Goal: Information Seeking & Learning: Find specific fact

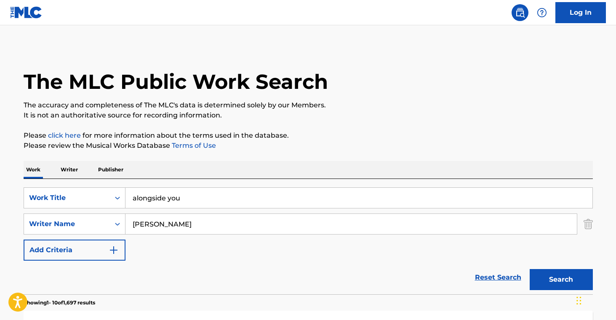
click at [216, 196] on input "alongside you" at bounding box center [359, 198] width 467 height 20
paste input "ANDREW JACKSON GO BACK HOME"
type input "ANDREW JACKSON GO BACK HOME"
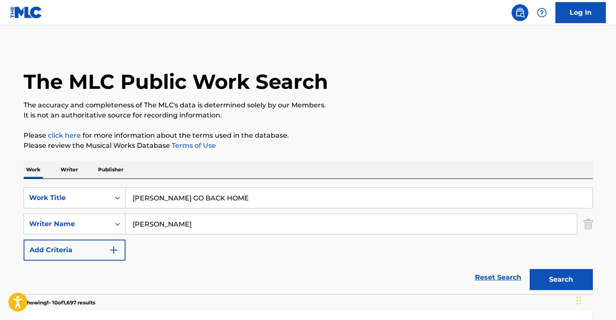
click at [184, 226] on input "Murphy" at bounding box center [351, 224] width 451 height 20
paste input "COX MARY Z"
type input "COX MARY Z"
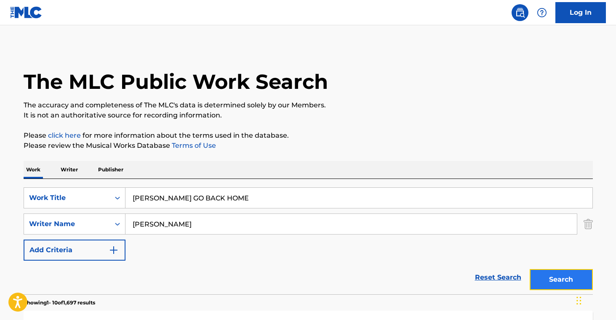
click at [561, 283] on button "Search" at bounding box center [561, 279] width 63 height 21
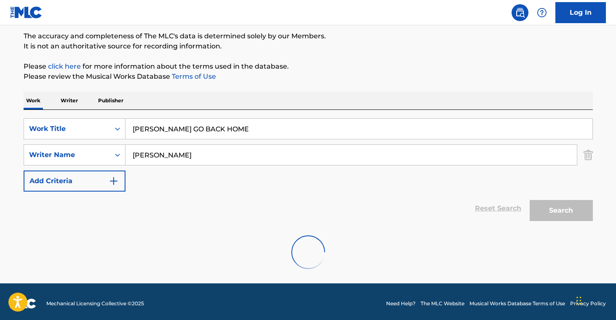
scroll to position [73, 0]
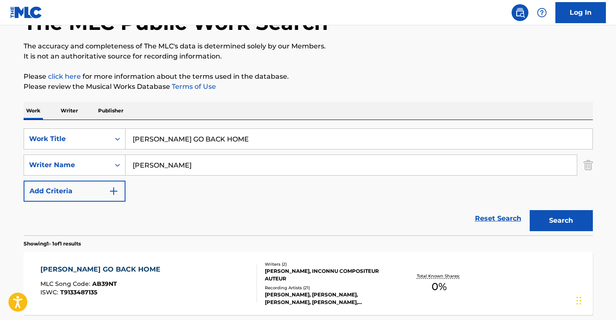
click at [354, 282] on div "MARY Z. COX, INCONNU COMPOSITEUR AUTEUR" at bounding box center [328, 274] width 127 height 15
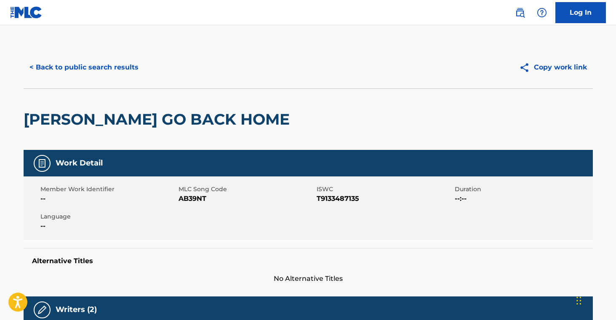
click at [194, 200] on span "AB39NT" at bounding box center [247, 199] width 136 height 10
click at [195, 200] on span "AB39NT" at bounding box center [247, 199] width 136 height 10
copy span "AB39NT"
click at [88, 66] on button "< Back to public search results" at bounding box center [84, 67] width 121 height 21
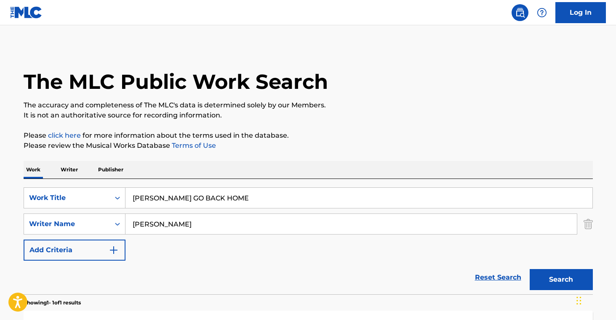
scroll to position [59, 0]
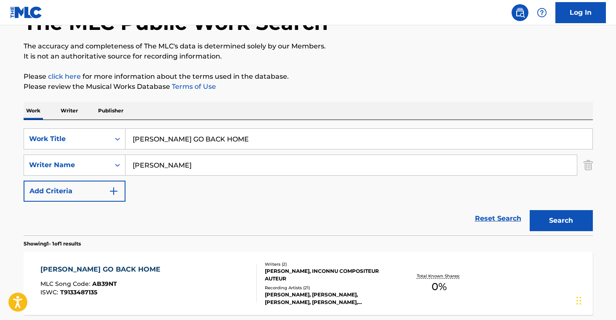
click at [218, 141] on input "ANDREW JACKSON GO BACK HOME" at bounding box center [359, 139] width 467 height 20
paste input "JOHN BOWLIN S GROUNDHOG STRUT"
type input "JOHN BOWLIN S GROUNDHOG STRUT"
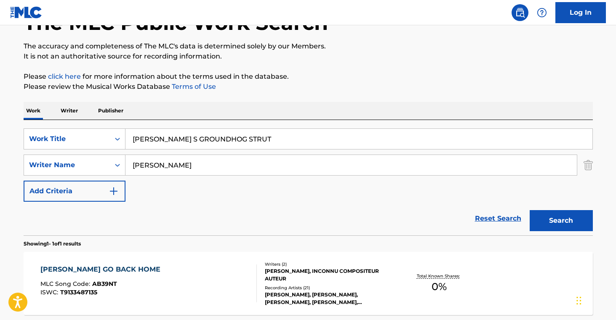
click at [566, 235] on div "Search" at bounding box center [559, 219] width 67 height 34
click at [570, 227] on button "Search" at bounding box center [561, 220] width 63 height 21
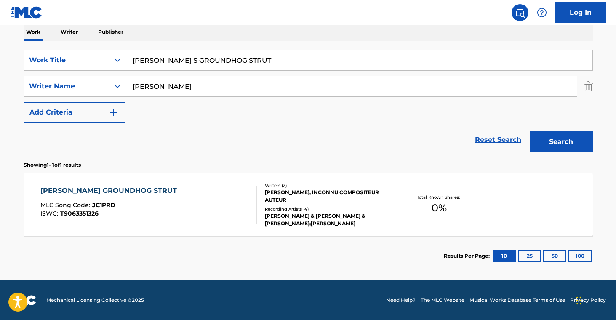
scroll to position [138, 0]
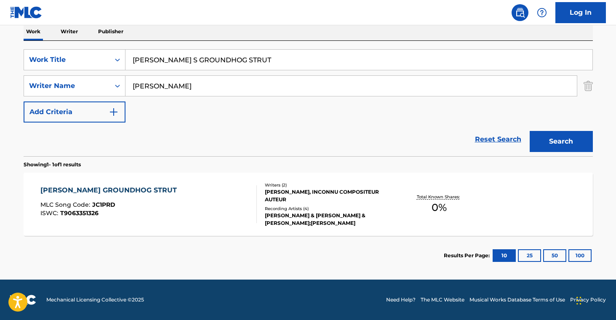
click at [341, 208] on div "Recording Artists ( 4 )" at bounding box center [328, 209] width 127 height 6
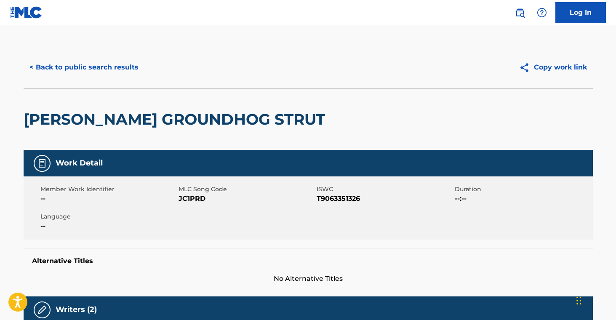
click at [195, 200] on span "JC1PRD" at bounding box center [247, 199] width 136 height 10
copy span "JC1PRD"
click at [112, 77] on button "< Back to public search results" at bounding box center [84, 67] width 121 height 21
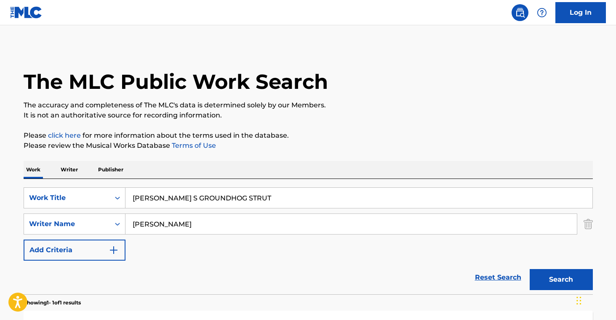
scroll to position [90, 0]
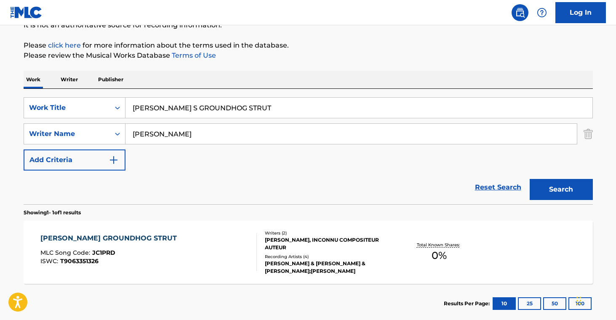
click at [201, 107] on input "JOHN BOWLIN S GROUNDHOG STRUT" at bounding box center [359, 108] width 467 height 20
paste input "ALONE IN [GEOGRAPHIC_DATA]"
type input "ALONE IN [GEOGRAPHIC_DATA]"
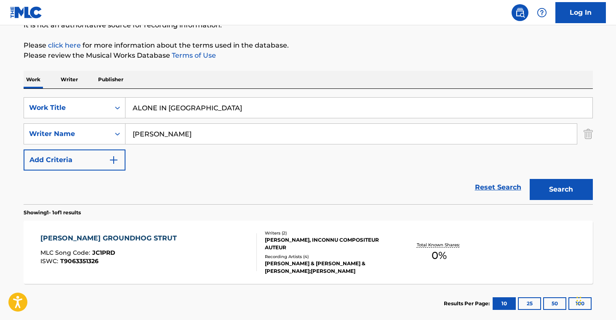
click at [199, 137] on input "COX MARY Z" at bounding box center [351, 134] width 451 height 20
paste input "[PERSON_NAME]"
type input "[PERSON_NAME]"
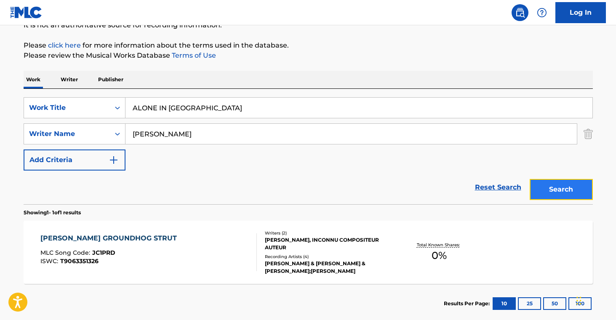
click at [545, 196] on button "Search" at bounding box center [561, 189] width 63 height 21
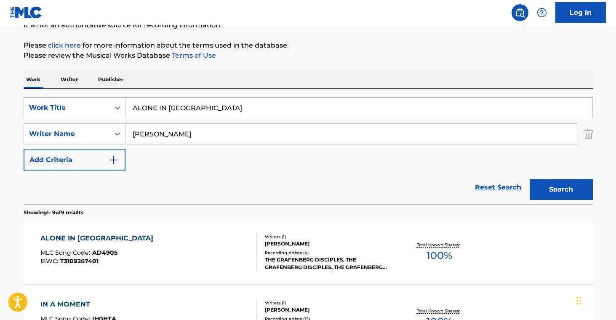
click at [305, 238] on div "Writers ( 1 )" at bounding box center [328, 237] width 127 height 6
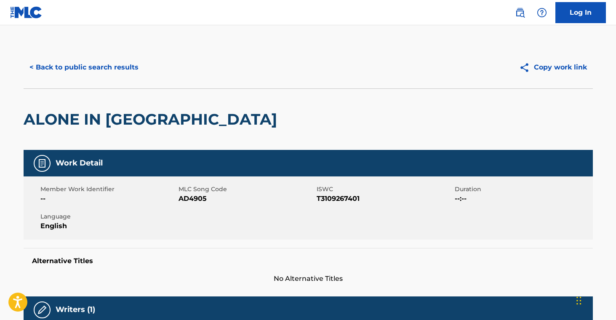
click at [196, 198] on span "AD4905" at bounding box center [247, 199] width 136 height 10
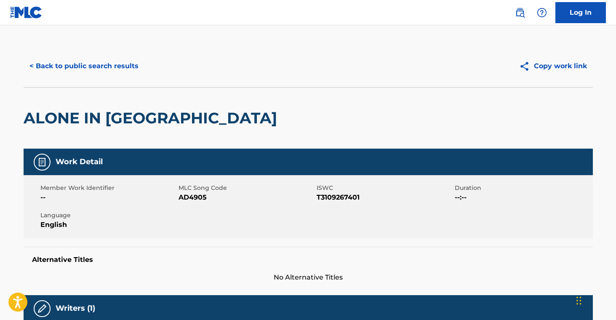
scroll to position [2, 0]
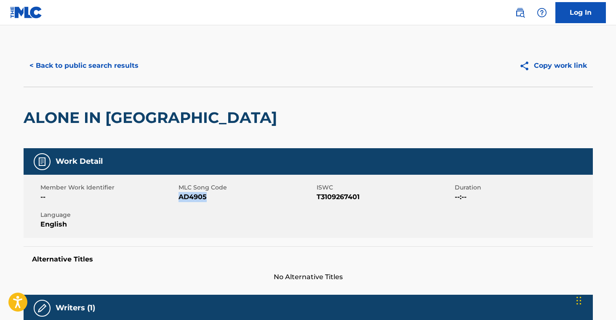
click at [196, 198] on span "AD4905" at bounding box center [247, 197] width 136 height 10
copy span "AD4905"
click at [61, 45] on div "< Back to public search results Copy work link" at bounding box center [308, 66] width 569 height 42
drag, startPoint x: 71, startPoint y: 52, endPoint x: 93, endPoint y: 64, distance: 24.9
click at [71, 52] on div "< Back to public search results Copy work link" at bounding box center [308, 66] width 569 height 42
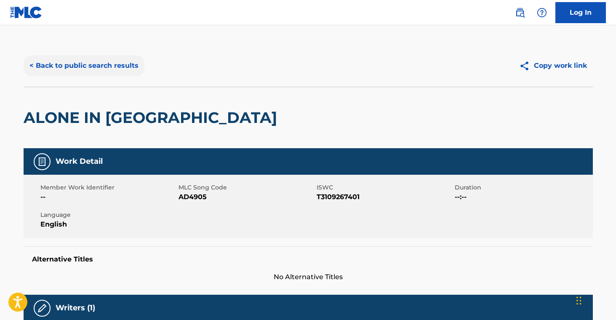
click at [93, 64] on button "< Back to public search results" at bounding box center [84, 65] width 121 height 21
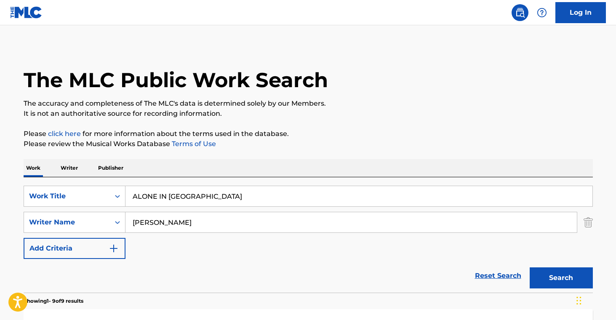
scroll to position [90, 0]
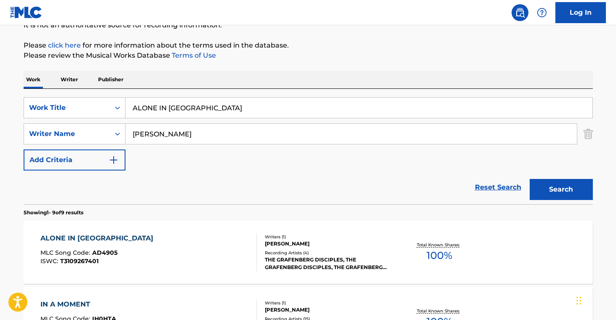
click at [170, 111] on input "ALONE IN [GEOGRAPHIC_DATA]" at bounding box center [359, 108] width 467 height 20
click at [170, 110] on input "ALONE IN [GEOGRAPHIC_DATA]" at bounding box center [359, 108] width 467 height 20
drag, startPoint x: 170, startPoint y: 110, endPoint x: 191, endPoint y: 112, distance: 21.1
click at [170, 110] on input "ALONE IN [GEOGRAPHIC_DATA]" at bounding box center [359, 108] width 467 height 20
paste input "ND NOW"
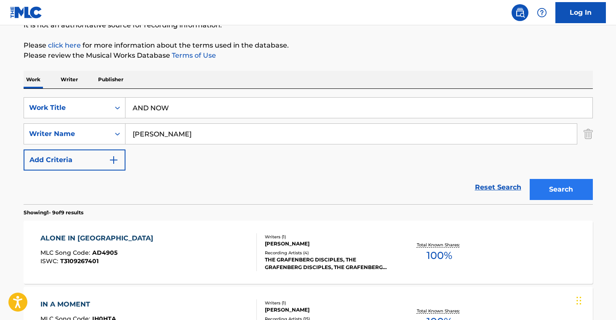
type input "AND NOW"
click at [570, 187] on button "Search" at bounding box center [561, 189] width 63 height 21
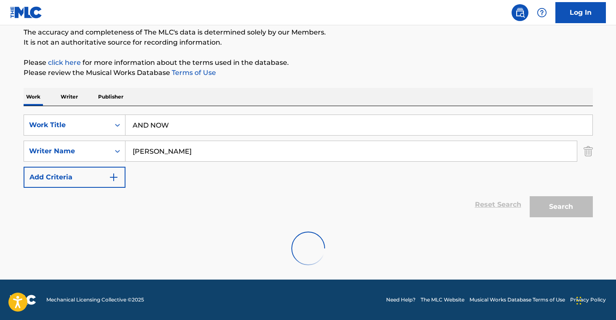
click at [206, 126] on input "AND NOW" at bounding box center [359, 125] width 467 height 20
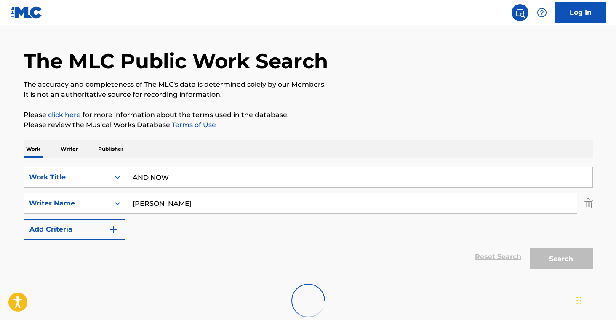
scroll to position [0, 0]
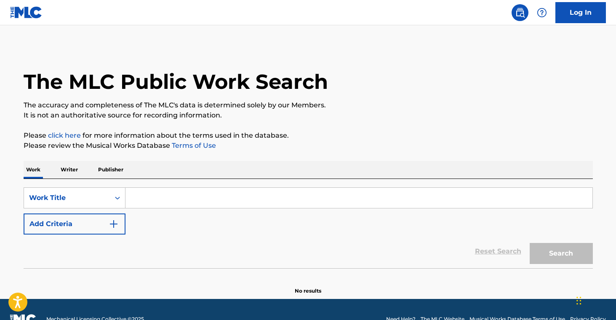
click at [204, 204] on input "Search Form" at bounding box center [359, 198] width 467 height 20
click at [200, 197] on input "Search Form" at bounding box center [359, 198] width 467 height 20
paste input "AND NOW"
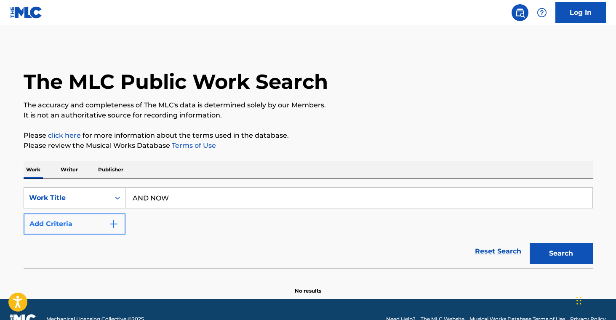
type input "AND NOW"
click at [99, 219] on button "Add Criteria" at bounding box center [75, 224] width 102 height 21
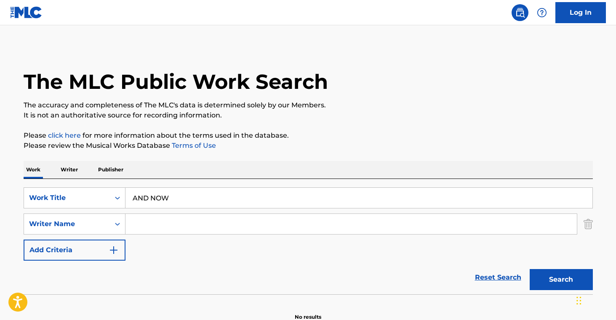
drag, startPoint x: 238, startPoint y: 223, endPoint x: 260, endPoint y: 224, distance: 21.5
click at [238, 223] on input "Search Form" at bounding box center [351, 224] width 451 height 20
paste input "[PERSON_NAME]"
type input "[PERSON_NAME]"
click at [566, 275] on button "Search" at bounding box center [561, 279] width 63 height 21
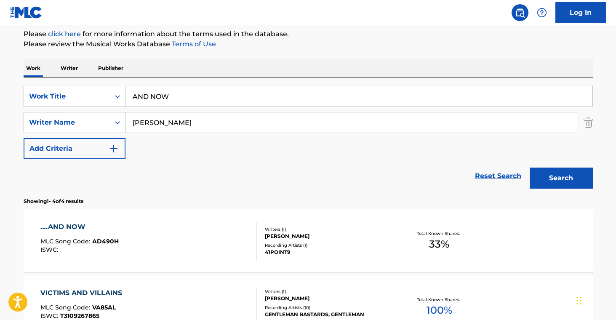
scroll to position [102, 0]
click at [329, 254] on div "41POINT9" at bounding box center [328, 252] width 127 height 8
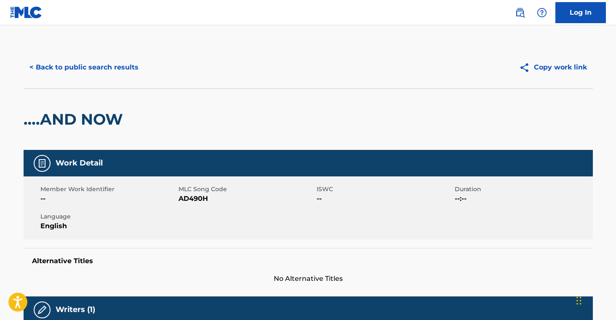
click at [199, 200] on span "AD490H" at bounding box center [247, 199] width 136 height 10
copy span "AD490H"
click at [121, 58] on button "< Back to public search results" at bounding box center [84, 67] width 121 height 21
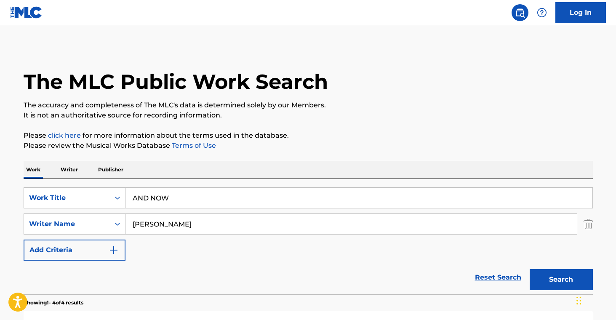
scroll to position [102, 0]
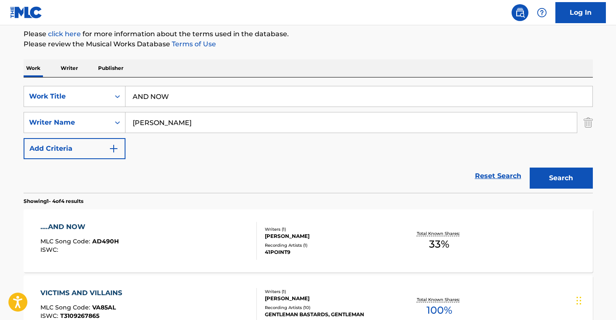
click at [176, 95] on input "AND NOW" at bounding box center [359, 96] width 467 height 20
paste input "GELS ENVY"
type input "ANGELS ENVY"
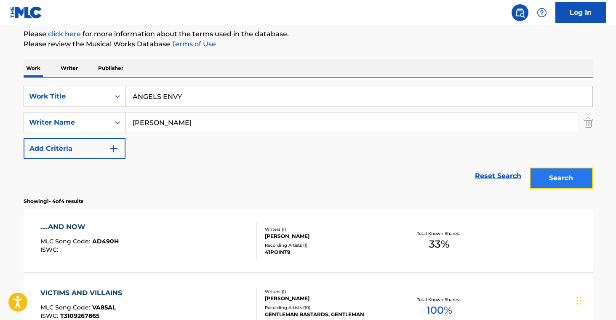
click at [582, 181] on button "Search" at bounding box center [561, 178] width 63 height 21
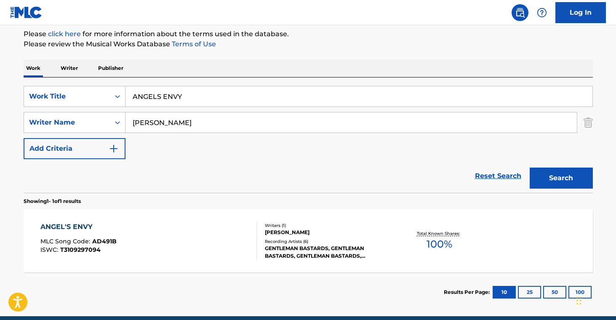
click at [313, 238] on div "Recording Artists ( 6 )" at bounding box center [328, 241] width 127 height 6
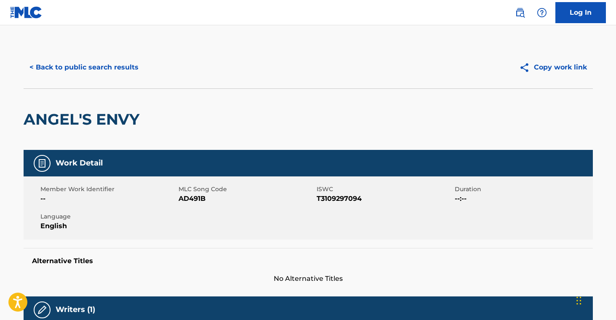
click at [187, 200] on span "AD491B" at bounding box center [247, 199] width 136 height 10
click at [187, 201] on span "AD491B" at bounding box center [247, 199] width 136 height 10
copy span "AD491B"
click at [108, 61] on button "< Back to public search results" at bounding box center [84, 67] width 121 height 21
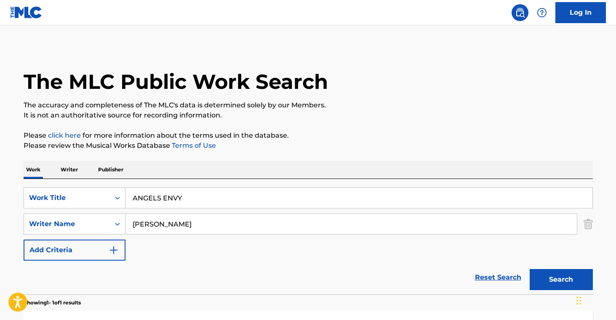
click at [118, 167] on p "Publisher" at bounding box center [111, 170] width 30 height 18
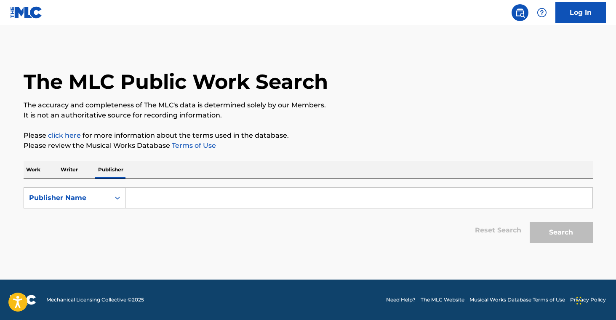
click at [184, 193] on input "Search Form" at bounding box center [359, 198] width 467 height 20
paste input "THE HIGHLANDER COMPANY PUBLISHI"
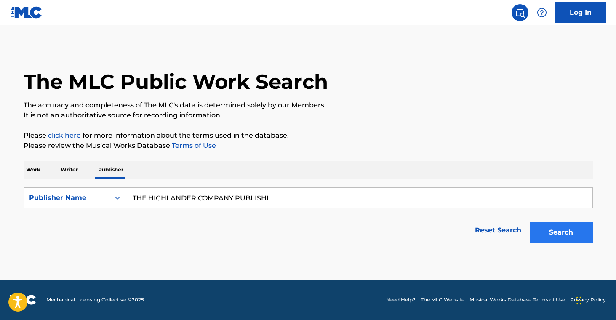
type input "THE HIGHLANDER COMPANY PUBLISHI"
click at [582, 234] on button "Search" at bounding box center [561, 232] width 63 height 21
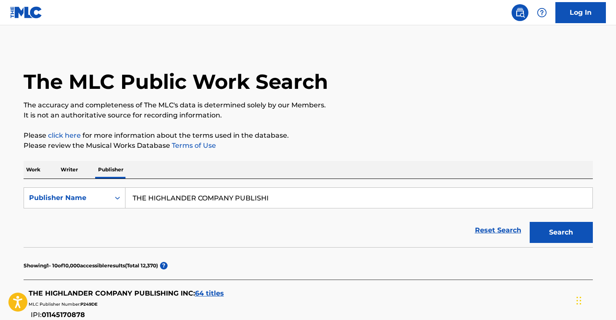
click at [209, 294] on span "64 titles" at bounding box center [209, 293] width 29 height 8
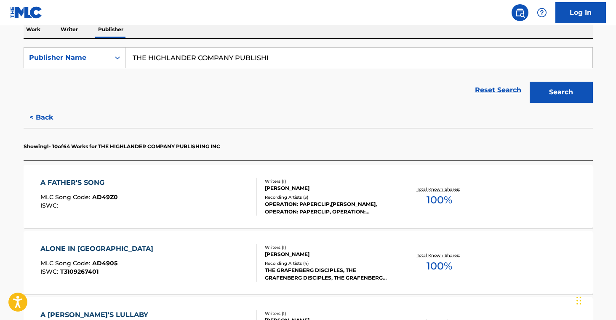
scroll to position [155, 0]
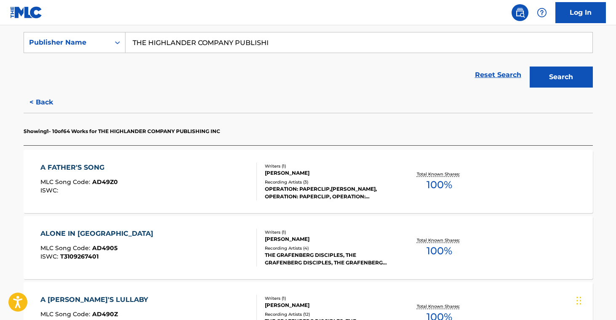
click at [325, 193] on div "OPERATION: PAPERCLIP,[PERSON_NAME], OPERATION: PAPERCLIP, OPERATION: PAPERCLIP" at bounding box center [328, 192] width 127 height 15
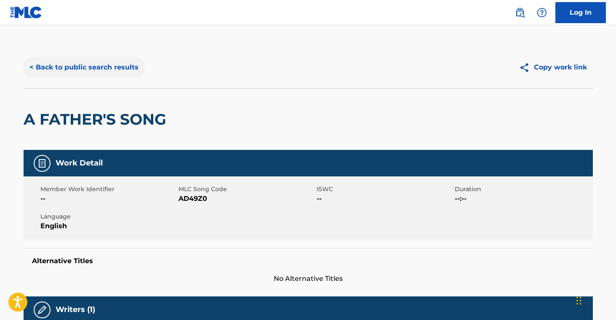
click at [88, 62] on button "< Back to public search results" at bounding box center [84, 67] width 121 height 21
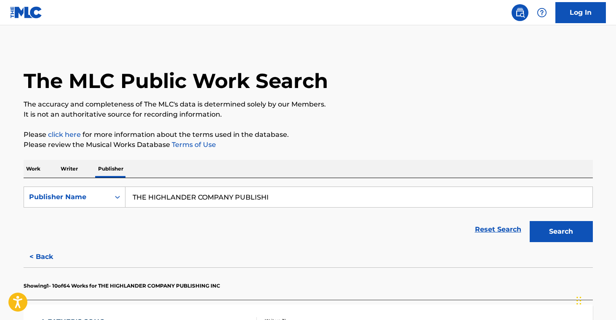
click at [28, 168] on p "Work" at bounding box center [33, 169] width 19 height 18
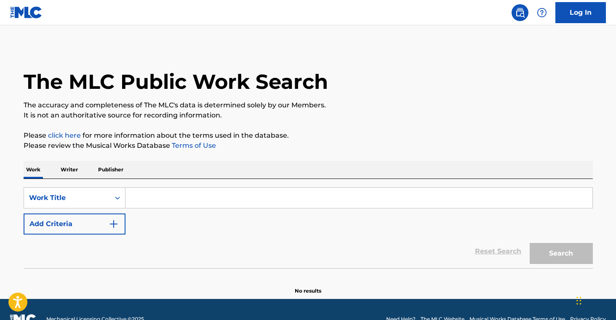
click at [193, 196] on input "Search Form" at bounding box center [359, 198] width 467 height 20
paste input "FEED ME FEAT [PERSON_NAME]"
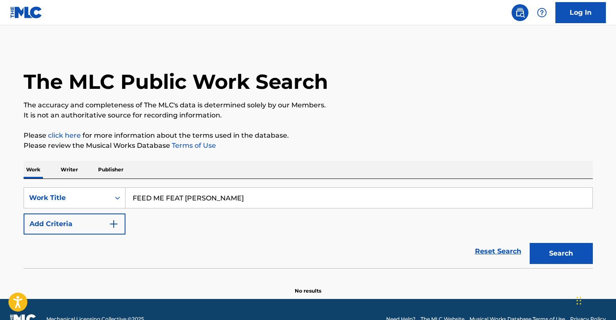
type input "FEED ME FEAT [PERSON_NAME]"
click at [87, 221] on button "Add Criteria" at bounding box center [75, 224] width 102 height 21
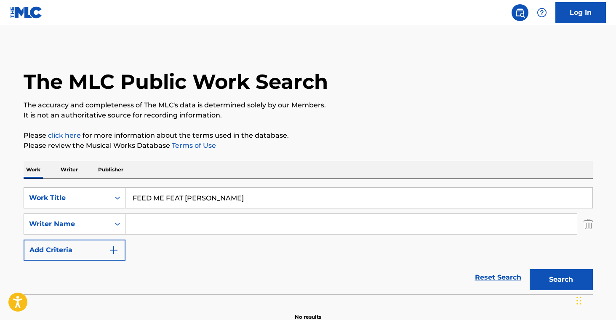
click at [181, 238] on div "SearchWithCriteria4eabfcc4-3712-43c7-96f1-7ee51717da8f Work Title FEED ME FEAT …" at bounding box center [308, 223] width 569 height 73
click at [186, 231] on input "Search Form" at bounding box center [351, 224] width 451 height 20
paste input "SHOWERS [PERSON_NAME]"
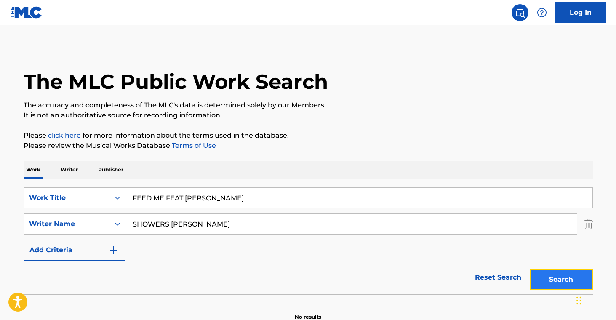
click at [554, 278] on button "Search" at bounding box center [561, 279] width 63 height 21
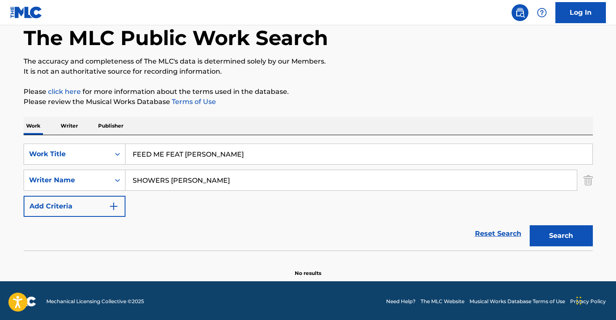
scroll to position [45, 0]
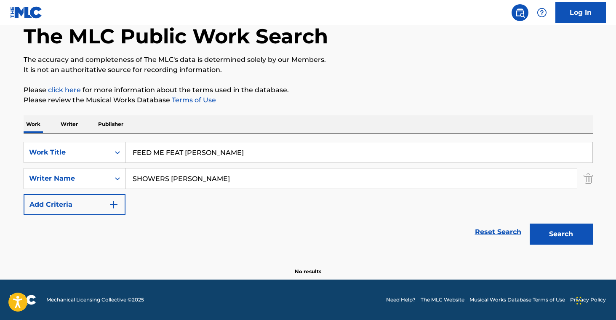
click at [210, 179] on input "SHOWERS [PERSON_NAME]" at bounding box center [351, 178] width 451 height 20
type input "SHOWERS [PERSON_NAME]"
click at [565, 238] on button "Search" at bounding box center [561, 234] width 63 height 21
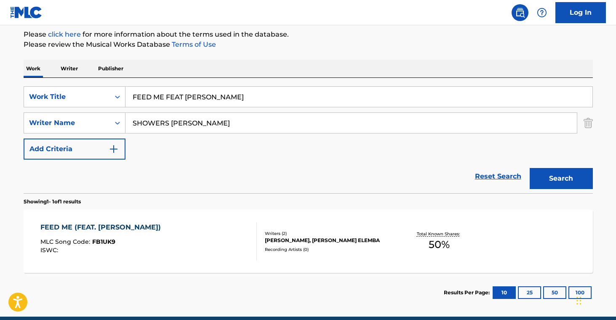
scroll to position [138, 0]
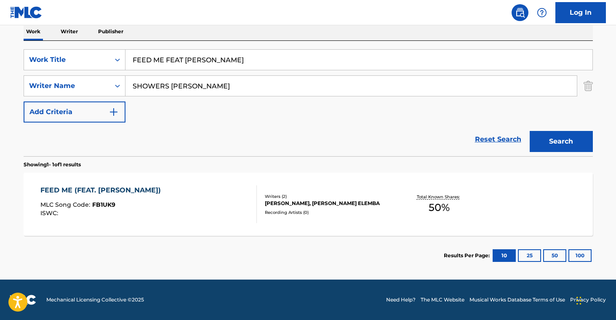
click at [357, 194] on div "Writers ( 2 )" at bounding box center [328, 196] width 127 height 6
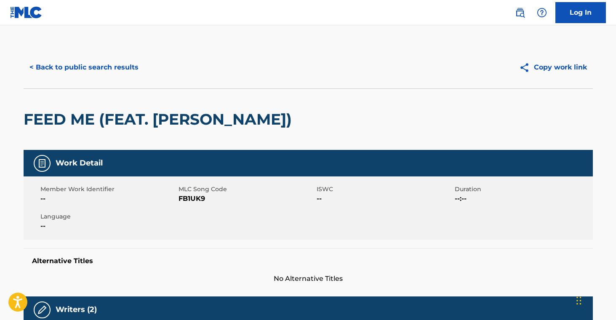
click at [190, 200] on span "FB1UK9" at bounding box center [247, 199] width 136 height 10
copy span "FB1UK9"
click at [105, 66] on button "< Back to public search results" at bounding box center [84, 67] width 121 height 21
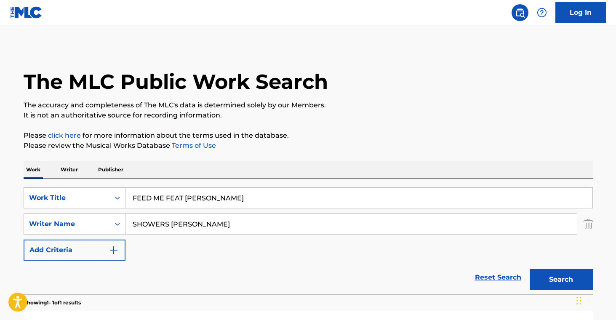
scroll to position [90, 0]
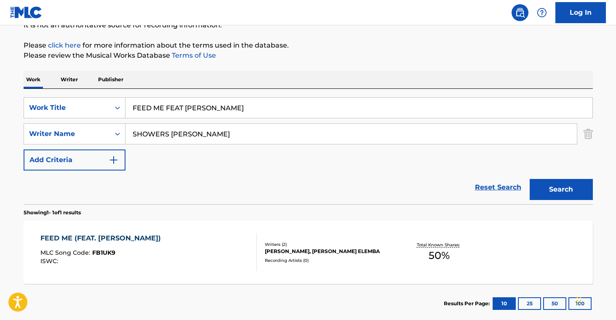
click at [196, 109] on input "FEED ME FEAT [PERSON_NAME]" at bounding box center [359, 108] width 467 height 20
paste input "IT S GONNA BE ALRIGHT LIVE"
type input "IT S GONNA BE ALRIGHT LIVE"
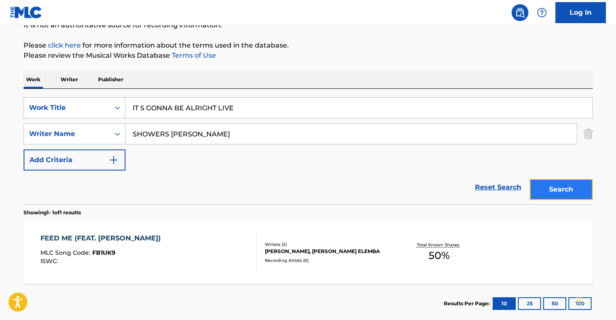
click at [548, 196] on button "Search" at bounding box center [561, 189] width 63 height 21
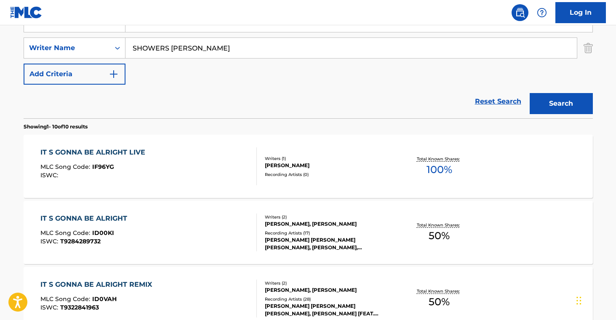
scroll to position [176, 0]
click at [344, 168] on div "[PERSON_NAME]" at bounding box center [328, 166] width 127 height 8
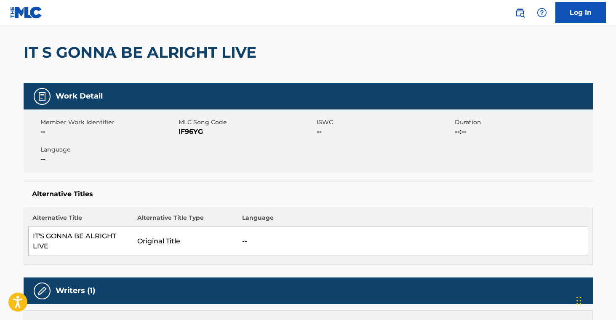
scroll to position [67, 0]
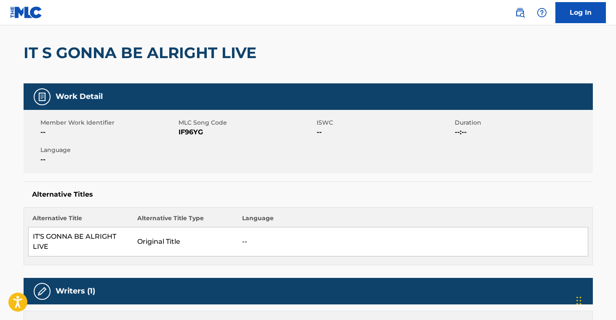
click at [192, 131] on span "IF96YG" at bounding box center [247, 132] width 136 height 10
copy span "IF96YG"
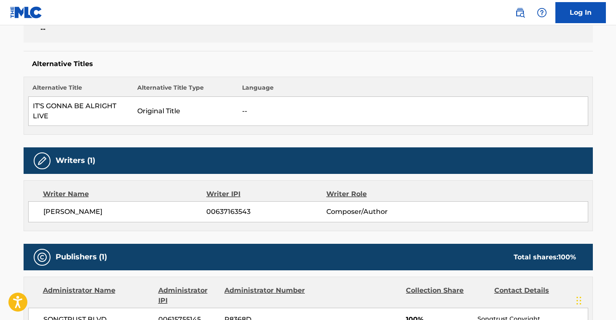
scroll to position [220, 0]
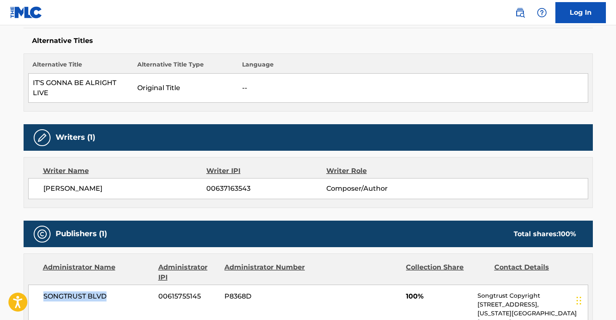
drag, startPoint x: 41, startPoint y: 296, endPoint x: 120, endPoint y: 300, distance: 79.7
click at [120, 300] on div "SONGTRUST BLVD 00615755145 P8368D 100% Songtrust Copyright [STREET_ADDRESS][US_…" at bounding box center [308, 322] width 560 height 75
copy span "SONGTRUST BLVD"
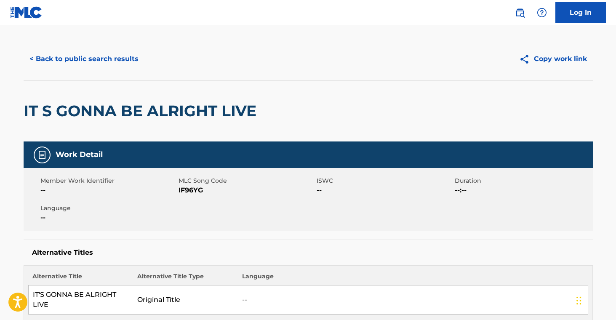
scroll to position [0, 0]
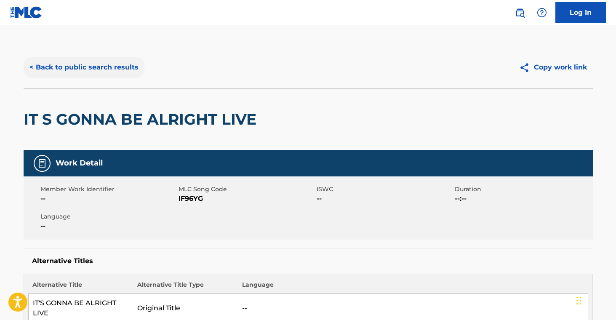
click at [96, 69] on button "< Back to public search results" at bounding box center [84, 67] width 121 height 21
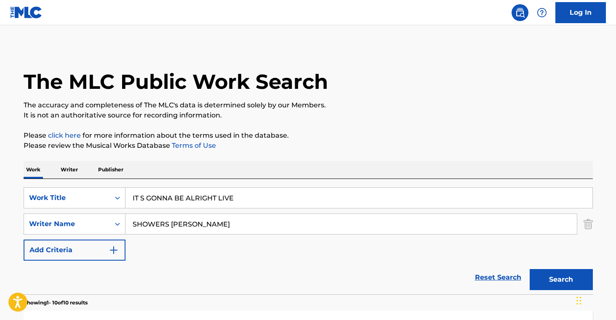
click at [182, 198] on input "IT S GONNA BE ALRIGHT LIVE" at bounding box center [359, 198] width 467 height 20
paste input "JOURNEY"
type input "JOURNEY"
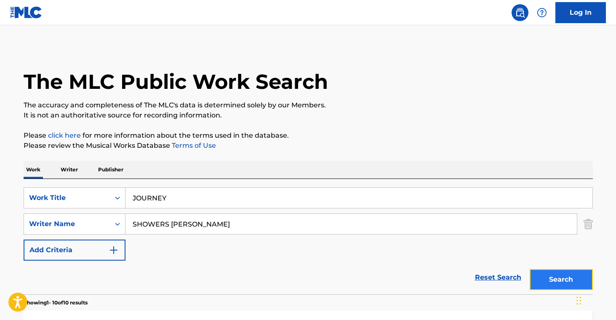
click at [568, 277] on button "Search" at bounding box center [561, 279] width 63 height 21
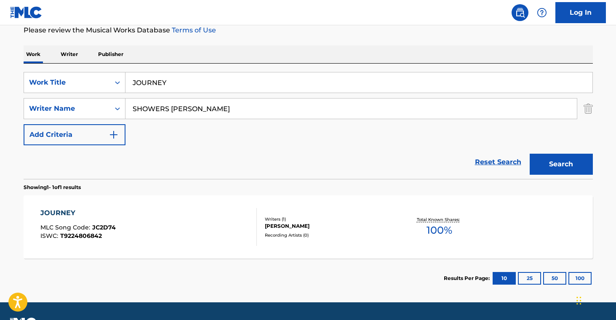
scroll to position [138, 0]
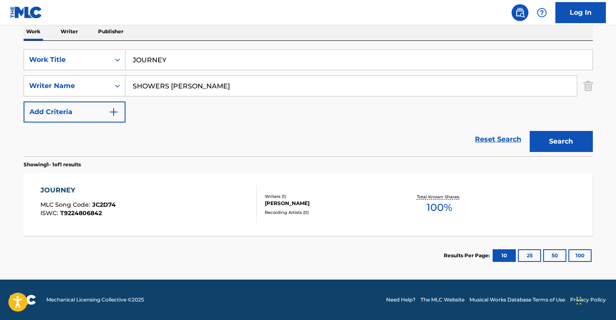
click at [388, 204] on div "[PERSON_NAME]" at bounding box center [328, 204] width 127 height 8
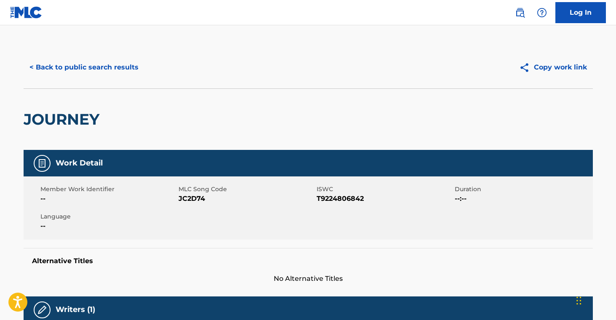
click at [195, 199] on span "JC2D74" at bounding box center [247, 199] width 136 height 10
copy span "JC2D74"
click at [80, 70] on button "< Back to public search results" at bounding box center [84, 67] width 121 height 21
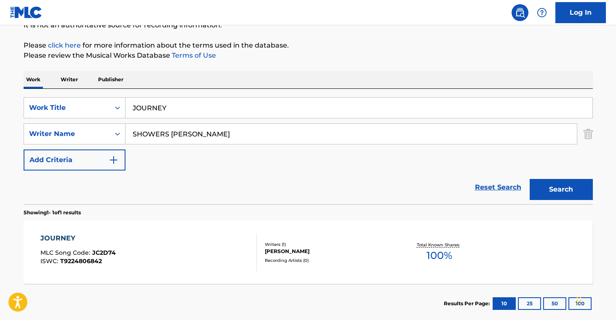
click at [174, 108] on input "JOURNEY" at bounding box center [359, 108] width 467 height 20
paste input "LOVE"
type input "LOVE"
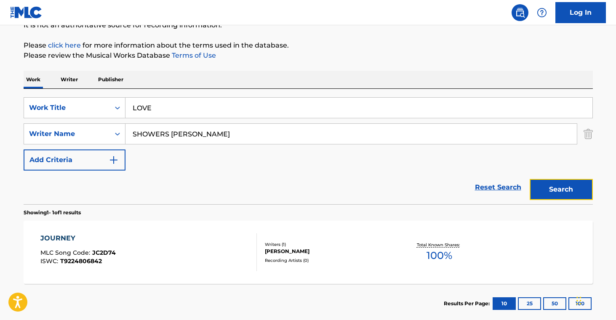
click at [555, 185] on button "Search" at bounding box center [561, 189] width 63 height 21
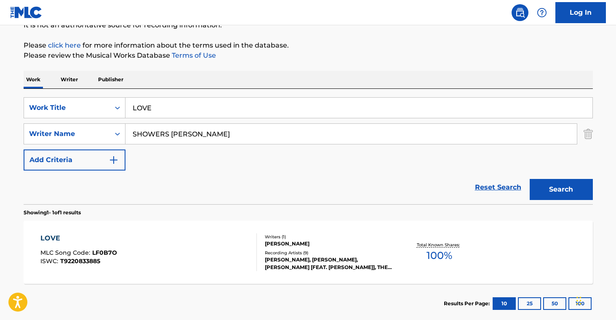
click at [341, 243] on div "[PERSON_NAME]" at bounding box center [328, 244] width 127 height 8
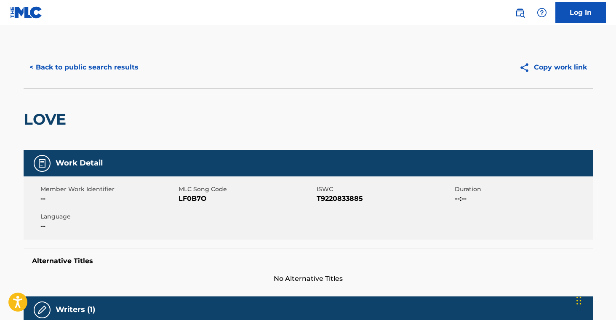
click at [190, 197] on span "LF0B7O" at bounding box center [247, 199] width 136 height 10
copy span "LF0B7O"
click at [105, 75] on button "< Back to public search results" at bounding box center [84, 67] width 121 height 21
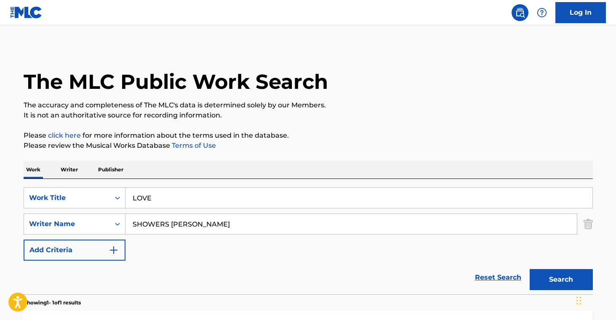
scroll to position [90, 0]
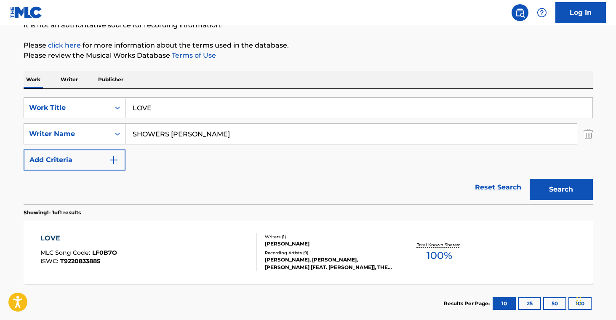
click at [175, 111] on input "LOVE" at bounding box center [359, 108] width 467 height 20
paste input "NAME ON IT"
type input "NAME ON IT"
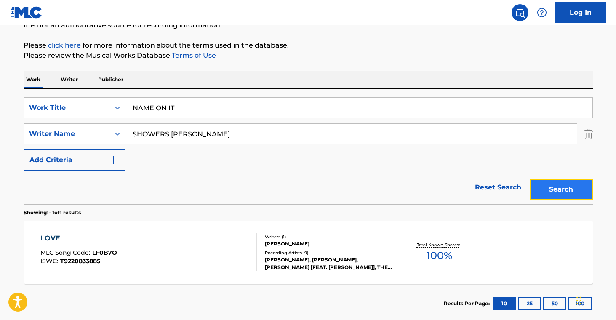
click at [578, 190] on button "Search" at bounding box center [561, 189] width 63 height 21
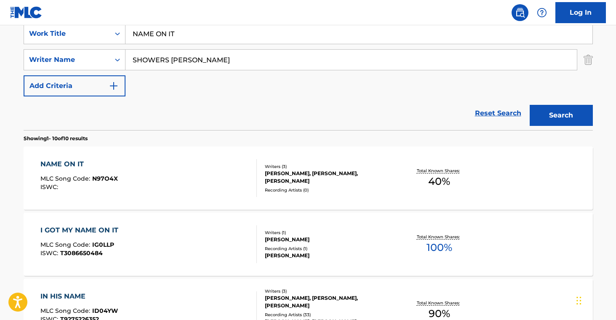
scroll to position [169, 0]
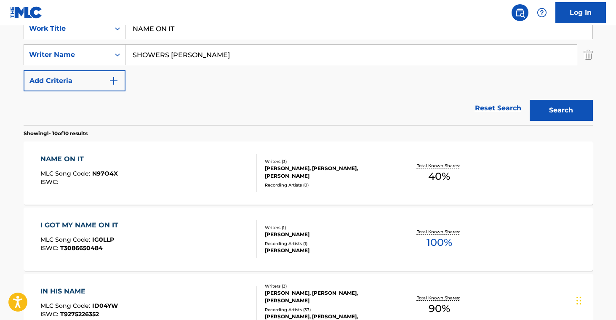
click at [339, 190] on div "NAME ON IT MLC Song Code : N97O4X ISWC : Writers ( 3 ) [PERSON_NAME], [PERSON_N…" at bounding box center [308, 173] width 569 height 63
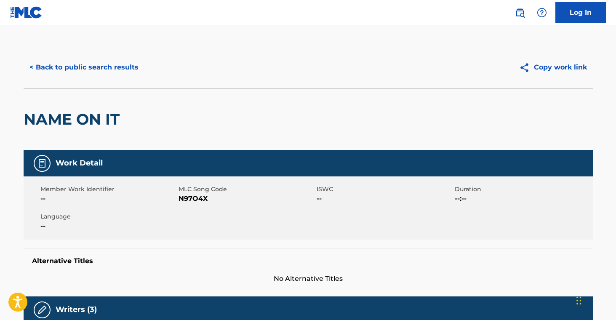
click at [198, 201] on span "N97O4X" at bounding box center [247, 199] width 136 height 10
copy span "N97O4X"
click at [90, 62] on button "< Back to public search results" at bounding box center [84, 67] width 121 height 21
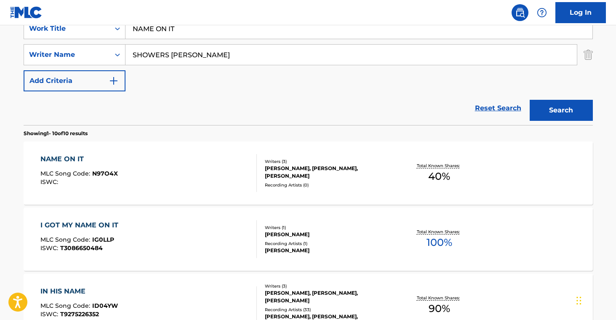
click at [187, 32] on input "NAME ON IT" at bounding box center [359, 29] width 467 height 20
paste input "THANK YOU [DEMOGRAPHIC_DATA]"
type input "THANK YOU [DEMOGRAPHIC_DATA]"
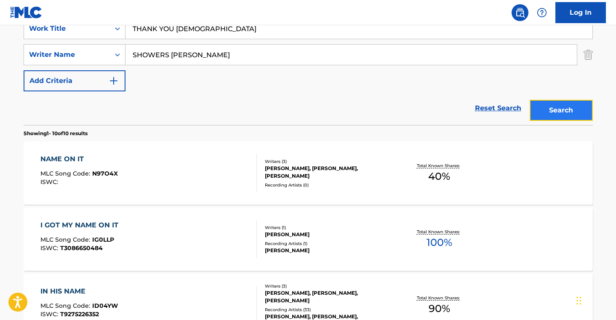
click at [554, 107] on button "Search" at bounding box center [561, 110] width 63 height 21
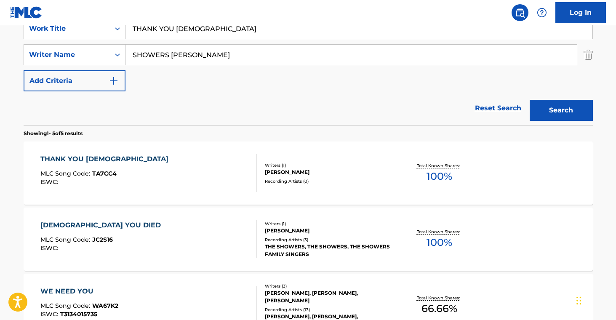
click at [345, 180] on div "Recording Artists ( 0 )" at bounding box center [328, 181] width 127 height 6
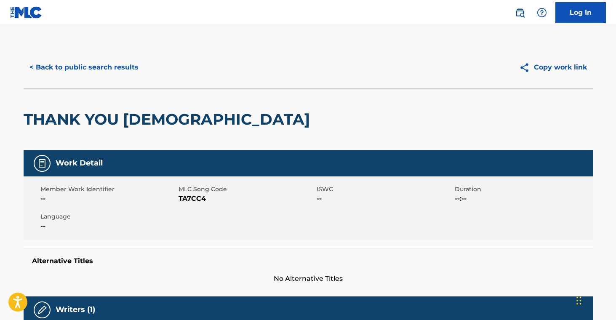
click at [189, 199] on span "TA7CC4" at bounding box center [247, 199] width 136 height 10
copy span "TA7CC4"
click at [99, 62] on button "< Back to public search results" at bounding box center [84, 67] width 121 height 21
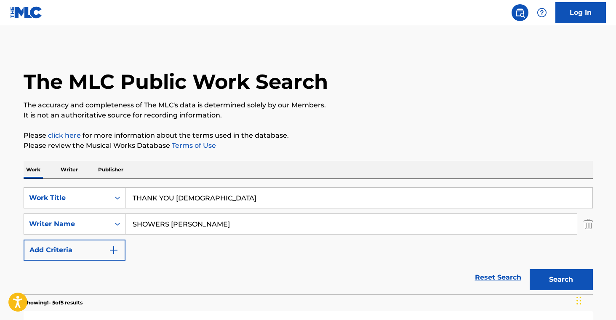
click at [168, 196] on input "THANK YOU [DEMOGRAPHIC_DATA]" at bounding box center [359, 198] width 467 height 20
click at [196, 199] on input "THANK YOU [DEMOGRAPHIC_DATA]" at bounding box center [359, 198] width 467 height 20
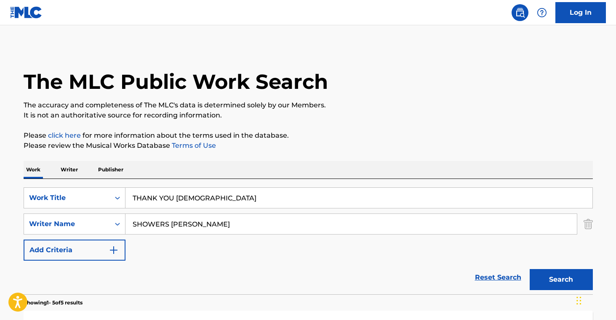
paste input "WE NEED YOU"
type input "WE NEED YOU"
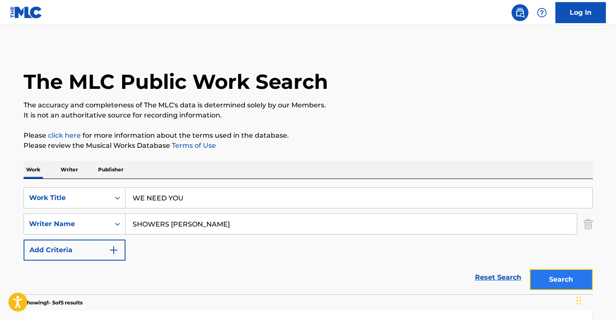
click at [559, 278] on button "Search" at bounding box center [561, 279] width 63 height 21
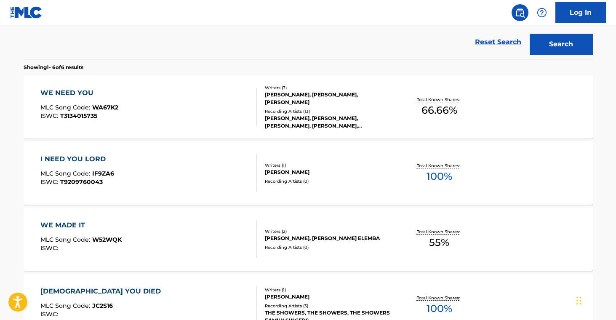
scroll to position [234, 0]
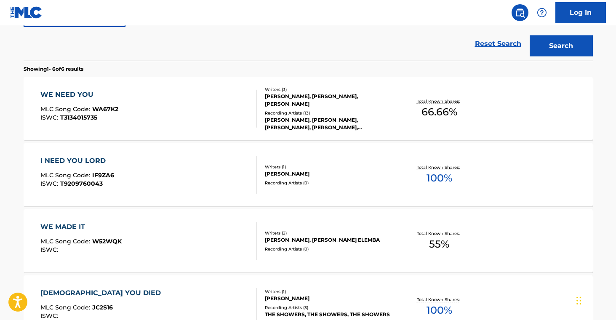
click at [335, 131] on div "WE NEED YOU MLC Song Code : WA67K2 ISWC : T3134015735 Writers ( 3 ) [PERSON_NAM…" at bounding box center [308, 108] width 569 height 63
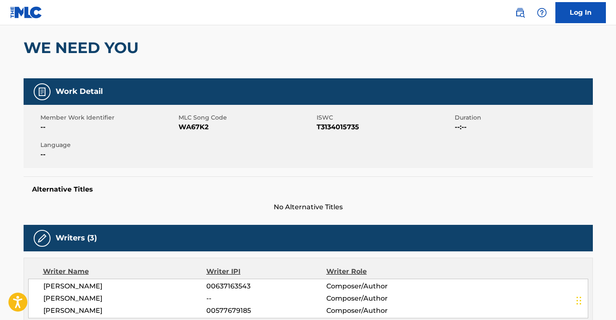
click at [197, 128] on span "WA67K2" at bounding box center [247, 127] width 136 height 10
copy span "WA67K2"
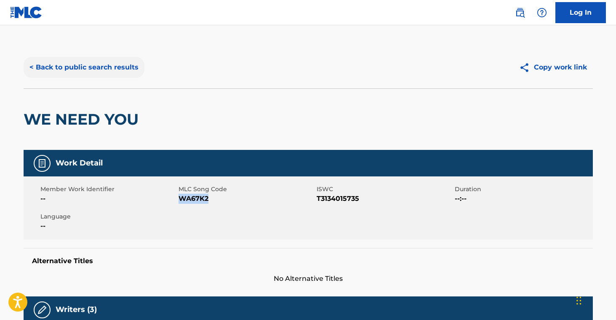
click at [96, 72] on button "< Back to public search results" at bounding box center [84, 67] width 121 height 21
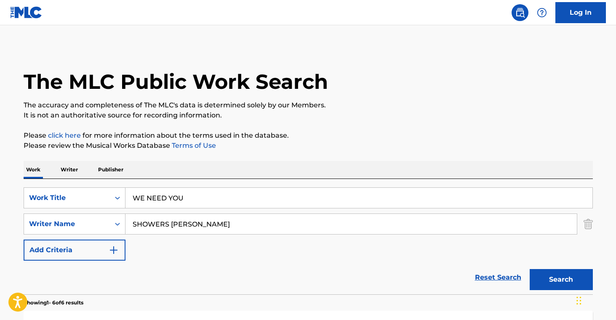
click at [179, 198] on input "WE NEED YOU" at bounding box center [359, 198] width 467 height 20
paste input "YOUR WAY [DEMOGRAPHIC_DATA]"
type input "YOUR WAY [DEMOGRAPHIC_DATA]"
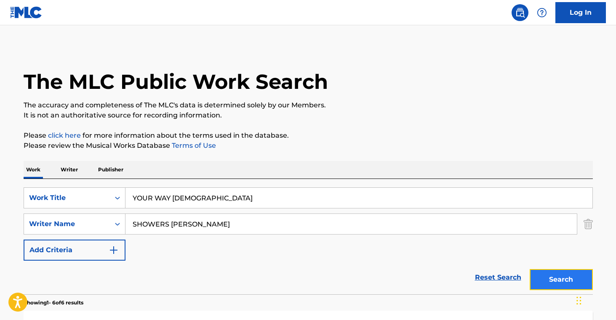
click at [557, 289] on button "Search" at bounding box center [561, 279] width 63 height 21
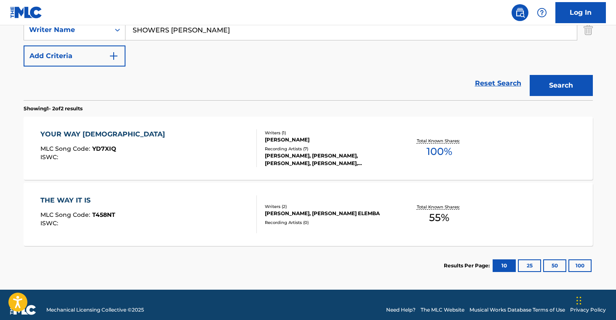
scroll to position [204, 0]
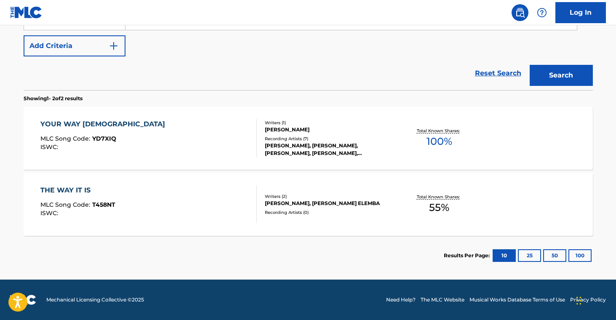
click at [349, 143] on div "[PERSON_NAME], [PERSON_NAME], [PERSON_NAME], [PERSON_NAME], [PERSON_NAME]" at bounding box center [328, 149] width 127 height 15
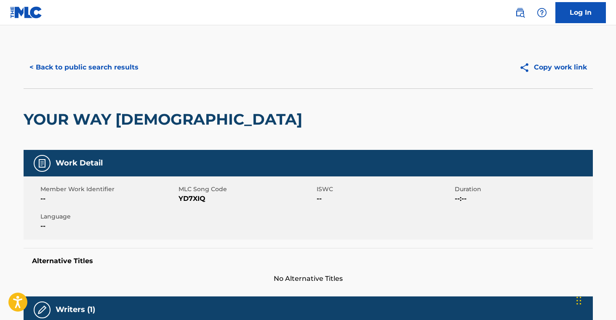
click at [181, 199] on span "YD7XIQ" at bounding box center [247, 199] width 136 height 10
click at [96, 70] on button "< Back to public search results" at bounding box center [84, 67] width 121 height 21
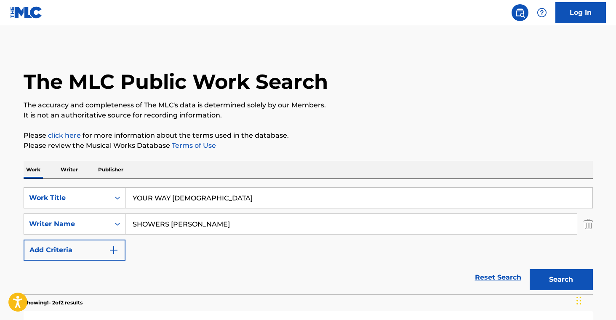
click at [180, 194] on input "YOUR WAY [DEMOGRAPHIC_DATA]" at bounding box center [359, 198] width 467 height 20
paste input "DO IT AGAIN"
type input "DO IT AGAIN"
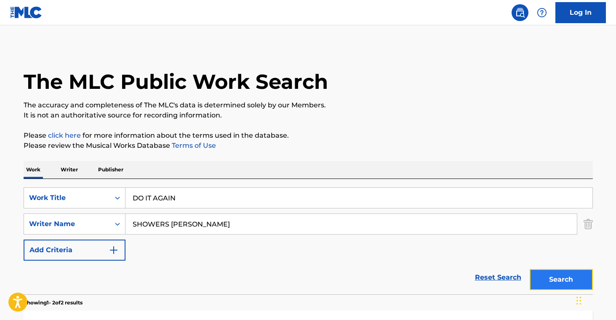
click at [572, 276] on button "Search" at bounding box center [561, 279] width 63 height 21
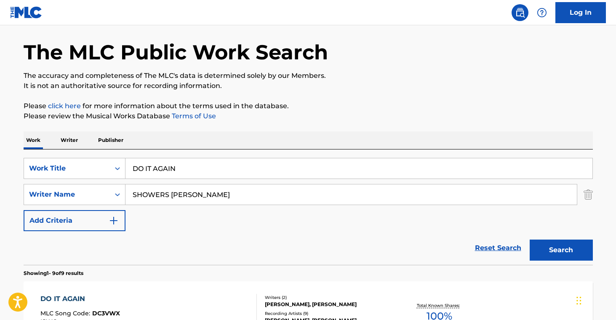
scroll to position [59, 0]
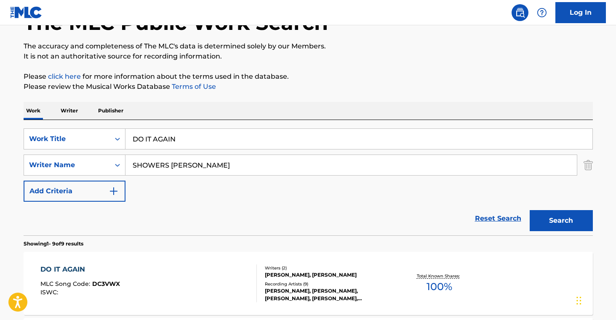
click at [286, 291] on div "[PERSON_NAME], [PERSON_NAME], [PERSON_NAME], [PERSON_NAME], [PERSON_NAME]" at bounding box center [328, 294] width 127 height 15
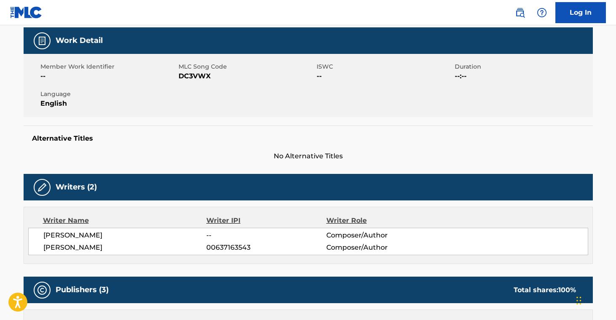
scroll to position [139, 0]
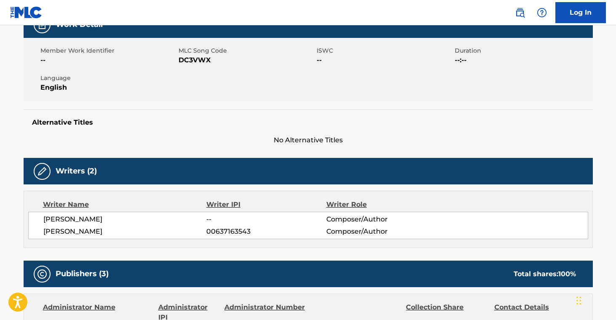
click at [200, 60] on span "DC3VWX" at bounding box center [247, 60] width 136 height 10
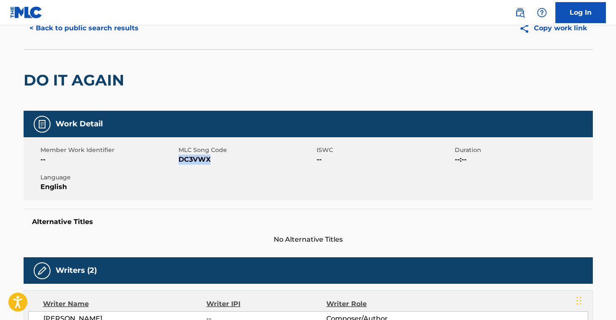
scroll to position [0, 0]
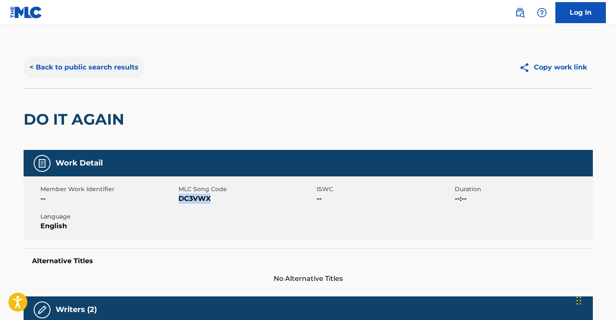
click at [96, 72] on button "< Back to public search results" at bounding box center [84, 67] width 121 height 21
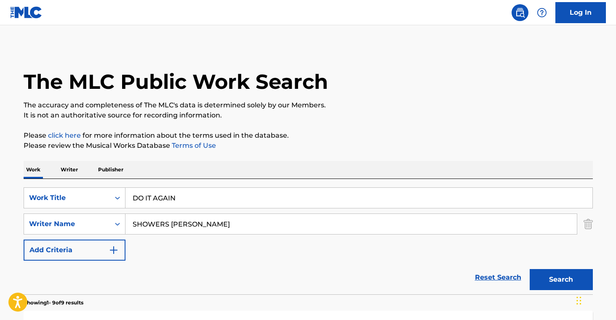
scroll to position [59, 0]
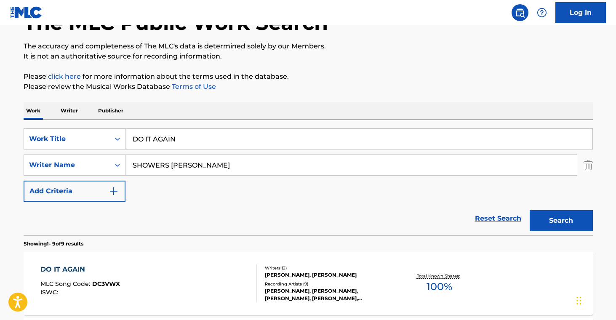
click at [191, 141] on input "DO IT AGAIN" at bounding box center [359, 139] width 467 height 20
paste input "FATHER I STRETCHED MY HAND TO THEE"
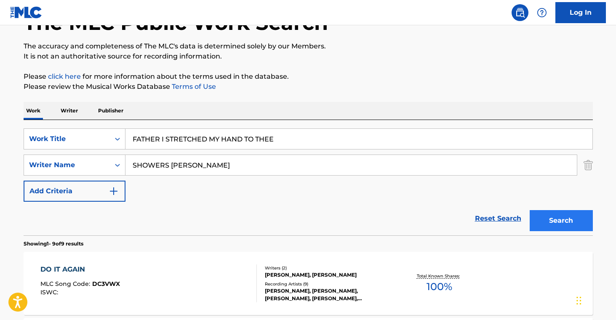
type input "FATHER I STRETCHED MY HAND TO THEE"
click at [569, 228] on button "Search" at bounding box center [561, 220] width 63 height 21
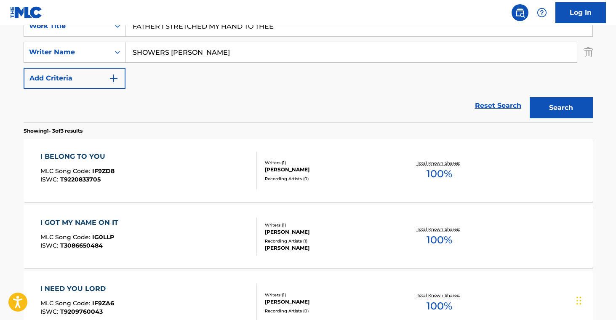
scroll to position [171, 0]
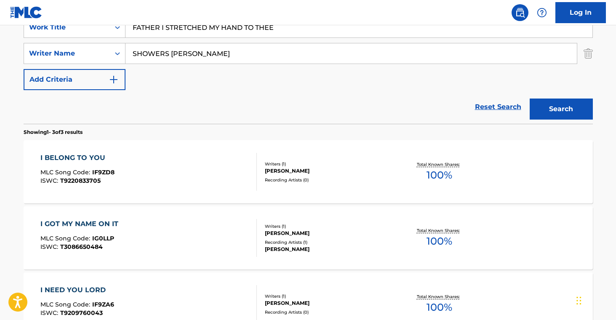
click at [326, 191] on div "I BELONG TO YOU MLC Song Code : IF9ZD8 ISWC : T9220833705 Writers ( 1 ) [PERSON…" at bounding box center [308, 171] width 569 height 63
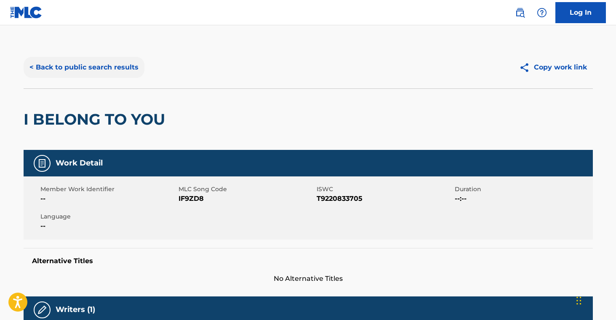
click at [96, 67] on button "< Back to public search results" at bounding box center [84, 67] width 121 height 21
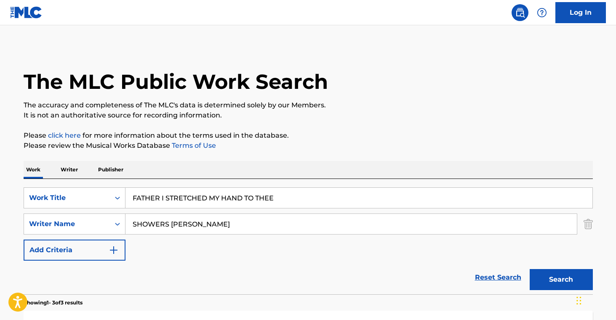
click at [212, 196] on input "FATHER I STRETCHED MY HAND TO THEE" at bounding box center [359, 198] width 467 height 20
paste input "HAVE YOURSELF A MERRY LITTLE CHRISTMAS"
type input "HAVE YOURSELF A MERRY LITTLE CHRISTMAS"
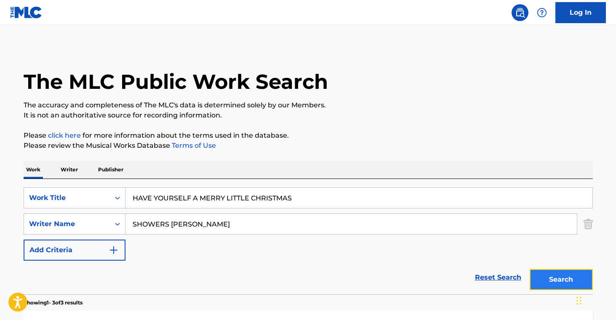
click at [544, 280] on button "Search" at bounding box center [561, 279] width 63 height 21
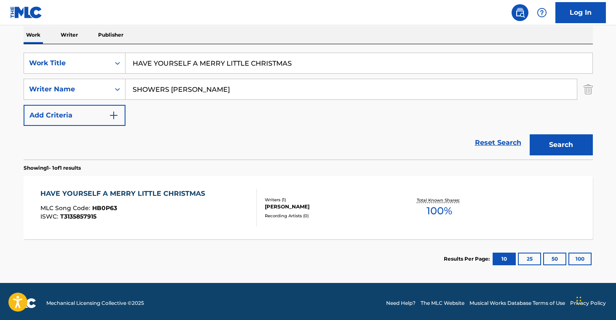
scroll to position [138, 0]
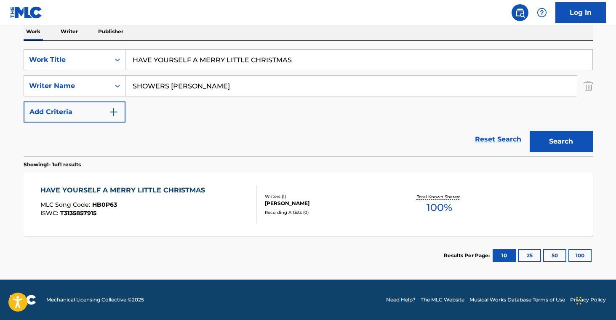
click at [348, 198] on div "Writers ( 1 )" at bounding box center [328, 196] width 127 height 6
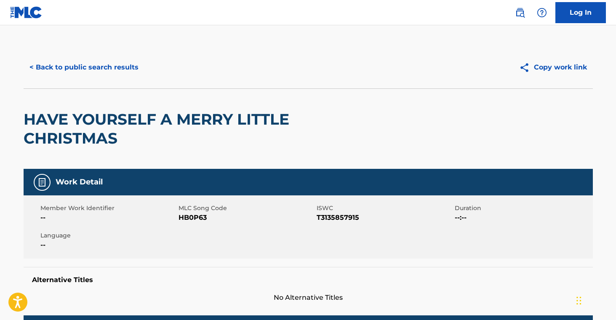
click at [199, 217] on span "HB0P63" at bounding box center [247, 218] width 136 height 10
drag, startPoint x: 199, startPoint y: 217, endPoint x: 265, endPoint y: 222, distance: 66.3
click at [199, 217] on span "HB0P63" at bounding box center [247, 218] width 136 height 10
click at [118, 75] on button "< Back to public search results" at bounding box center [84, 67] width 121 height 21
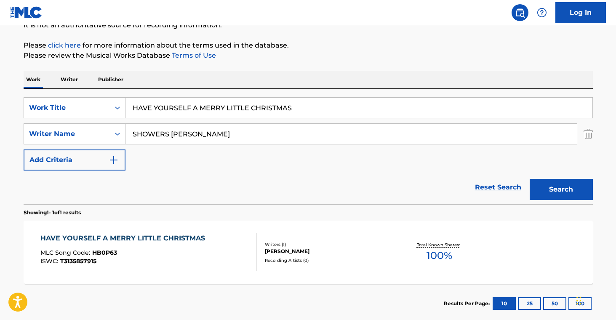
click at [222, 113] on input "HAVE YOURSELF A MERRY LITTLE CHRISTMAS" at bounding box center [359, 108] width 467 height 20
paste input "E S GOOD"
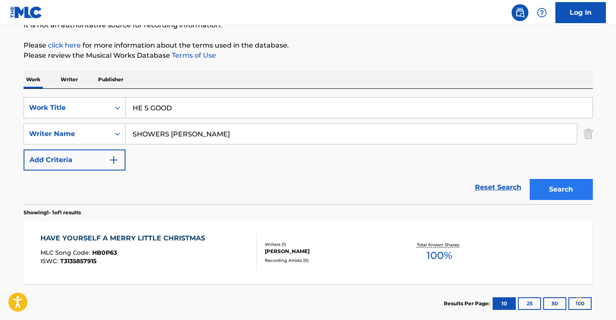
type input "HE S GOOD"
click at [559, 189] on button "Search" at bounding box center [561, 189] width 63 height 21
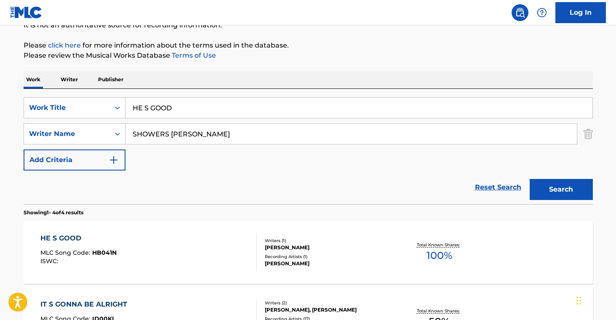
click at [331, 245] on div "[PERSON_NAME]" at bounding box center [328, 248] width 127 height 8
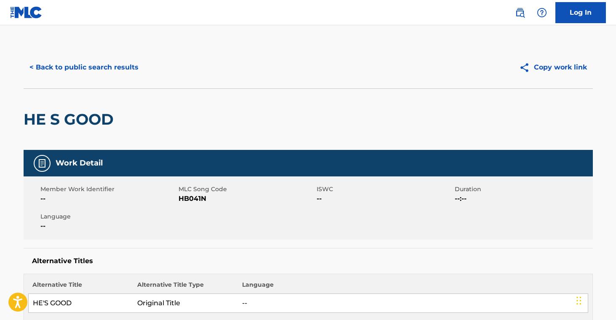
click at [199, 198] on span "HB041N" at bounding box center [247, 199] width 136 height 10
click at [94, 64] on button "< Back to public search results" at bounding box center [84, 67] width 121 height 21
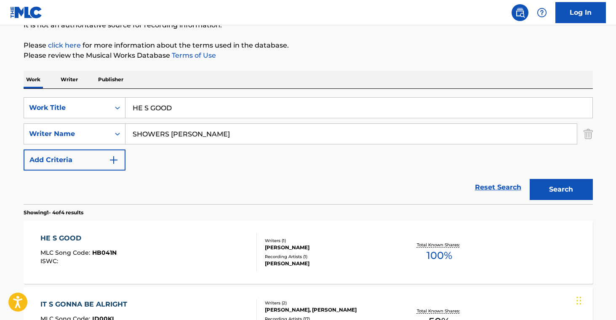
click at [172, 109] on input "HE S GOOD" at bounding box center [359, 108] width 467 height 20
paste input "OLY"
type input "HOLY"
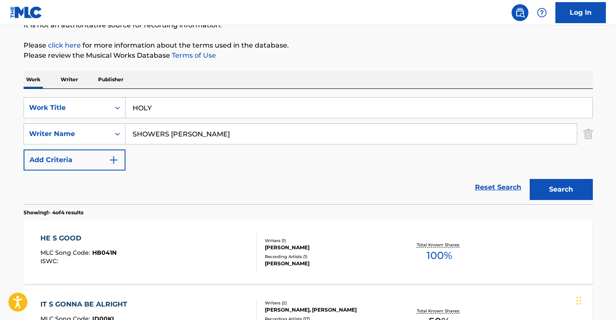
click at [585, 201] on div "Search" at bounding box center [559, 188] width 67 height 34
click at [571, 192] on button "Search" at bounding box center [561, 189] width 63 height 21
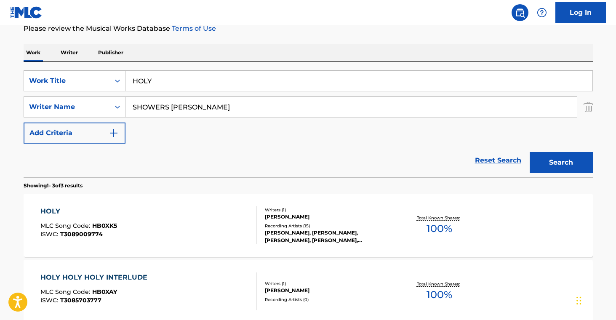
scroll to position [152, 0]
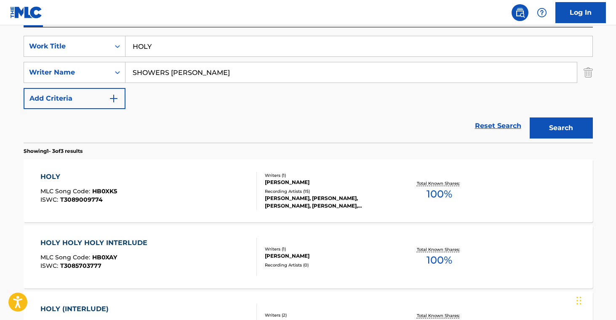
click at [343, 193] on div "Recording Artists ( 15 )" at bounding box center [328, 191] width 127 height 6
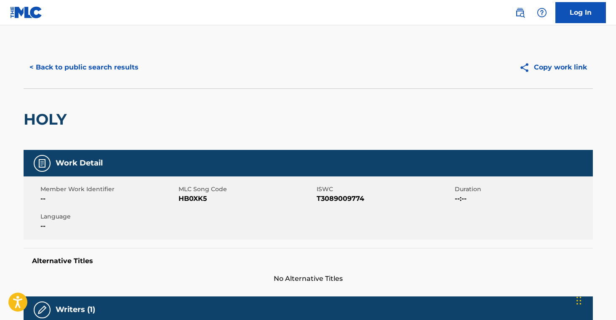
click at [197, 200] on span "HB0XK5" at bounding box center [247, 199] width 136 height 10
click at [105, 67] on button "< Back to public search results" at bounding box center [84, 67] width 121 height 21
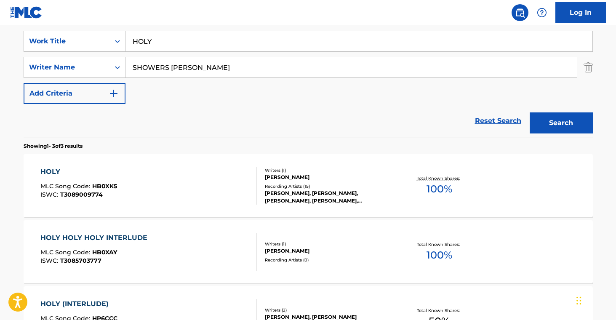
scroll to position [162, 0]
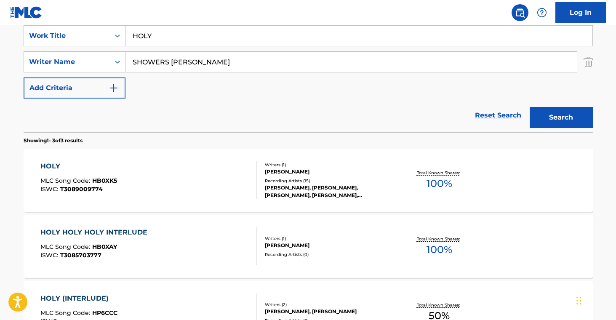
click at [197, 236] on div "HOLY HOLY HOLY INTERLUDE MLC Song Code : HB0XAY ISWC : T3085703777" at bounding box center [148, 246] width 216 height 38
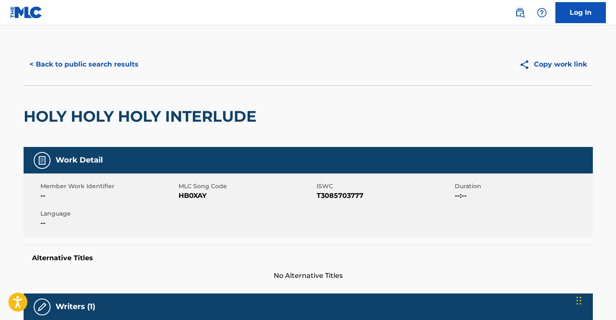
click at [200, 197] on span "HB0XAY" at bounding box center [247, 196] width 136 height 10
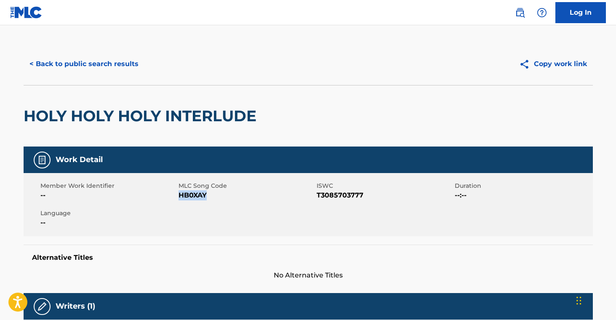
click at [200, 197] on span "HB0XAY" at bounding box center [247, 195] width 136 height 10
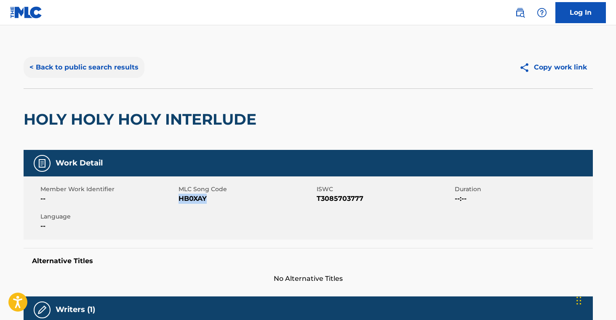
click at [101, 69] on button "< Back to public search results" at bounding box center [84, 67] width 121 height 21
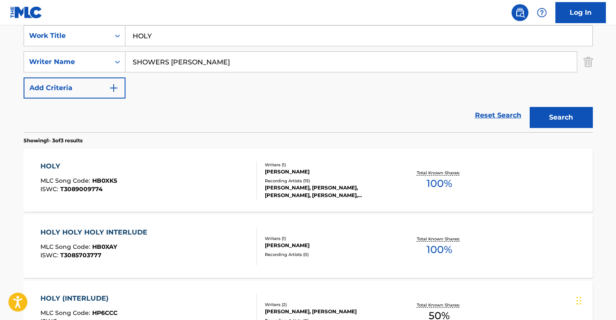
click at [168, 32] on input "HOLY" at bounding box center [359, 36] width 467 height 20
paste input "JOURNE"
type input "JOURNEY"
click at [557, 119] on button "Search" at bounding box center [561, 117] width 63 height 21
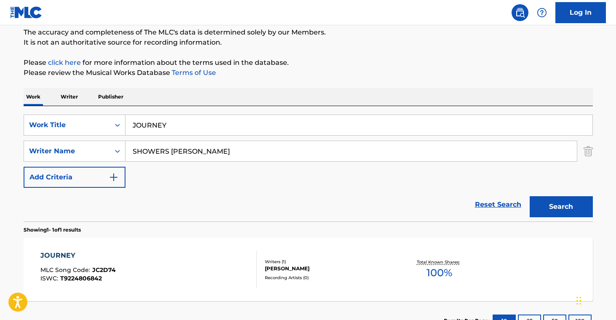
scroll to position [138, 0]
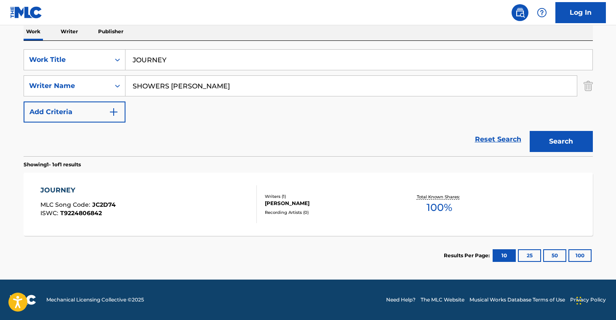
click at [256, 191] on div at bounding box center [253, 204] width 7 height 38
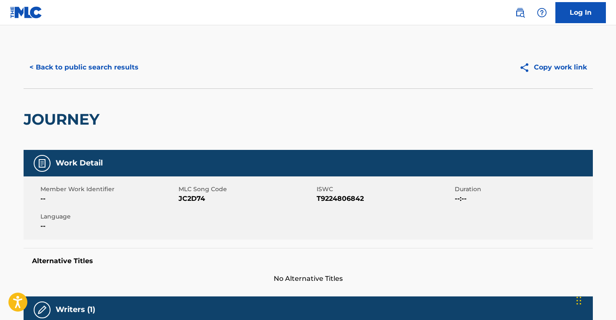
click at [187, 198] on span "JC2D74" at bounding box center [247, 199] width 136 height 10
click at [108, 64] on button "< Back to public search results" at bounding box center [84, 67] width 121 height 21
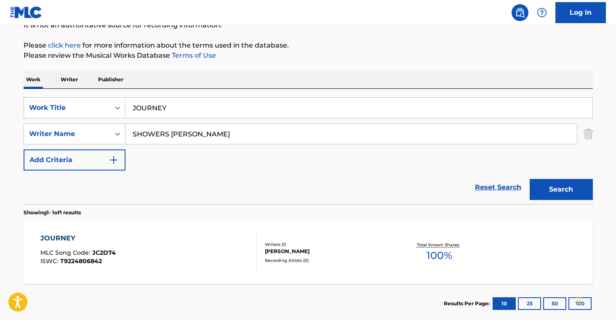
click at [155, 112] on input "JOURNEY" at bounding box center [359, 108] width 467 height 20
paste input "[DATE]"
type input "[DATE]"
click at [521, 188] on link "Reset Search" at bounding box center [498, 187] width 55 height 19
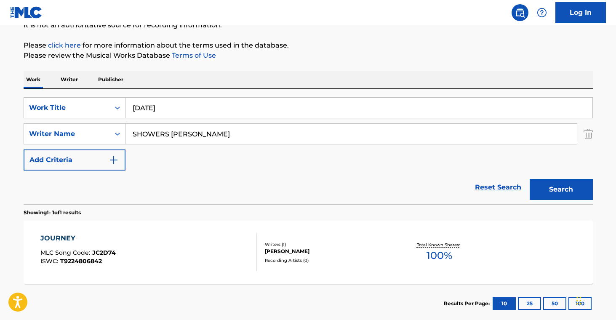
scroll to position [0, 0]
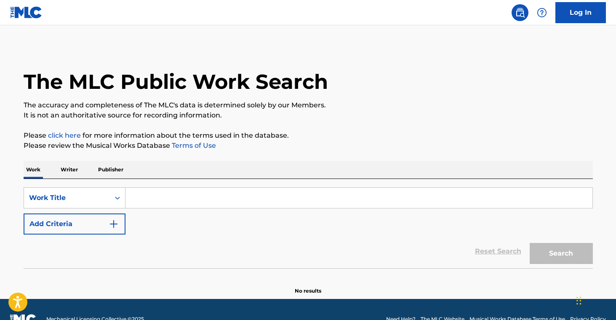
click at [177, 198] on input "Search Form" at bounding box center [359, 198] width 467 height 20
paste input "[DATE]"
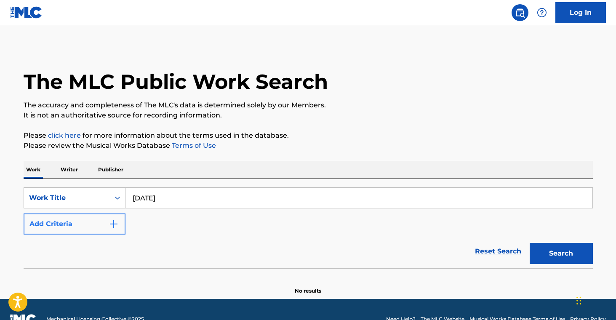
type input "[DATE]"
click at [83, 226] on button "Add Criteria" at bounding box center [75, 224] width 102 height 21
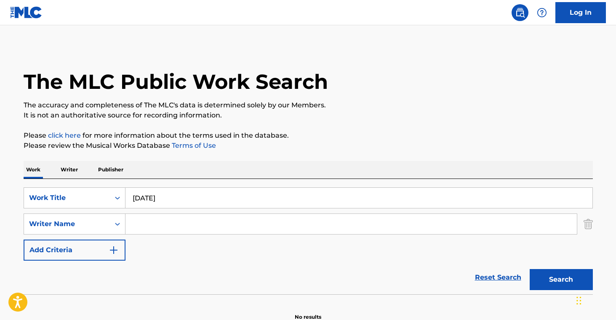
drag, startPoint x: 246, startPoint y: 214, endPoint x: 329, endPoint y: 238, distance: 87.3
click at [246, 214] on div "Search Form" at bounding box center [352, 224] width 452 height 21
drag, startPoint x: 393, startPoint y: 220, endPoint x: 442, endPoint y: 228, distance: 50.0
click at [391, 219] on input "Search Form" at bounding box center [351, 224] width 451 height 20
paste input "SHOWERS [PERSON_NAME]"
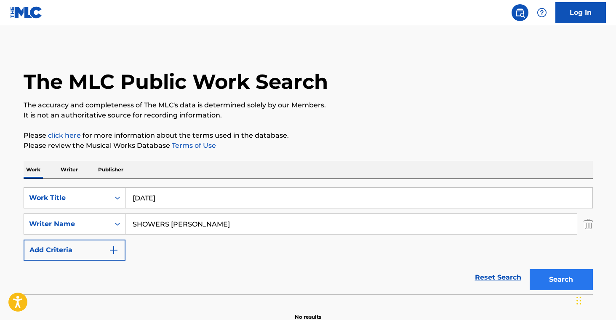
type input "SHOWERS [PERSON_NAME]"
click at [562, 270] on button "Search" at bounding box center [561, 279] width 63 height 21
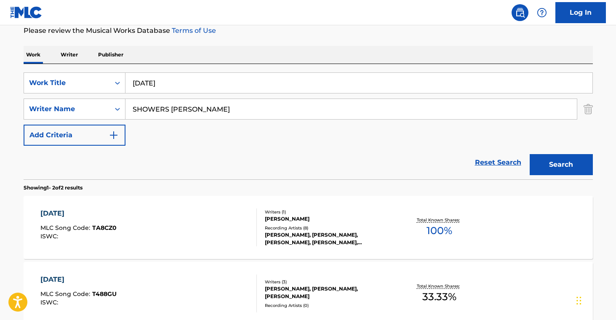
scroll to position [204, 0]
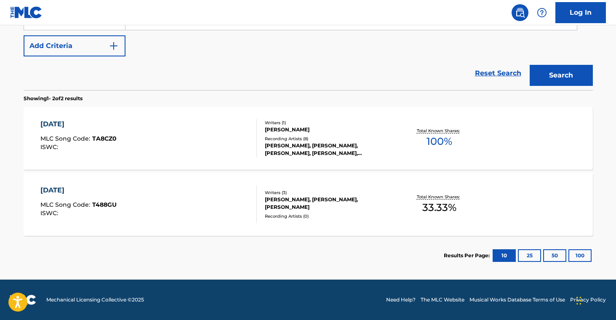
click at [322, 139] on div "Recording Artists ( 8 )" at bounding box center [328, 139] width 127 height 6
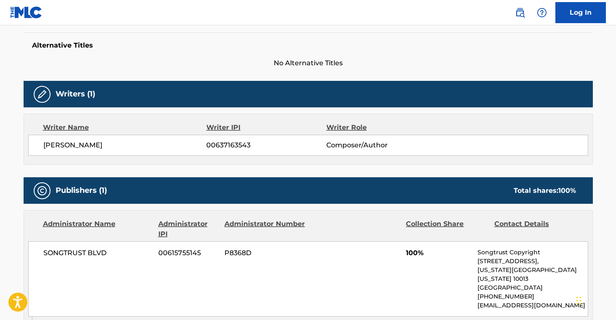
scroll to position [35, 0]
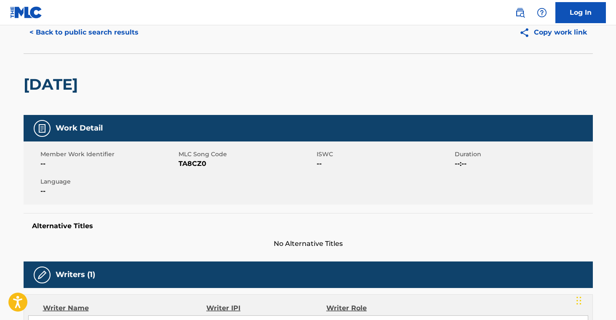
click at [192, 164] on span "TA8CZ0" at bounding box center [247, 164] width 136 height 10
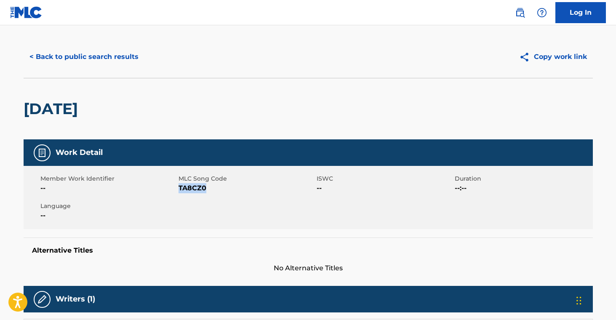
scroll to position [0, 0]
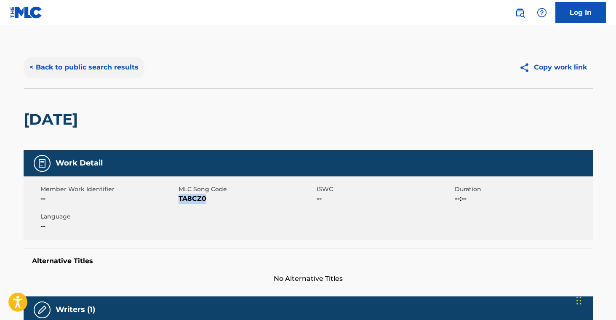
click at [110, 70] on button "< Back to public search results" at bounding box center [84, 67] width 121 height 21
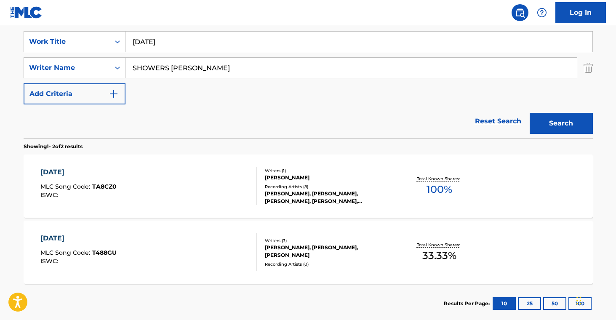
click at [188, 44] on input "[DATE]" at bounding box center [359, 42] width 467 height 20
paste input "ANIMAL"
type input "ANIMAL"
click at [208, 65] on input "SHOWERS [PERSON_NAME]" at bounding box center [351, 68] width 451 height 20
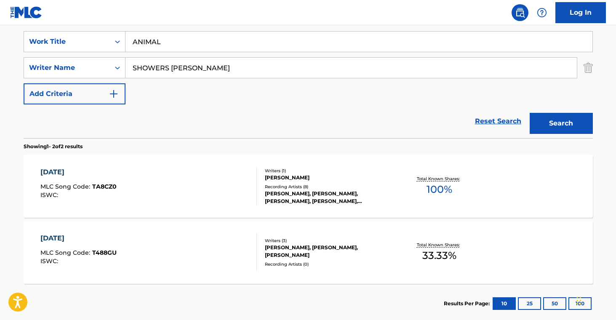
click at [208, 65] on input "SHOWERS [PERSON_NAME]" at bounding box center [351, 68] width 451 height 20
paste input "[PERSON_NAME]"
type input "[PERSON_NAME]"
click at [594, 122] on div "The MLC Public Work Search The accuracy and completeness of The MLC's data is d…" at bounding box center [308, 106] width 590 height 433
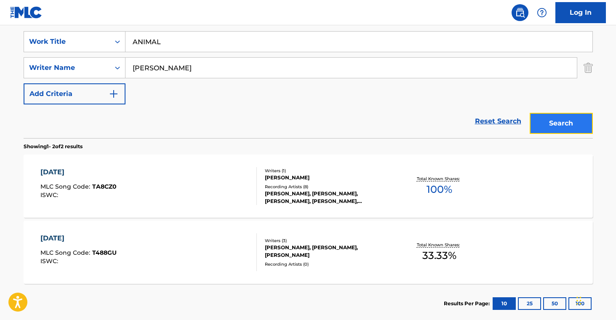
click at [576, 124] on button "Search" at bounding box center [561, 123] width 63 height 21
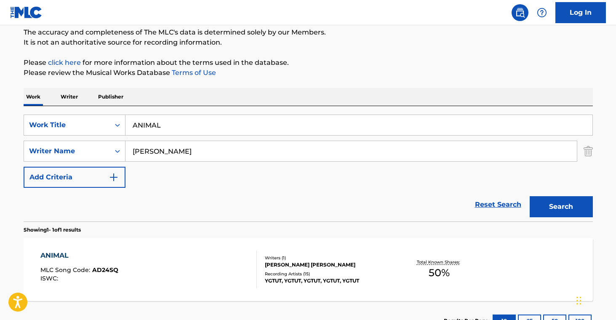
scroll to position [138, 0]
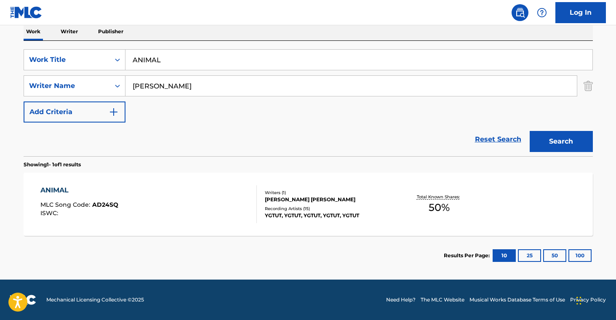
click at [365, 217] on div "YGTUT, YGTUT, YGTUT, YGTUT, YGTUT" at bounding box center [328, 216] width 127 height 8
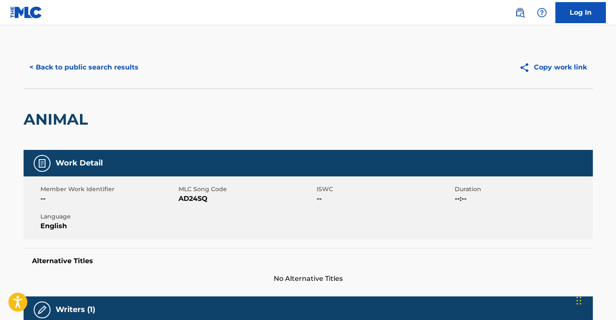
click at [206, 203] on span "AD24SQ" at bounding box center [247, 199] width 136 height 10
click at [200, 199] on span "AD24SQ" at bounding box center [247, 199] width 136 height 10
click at [101, 74] on button "< Back to public search results" at bounding box center [84, 67] width 121 height 21
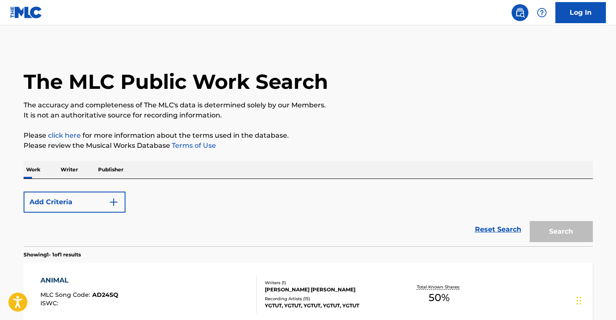
scroll to position [90, 0]
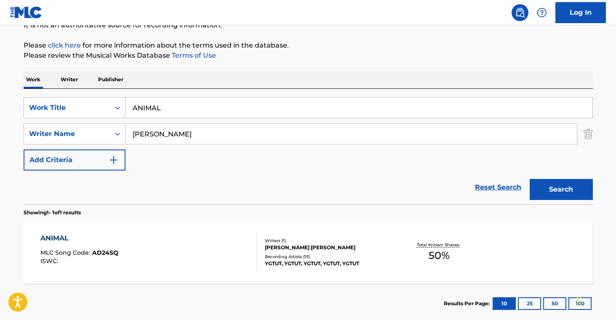
click at [188, 102] on input "ANIMAL" at bounding box center [359, 108] width 467 height 20
paste input "BAD DREAM"
type input "BAD DREAM"
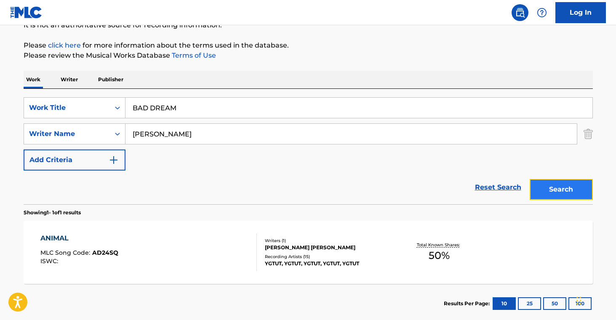
click at [542, 180] on button "Search" at bounding box center [561, 189] width 63 height 21
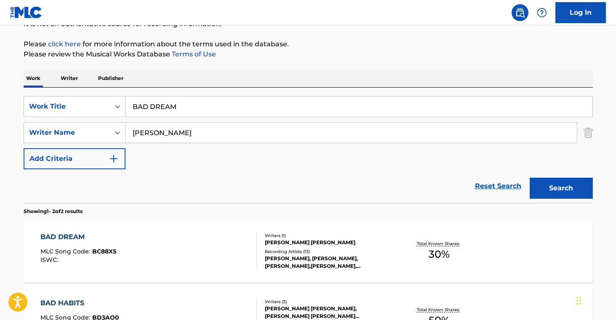
scroll to position [92, 0]
click at [311, 233] on div "Writers ( 1 )" at bounding box center [328, 235] width 127 height 6
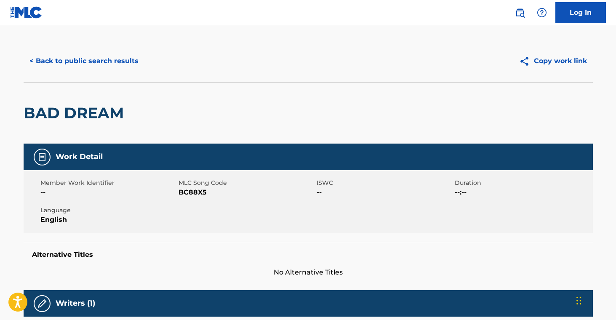
scroll to position [7, 0]
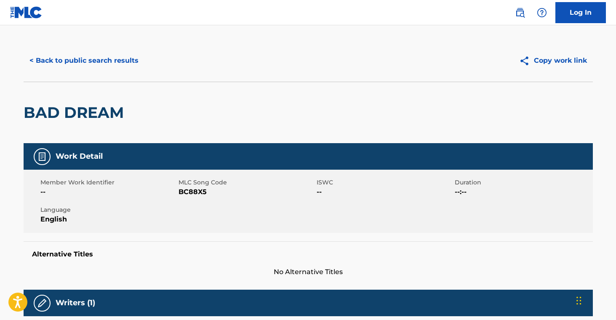
click at [186, 195] on span "BC88X5" at bounding box center [247, 192] width 136 height 10
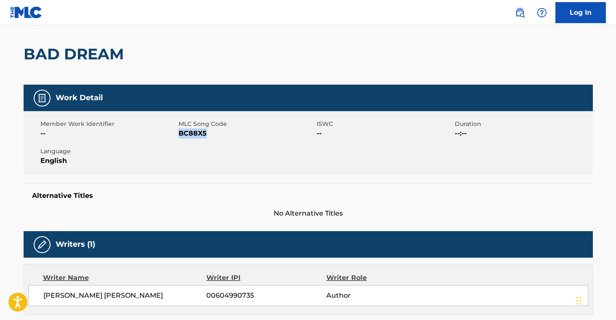
scroll to position [0, 0]
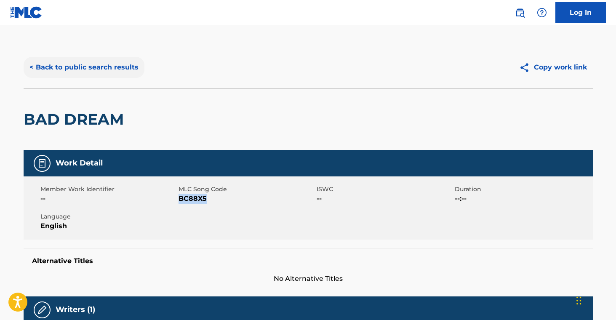
click at [98, 68] on button "< Back to public search results" at bounding box center [84, 67] width 121 height 21
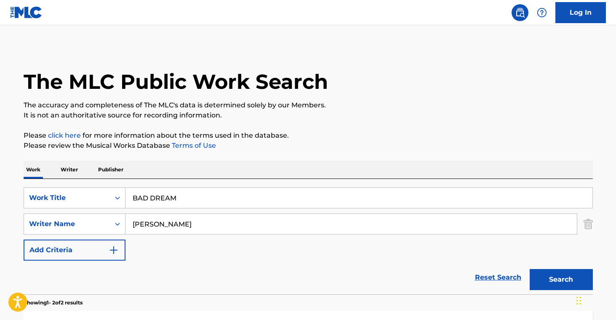
scroll to position [92, 0]
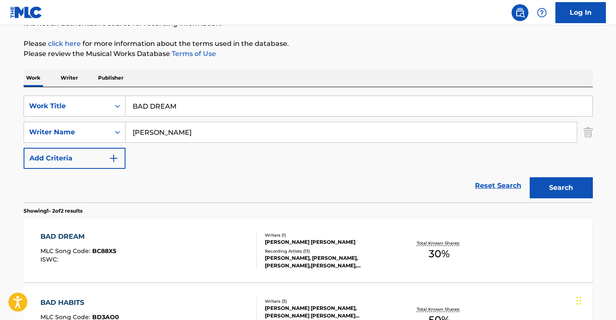
click at [192, 102] on input "BAD DREAM" at bounding box center [359, 106] width 467 height 20
paste input "ELIEVE"
type input "BELIEVE"
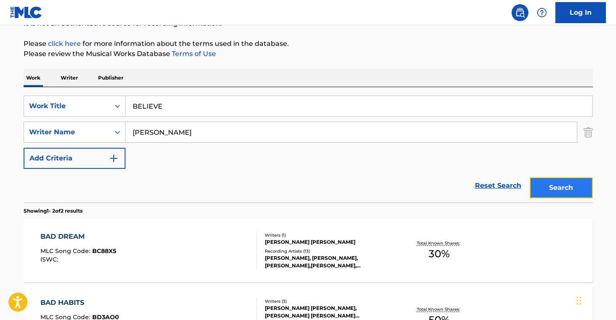
click at [565, 184] on button "Search" at bounding box center [561, 187] width 63 height 21
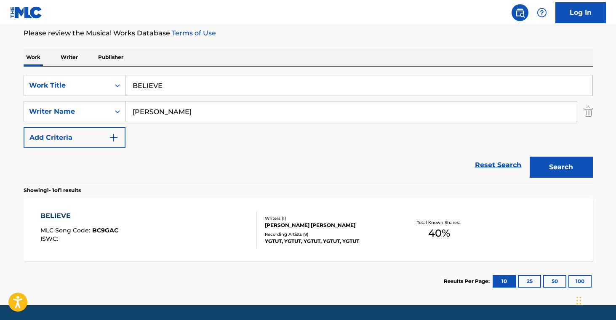
scroll to position [138, 0]
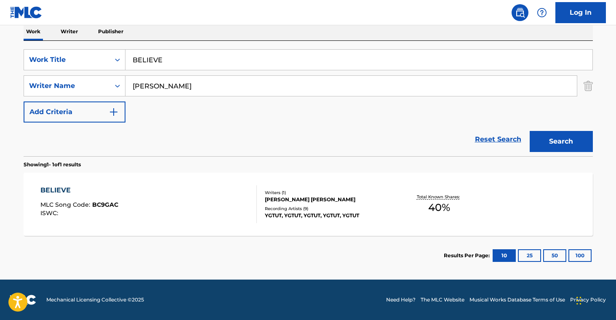
click at [318, 220] on div "BELIEVE MLC Song Code : BC9GAC ISWC : Writers ( 1 ) [PERSON_NAME] [PERSON_NAME]…" at bounding box center [308, 204] width 569 height 63
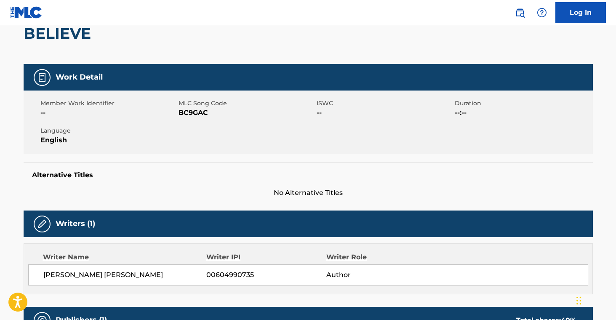
scroll to position [102, 0]
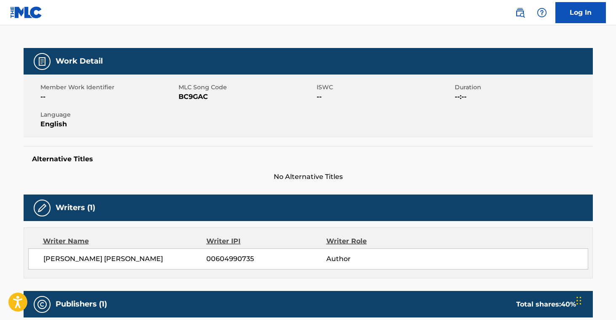
click at [193, 96] on span "BC9GAC" at bounding box center [247, 97] width 136 height 10
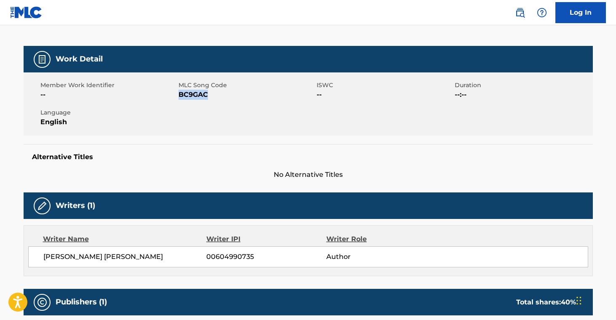
scroll to position [0, 0]
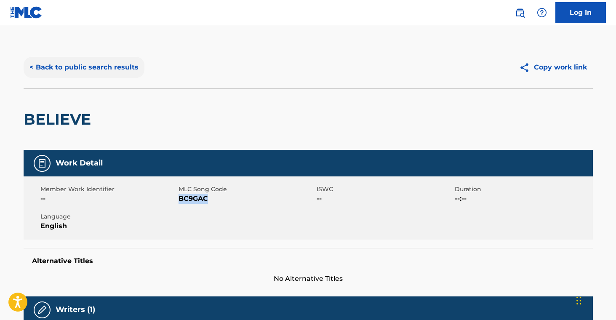
click at [110, 63] on button "< Back to public search results" at bounding box center [84, 67] width 121 height 21
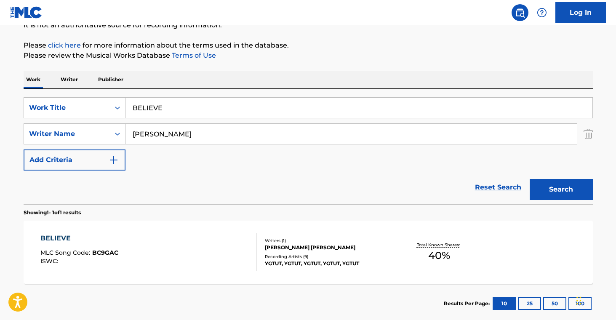
click at [188, 104] on input "BELIEVE" at bounding box center [359, 108] width 467 height 20
paste input "IG POPPA"
type input "BIG POPPA"
click at [577, 191] on button "Search" at bounding box center [561, 189] width 63 height 21
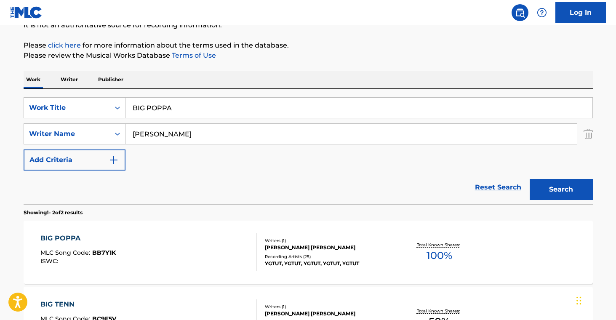
scroll to position [143, 0]
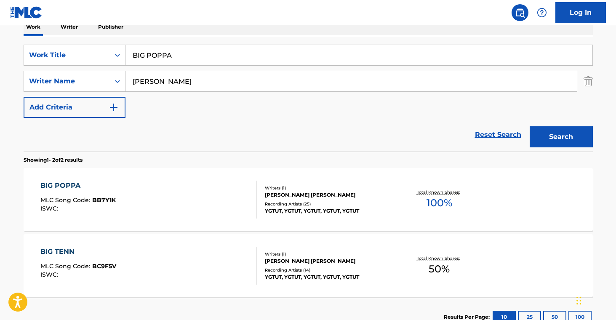
click at [341, 231] on div "BIG POPPA MLC Song Code : BB7Y1K ISWC : Writers ( 1 ) [PERSON_NAME] [PERSON_NAM…" at bounding box center [308, 199] width 569 height 63
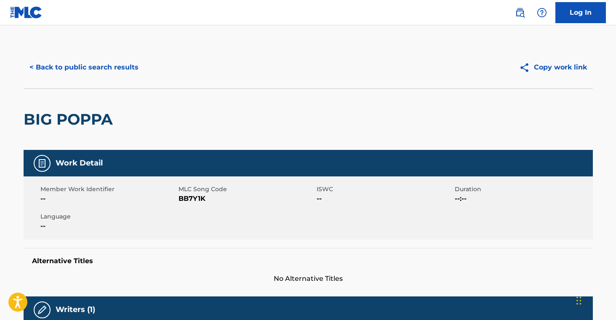
drag, startPoint x: 193, startPoint y: 200, endPoint x: 320, endPoint y: 219, distance: 128.5
click at [193, 200] on span "BB7Y1K" at bounding box center [247, 199] width 136 height 10
click at [192, 198] on span "BB7Y1K" at bounding box center [247, 199] width 136 height 10
click at [116, 66] on button "< Back to public search results" at bounding box center [84, 67] width 121 height 21
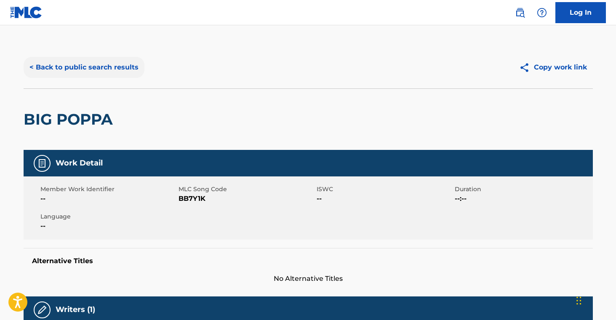
scroll to position [143, 0]
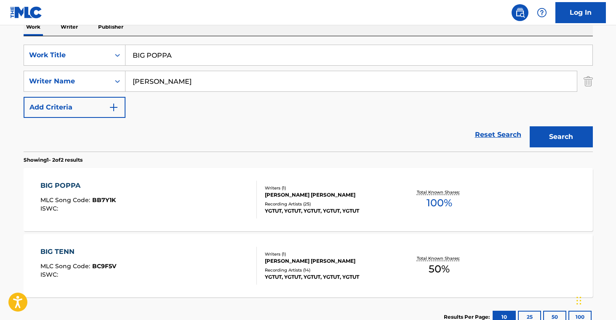
click at [200, 47] on input "BIG POPPA" at bounding box center [359, 55] width 467 height 20
paste input "TENN"
type input "BIG TENN"
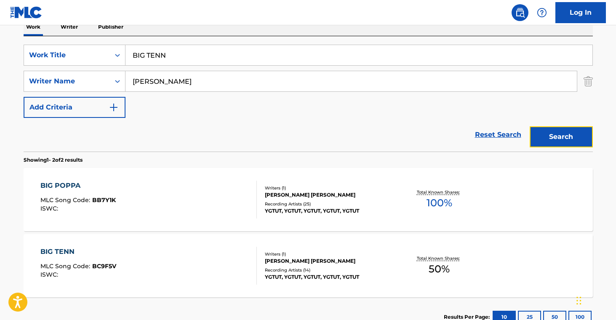
click at [551, 131] on button "Search" at bounding box center [561, 136] width 63 height 21
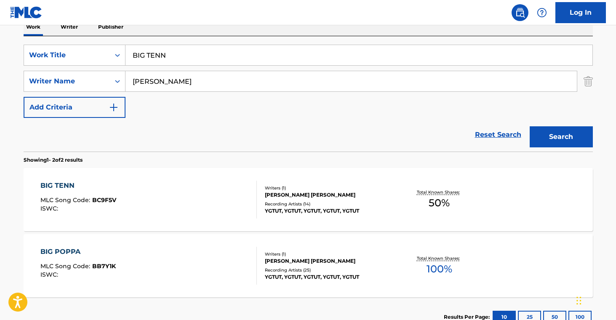
click at [380, 215] on div "BIG TENN MLC Song Code : BC9F5V ISWC : Writers ( 1 ) [PERSON_NAME] [PERSON_NAME…" at bounding box center [308, 199] width 569 height 63
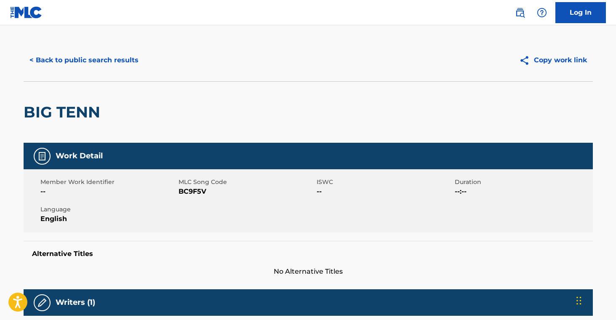
scroll to position [16, 0]
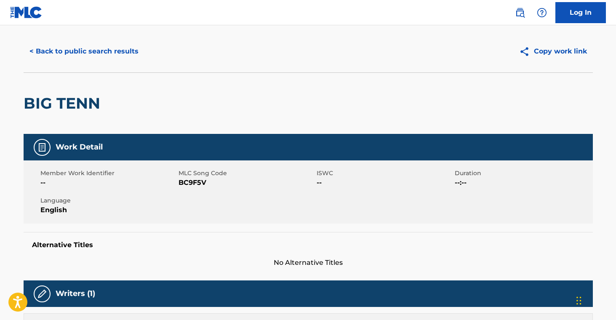
click at [191, 183] on span "BC9F5V" at bounding box center [247, 183] width 136 height 10
drag, startPoint x: 191, startPoint y: 183, endPoint x: 280, endPoint y: 215, distance: 94.5
click at [191, 182] on span "BC9F5V" at bounding box center [247, 183] width 136 height 10
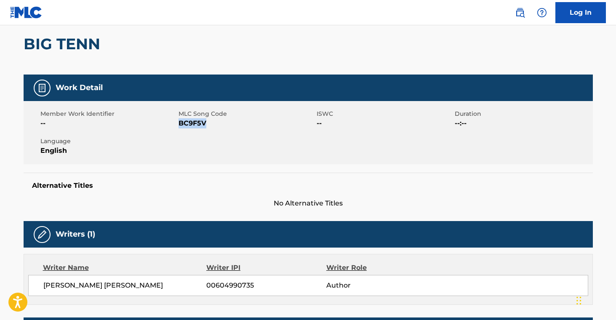
scroll to position [0, 0]
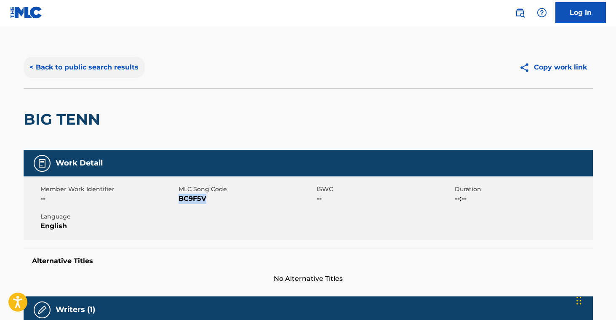
click at [118, 73] on button "< Back to public search results" at bounding box center [84, 67] width 121 height 21
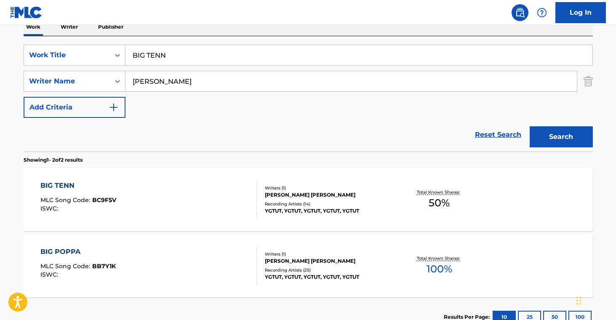
click at [229, 60] on input "BIG TENN" at bounding box center [359, 55] width 467 height 20
paste input "LACK BENZ"
type input "BLACK BENZ"
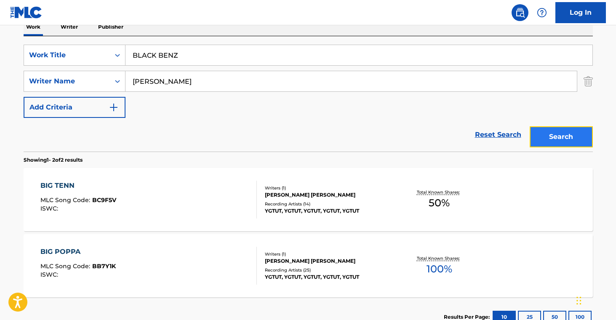
click at [542, 139] on button "Search" at bounding box center [561, 136] width 63 height 21
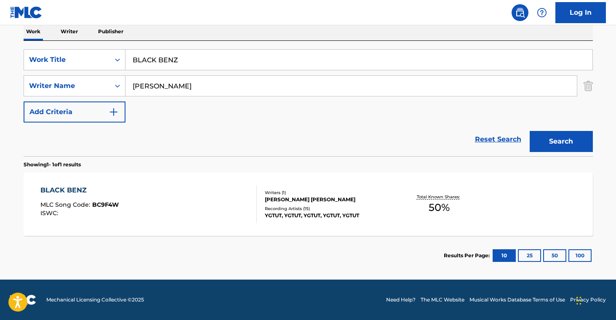
click at [300, 222] on div "BLACK BENZ MLC Song Code : BC9F4W ISWC : Writers ( 1 ) [PERSON_NAME] [PERSON_NA…" at bounding box center [308, 204] width 569 height 63
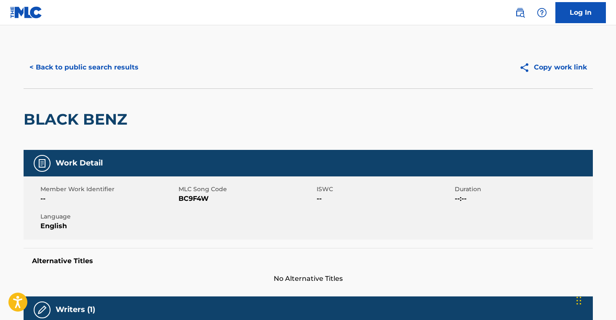
click at [199, 199] on span "BC9F4W" at bounding box center [247, 199] width 136 height 10
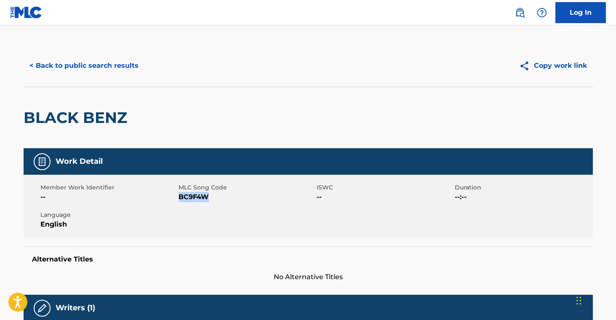
drag, startPoint x: 199, startPoint y: 199, endPoint x: 214, endPoint y: 200, distance: 14.3
click at [199, 198] on span "BC9F4W" at bounding box center [247, 197] width 136 height 10
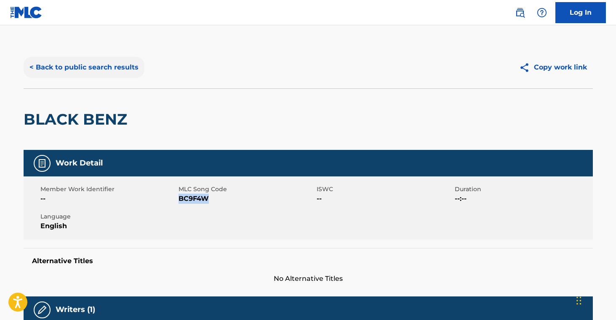
click at [110, 66] on button "< Back to public search results" at bounding box center [84, 67] width 121 height 21
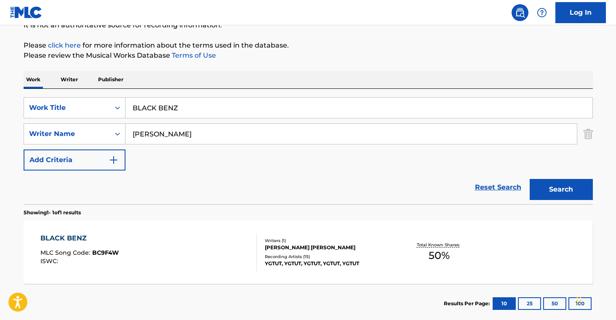
click at [176, 106] on input "BLACK BENZ" at bounding box center [359, 108] width 467 height 20
drag, startPoint x: 176, startPoint y: 106, endPoint x: 299, endPoint y: 138, distance: 128.0
click at [176, 105] on input "BLACK BENZ" at bounding box center [359, 108] width 467 height 20
paste input "OOTLEGGERS"
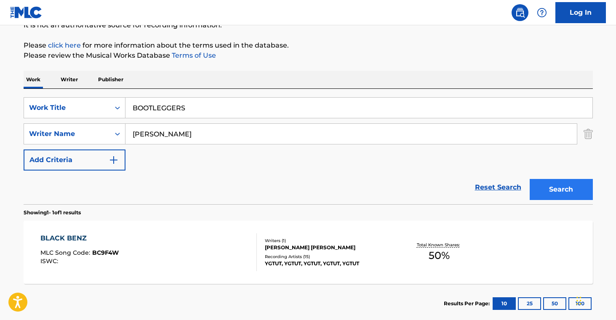
type input "BOOTLEGGERS"
click at [546, 183] on button "Search" at bounding box center [561, 189] width 63 height 21
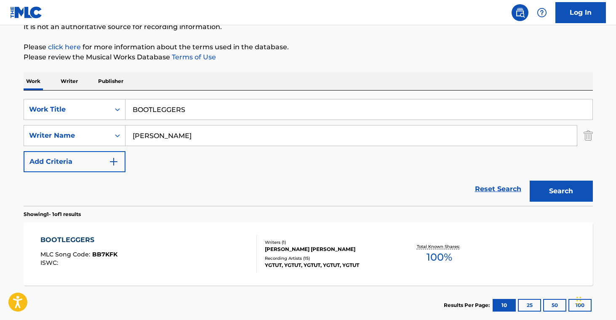
click at [287, 274] on div "BOOTLEGGERS MLC Song Code : BB7KFK ISWC : Writers ( 1 ) [PERSON_NAME] [PERSON_N…" at bounding box center [308, 253] width 569 height 63
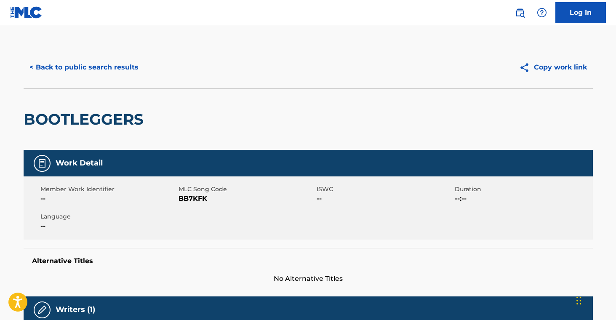
click at [195, 198] on span "BB7KFK" at bounding box center [247, 199] width 136 height 10
drag, startPoint x: 195, startPoint y: 198, endPoint x: 293, endPoint y: 202, distance: 98.2
click at [195, 198] on span "BB7KFK" at bounding box center [247, 199] width 136 height 10
click at [108, 63] on button "< Back to public search results" at bounding box center [84, 67] width 121 height 21
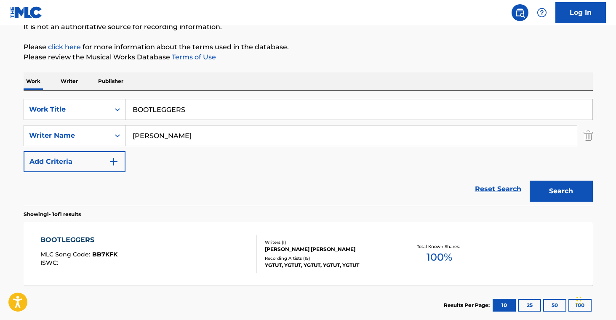
click at [216, 104] on input "BOOTLEGGERS" at bounding box center [359, 109] width 467 height 20
drag, startPoint x: 216, startPoint y: 104, endPoint x: 229, endPoint y: 107, distance: 13.5
click at [216, 104] on input "BOOTLEGGERS" at bounding box center [359, 109] width 467 height 20
paste input "CAN T WASTE TIME"
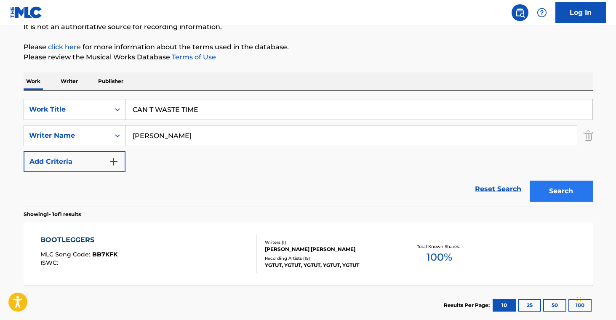
type input "CAN T WASTE TIME"
click at [557, 188] on button "Search" at bounding box center [561, 191] width 63 height 21
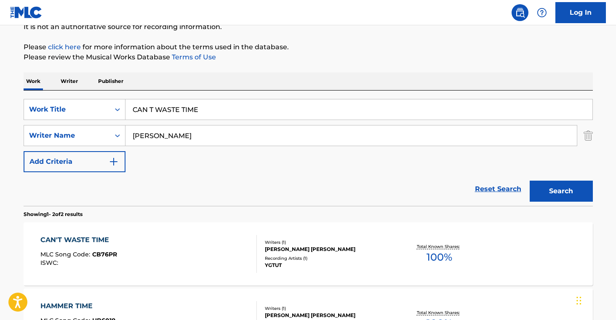
click at [379, 264] on div "YGTUT" at bounding box center [328, 266] width 127 height 8
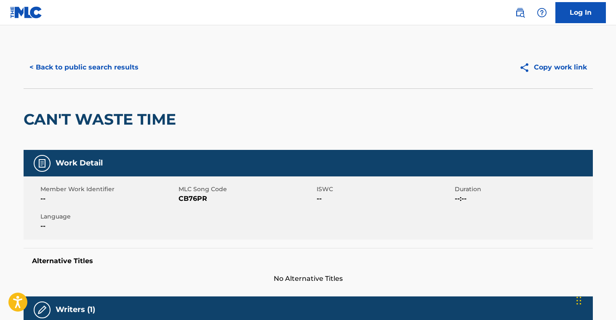
click at [197, 198] on span "CB76PR" at bounding box center [247, 199] width 136 height 10
drag, startPoint x: 197, startPoint y: 198, endPoint x: 302, endPoint y: 207, distance: 105.6
click at [197, 198] on span "CB76PR" at bounding box center [247, 199] width 136 height 10
click at [120, 65] on button "< Back to public search results" at bounding box center [84, 67] width 121 height 21
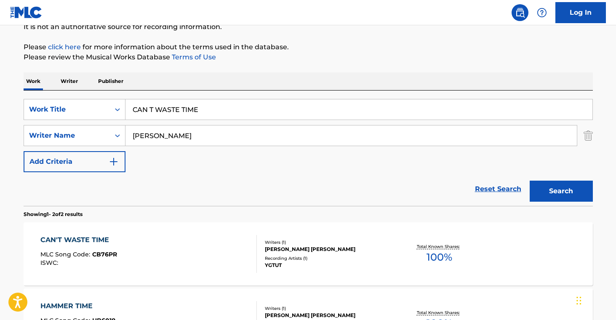
click at [205, 112] on input "CAN T WASTE TIME" at bounding box center [359, 109] width 467 height 20
drag, startPoint x: 205, startPoint y: 112, endPoint x: 325, endPoint y: 130, distance: 121.4
click at [205, 112] on input "CAN T WASTE TIME" at bounding box center [359, 109] width 467 height 20
paste input "ONCEITED EGO TALK"
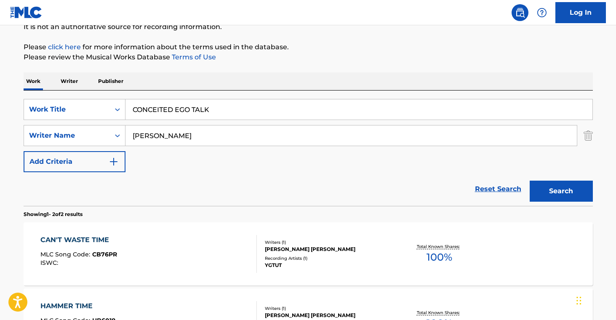
type input "CONCEITED EGO TALK"
click at [585, 203] on div "Search" at bounding box center [559, 189] width 67 height 34
drag, startPoint x: 583, startPoint y: 198, endPoint x: 579, endPoint y: 200, distance: 4.7
click at [583, 198] on button "Search" at bounding box center [561, 191] width 63 height 21
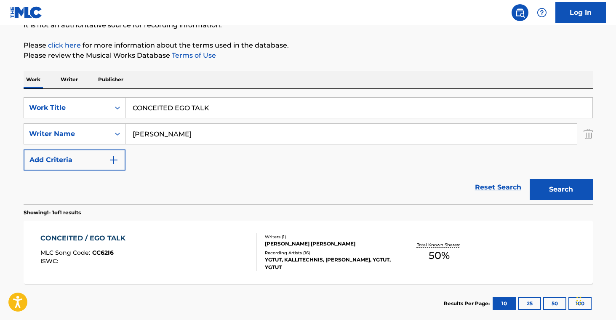
click at [336, 256] on div "Recording Artists ( 16 )" at bounding box center [328, 253] width 127 height 6
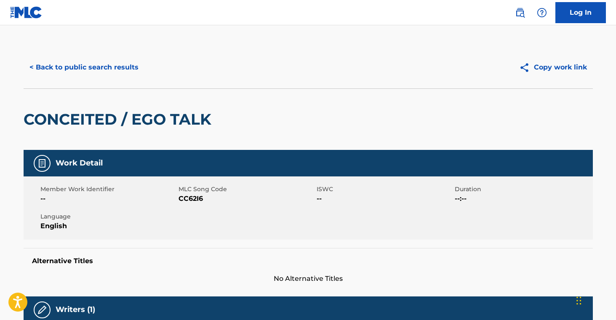
click at [196, 199] on span "CC62I6" at bounding box center [247, 199] width 136 height 10
drag, startPoint x: 196, startPoint y: 199, endPoint x: 309, endPoint y: 200, distance: 112.5
click at [196, 199] on span "CC62I6" at bounding box center [247, 199] width 136 height 10
click at [113, 80] on div "< Back to public search results Copy work link" at bounding box center [308, 67] width 569 height 42
click at [116, 71] on button "< Back to public search results" at bounding box center [84, 67] width 121 height 21
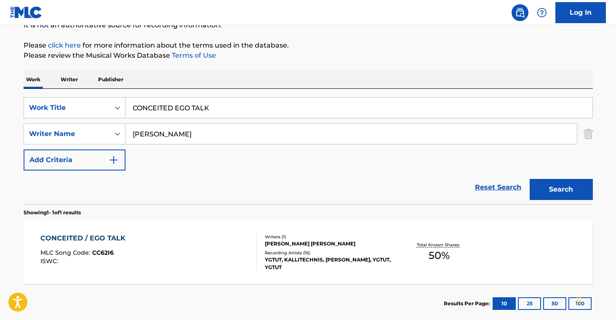
click at [216, 110] on input "CONCEITED EGO TALK" at bounding box center [359, 108] width 467 height 20
click at [216, 111] on input "CONCEITED EGO TALK" at bounding box center [359, 108] width 467 height 20
paste input "DIS AIN T WATCHA WANT"
type input "DIS AIN T WATCHA WANT"
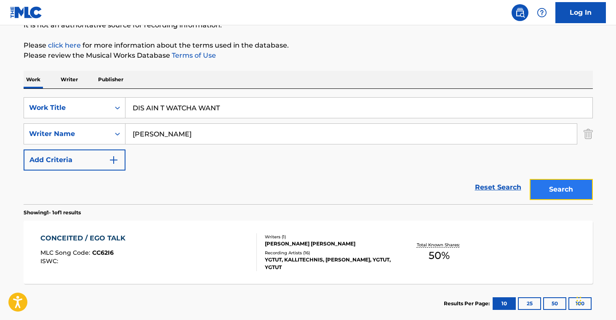
click at [579, 195] on button "Search" at bounding box center [561, 189] width 63 height 21
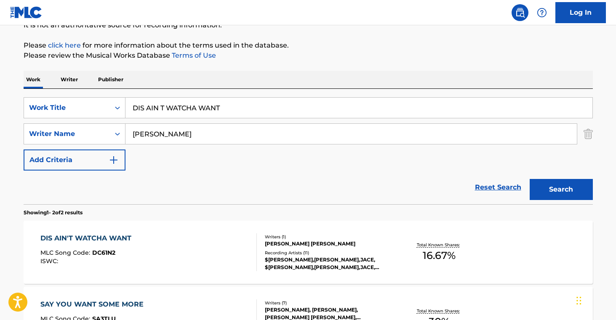
click at [342, 246] on div "[PERSON_NAME] [PERSON_NAME]" at bounding box center [328, 244] width 127 height 8
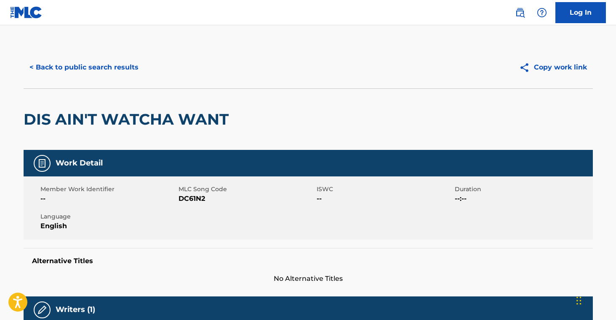
click at [186, 201] on span "DC61N2" at bounding box center [247, 199] width 136 height 10
click at [110, 65] on button "< Back to public search results" at bounding box center [84, 67] width 121 height 21
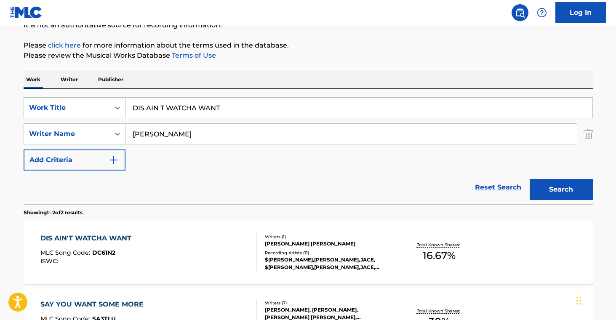
click at [213, 124] on input "[PERSON_NAME]" at bounding box center [351, 134] width 451 height 20
click at [213, 112] on input "DIS AIN T WATCHA WANT" at bounding box center [359, 108] width 467 height 20
paste input "[PERSON_NAME] SIGNS"
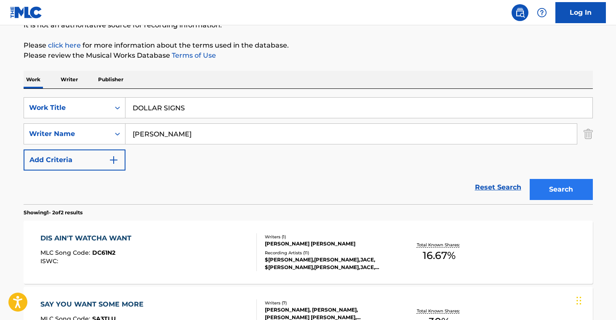
type input "DOLLAR SIGNS"
click at [561, 184] on button "Search" at bounding box center [561, 189] width 63 height 21
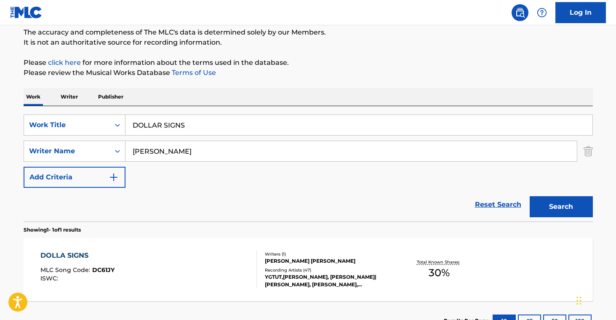
scroll to position [90, 0]
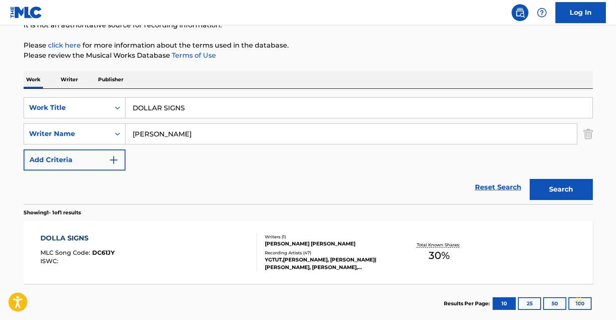
click at [336, 248] on div "Writers ( 1 ) [PERSON_NAME] [PERSON_NAME] Recording Artists ( 47 ) [PERSON_NAME…" at bounding box center [324, 252] width 135 height 37
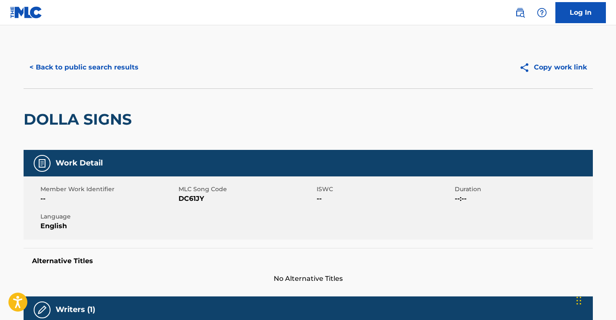
click at [195, 195] on span "DC61JY" at bounding box center [247, 199] width 136 height 10
click at [78, 68] on button "< Back to public search results" at bounding box center [84, 67] width 121 height 21
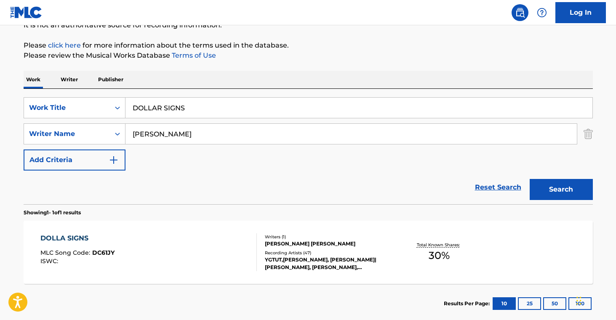
click at [181, 106] on input "DOLLAR SIGNS" at bounding box center [359, 108] width 467 height 20
click at [180, 107] on input "DOLLAR SIGNS" at bounding box center [359, 108] width 467 height 20
paste input "UBLE G"
type input "DOUBLE G"
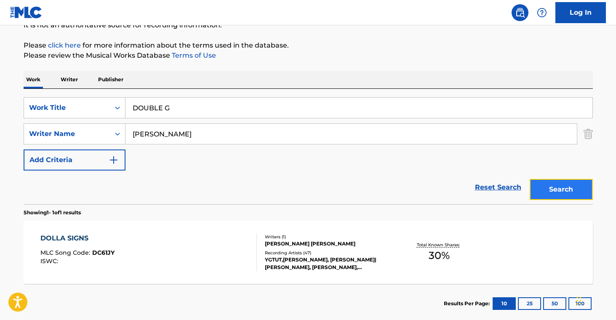
click at [563, 179] on button "Search" at bounding box center [561, 189] width 63 height 21
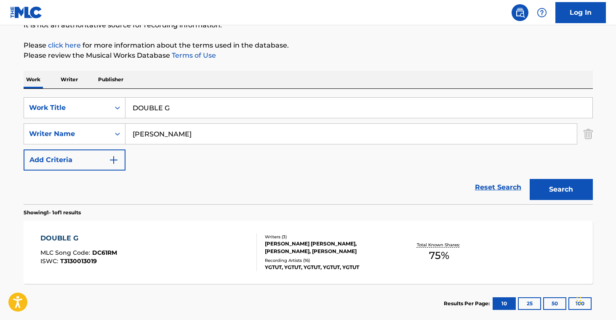
click at [347, 277] on div "DOUBLE G MLC Song Code : DC61RM ISWC : T3130013019 Writers ( 3 ) [PERSON_NAME] …" at bounding box center [308, 252] width 569 height 63
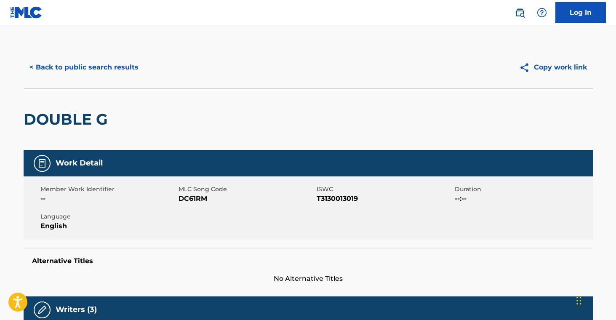
click at [195, 203] on span "DC61RM" at bounding box center [247, 199] width 136 height 10
click at [93, 59] on button "< Back to public search results" at bounding box center [84, 67] width 121 height 21
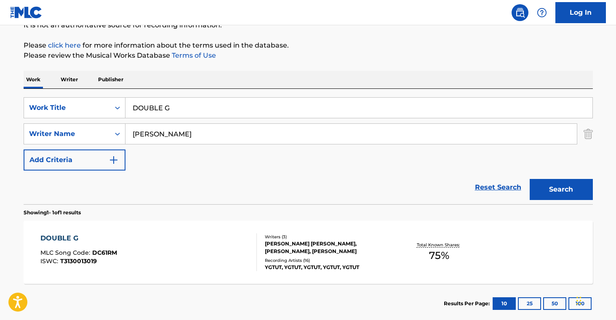
click at [187, 107] on input "DOUBLE G" at bounding box center [359, 108] width 467 height 20
paste input "ANY GIVEN [DATE]"
type input "ANY GIVEN [DATE]"
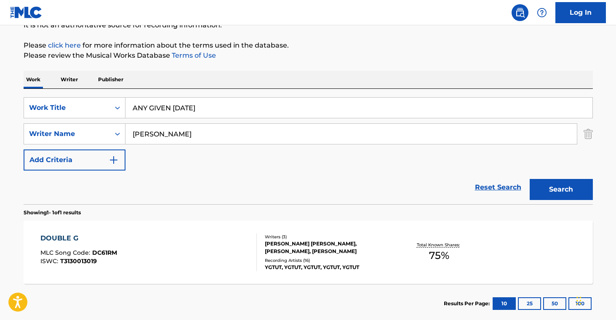
click at [213, 126] on input "[PERSON_NAME]" at bounding box center [351, 134] width 451 height 20
paste input "BUTTAFUOC [PERSON_NAME]"
click at [562, 183] on button "Search" at bounding box center [561, 189] width 63 height 21
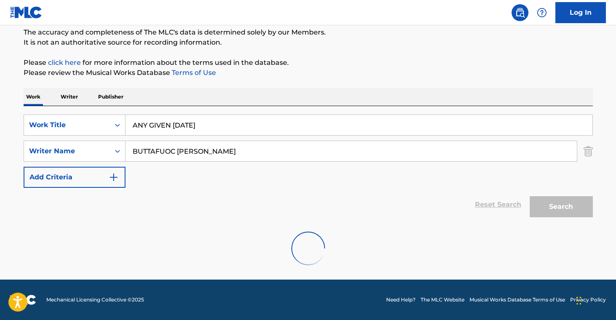
scroll to position [45, 0]
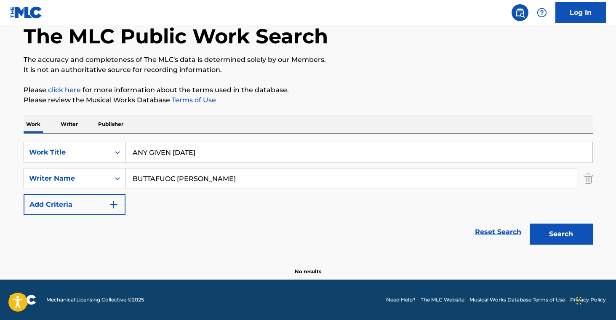
click at [252, 179] on input "BUTTAFUOC [PERSON_NAME]" at bounding box center [351, 178] width 451 height 20
paste input "LANSING [PERSON_NAME]"
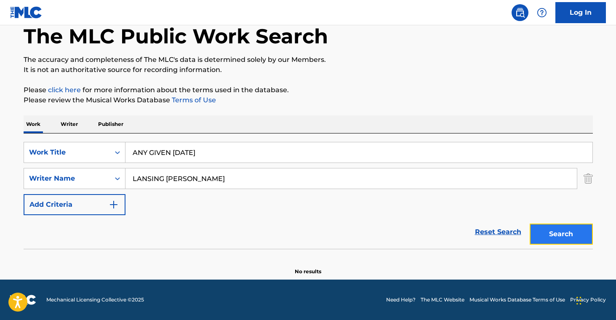
click at [583, 231] on button "Search" at bounding box center [561, 234] width 63 height 21
click at [230, 176] on input "LANSING [PERSON_NAME]" at bounding box center [351, 178] width 451 height 20
paste input "[PERSON_NAME] [PERSON_NAME]"
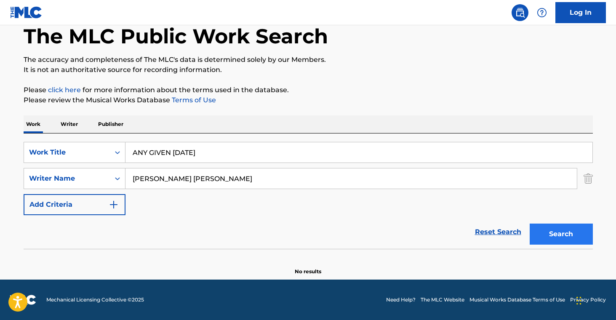
type input "[PERSON_NAME] [PERSON_NAME]"
click at [544, 239] on button "Search" at bounding box center [561, 234] width 63 height 21
click at [220, 155] on input "ANY GIVEN [DATE]" at bounding box center [359, 152] width 467 height 20
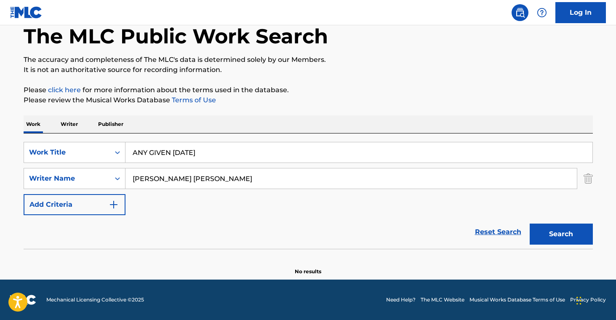
paste input "S ONE"
click at [546, 236] on button "Search" at bounding box center [561, 234] width 63 height 21
click at [166, 155] on input "AS ONE" at bounding box center [359, 152] width 467 height 20
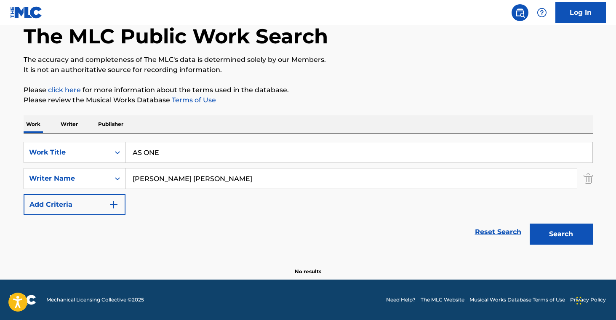
paste input "BEEN A [PERSON_NAME]"
type input "BEEN A LONG TIME"
click at [568, 235] on button "Search" at bounding box center [561, 234] width 63 height 21
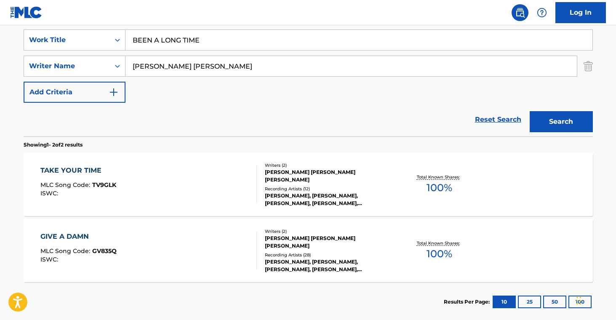
scroll to position [160, 0]
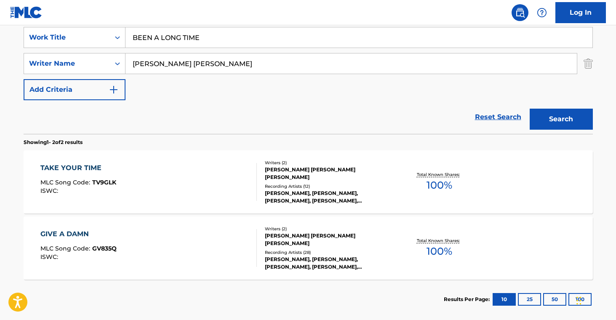
click at [332, 181] on div "[PERSON_NAME] [PERSON_NAME] [PERSON_NAME]" at bounding box center [328, 173] width 127 height 15
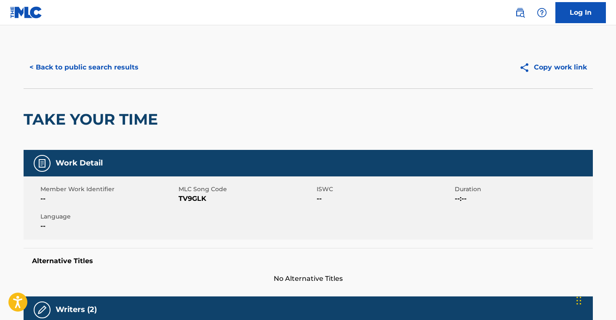
click at [198, 200] on span "TV9GLK" at bounding box center [247, 199] width 136 height 10
click at [83, 71] on button "< Back to public search results" at bounding box center [84, 67] width 121 height 21
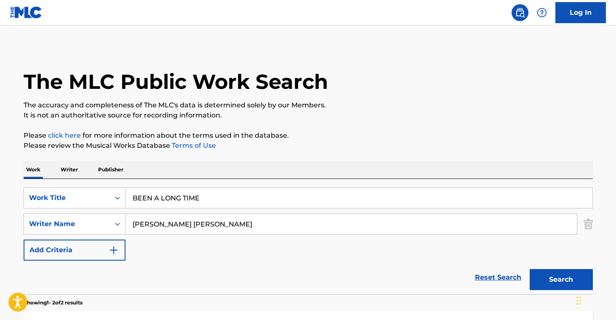
scroll to position [156, 0]
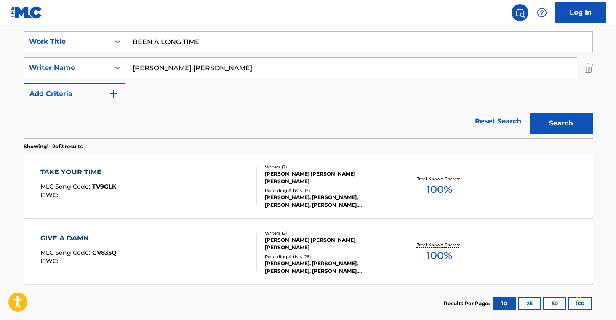
click at [321, 251] on div "Writers ( 2 ) [PERSON_NAME] [PERSON_NAME] [PERSON_NAME] Recording Artists ( 28 …" at bounding box center [324, 252] width 135 height 45
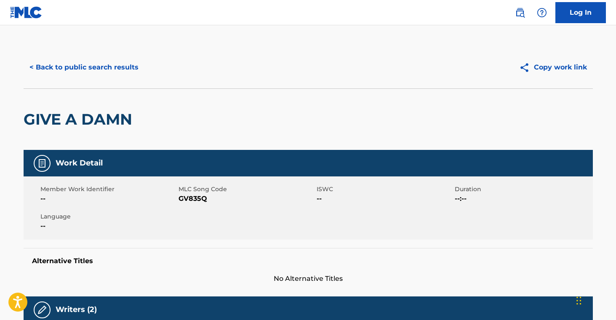
click at [194, 200] on span "GV835Q" at bounding box center [247, 199] width 136 height 10
click at [113, 69] on button "< Back to public search results" at bounding box center [84, 67] width 121 height 21
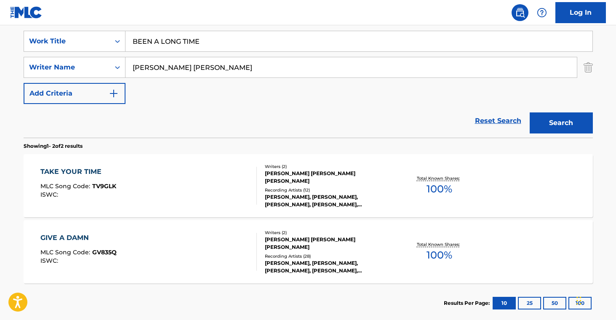
scroll to position [157, 0]
click at [197, 41] on input "BEEN A LONG TIME" at bounding box center [359, 41] width 467 height 20
paste input "ROKENSCARRED"
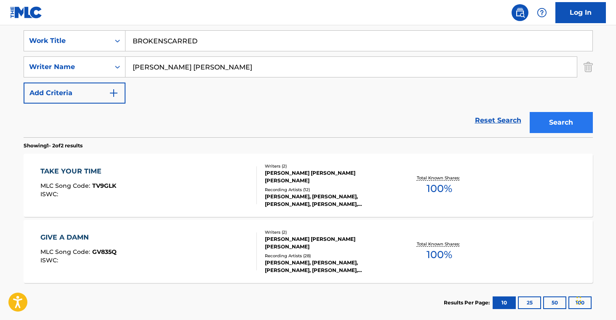
type input "BROKENSCARRED"
click at [553, 121] on button "Search" at bounding box center [561, 122] width 63 height 21
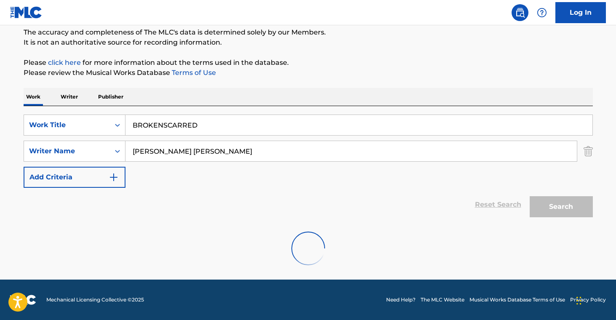
scroll to position [138, 0]
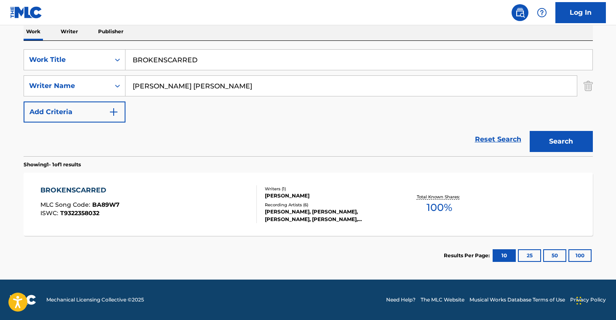
click at [307, 208] on div "[PERSON_NAME], [PERSON_NAME], [PERSON_NAME], [PERSON_NAME], [PERSON_NAME]" at bounding box center [328, 215] width 127 height 15
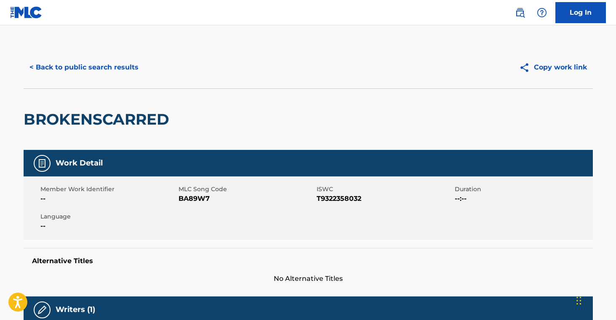
click at [187, 201] on span "BA89W7" at bounding box center [247, 199] width 136 height 10
click at [101, 61] on button "< Back to public search results" at bounding box center [84, 67] width 121 height 21
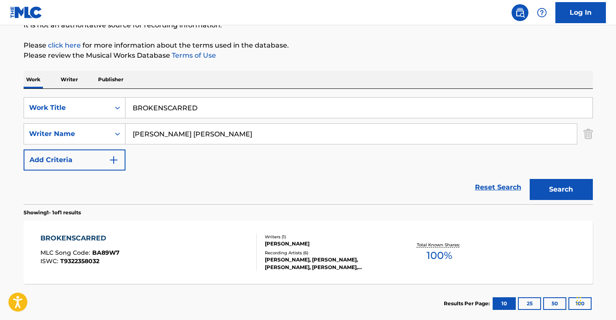
click at [202, 106] on input "BROKENSCARRED" at bounding box center [359, 108] width 467 height 20
drag, startPoint x: 202, startPoint y: 106, endPoint x: 264, endPoint y: 119, distance: 63.2
click at [202, 106] on input "BROKENSCARRED" at bounding box center [359, 108] width 467 height 20
paste input "CHIP AWAY THE STONE"
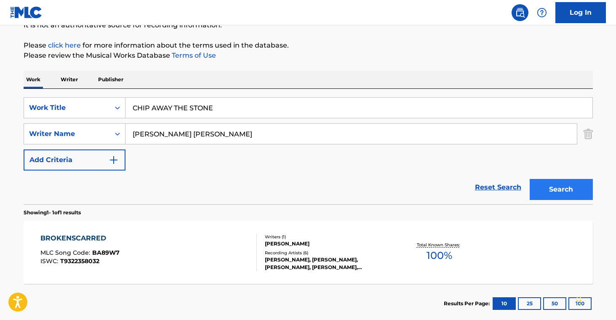
type input "CHIP AWAY THE STONE"
click at [570, 190] on button "Search" at bounding box center [561, 189] width 63 height 21
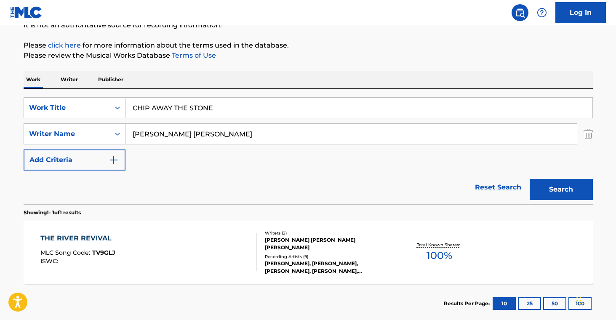
click at [350, 242] on div "[PERSON_NAME] [PERSON_NAME] [PERSON_NAME]" at bounding box center [328, 243] width 127 height 15
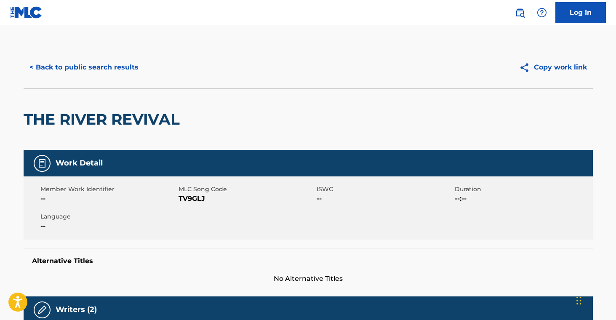
click at [187, 199] on span "TV9GLJ" at bounding box center [247, 199] width 136 height 10
click at [115, 66] on button "< Back to public search results" at bounding box center [84, 67] width 121 height 21
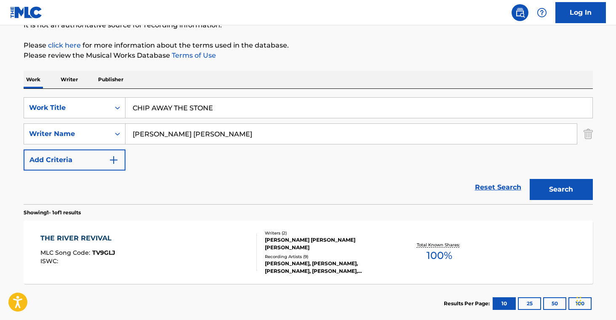
click at [216, 108] on input "CHIP AWAY THE STONE" at bounding box center [359, 108] width 467 height 20
paste input "GHOST"
type input "GHOST"
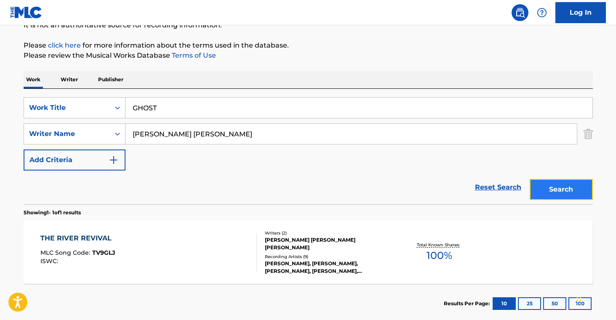
click at [543, 193] on button "Search" at bounding box center [561, 189] width 63 height 21
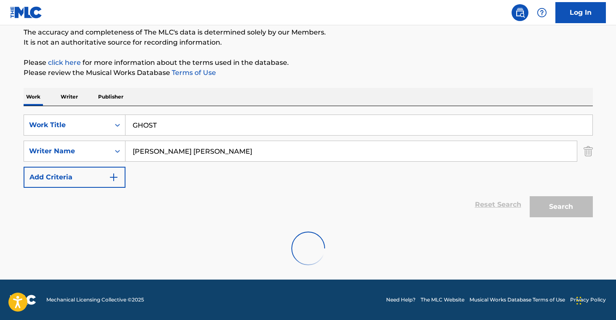
scroll to position [45, 0]
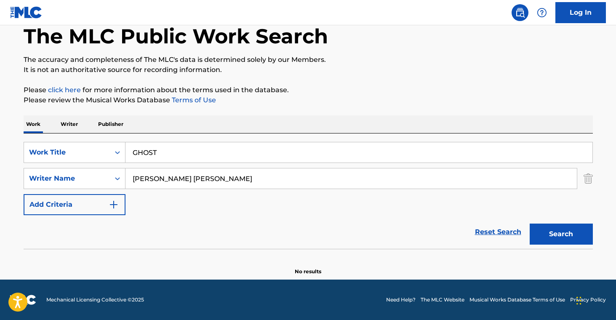
click at [242, 179] on input "[PERSON_NAME] [PERSON_NAME]" at bounding box center [351, 178] width 451 height 20
paste input "LANSING"
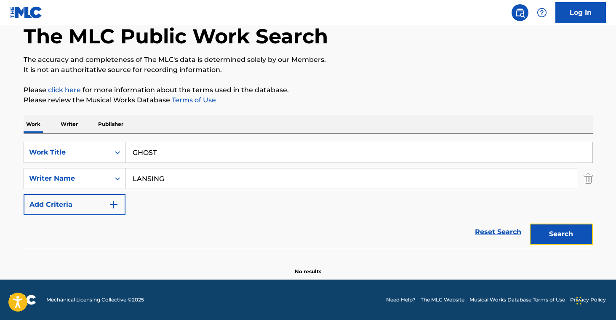
click at [548, 235] on button "Search" at bounding box center [561, 234] width 63 height 21
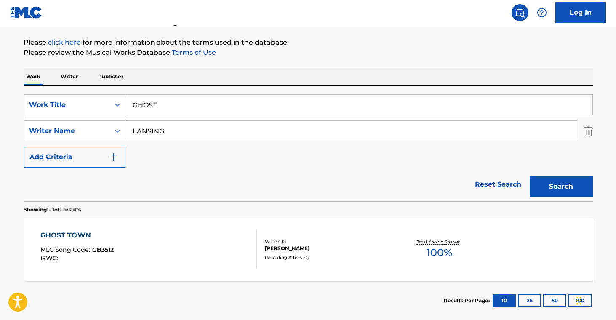
scroll to position [0, 0]
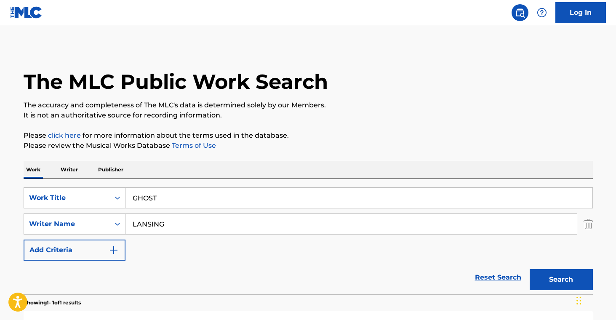
click at [131, 224] on input "LANSING" at bounding box center [351, 224] width 451 height 20
paste input "[PERSON_NAME]"
type input "[PERSON_NAME]"
click at [534, 271] on button "Search" at bounding box center [561, 279] width 63 height 21
click at [179, 198] on input "GHOST" at bounding box center [359, 198] width 467 height 20
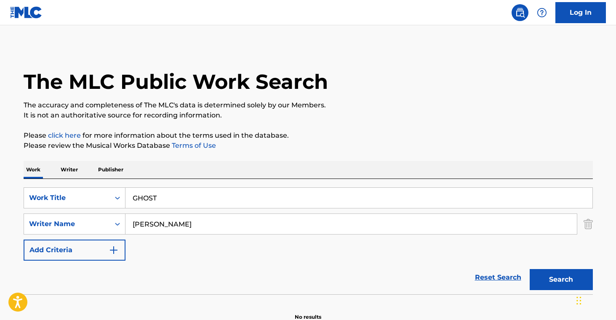
click at [179, 198] on input "GHOST" at bounding box center [359, 198] width 467 height 20
drag, startPoint x: 179, startPoint y: 198, endPoint x: 238, endPoint y: 206, distance: 59.6
click at [179, 198] on input "GHOST" at bounding box center [359, 198] width 467 height 20
paste input "ON MY WAY UP"
type input "ON MY WAY UP"
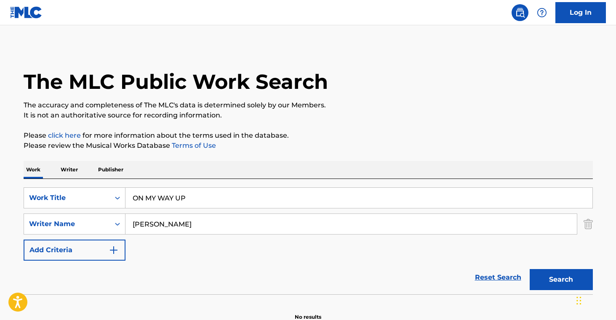
click at [562, 267] on div "Search" at bounding box center [559, 278] width 67 height 34
click at [562, 273] on button "Search" at bounding box center [561, 279] width 63 height 21
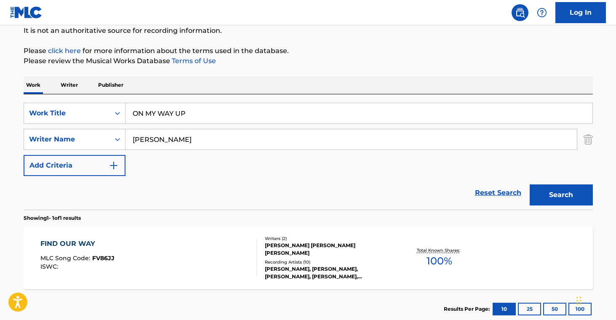
scroll to position [138, 0]
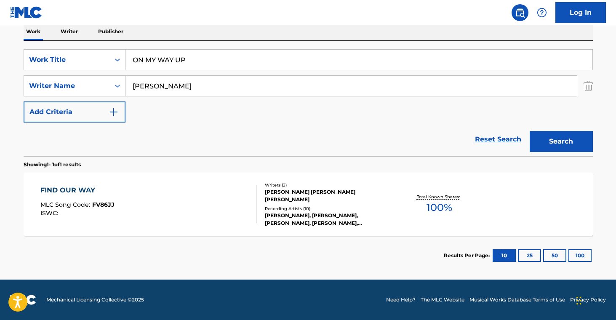
click at [326, 210] on div "Recording Artists ( 10 )" at bounding box center [328, 209] width 127 height 6
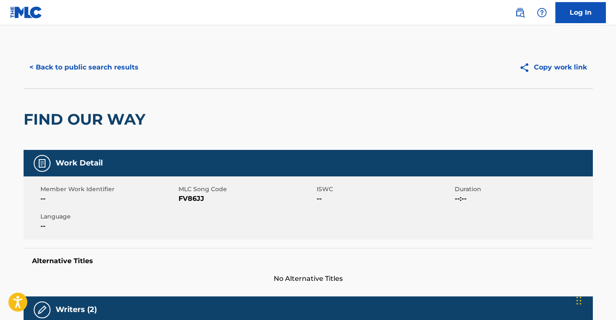
click at [195, 199] on span "FV86JJ" at bounding box center [247, 199] width 136 height 10
drag, startPoint x: 195, startPoint y: 199, endPoint x: 282, endPoint y: 223, distance: 89.9
click at [195, 199] on span "FV86JJ" at bounding box center [247, 199] width 136 height 10
click at [106, 74] on button "< Back to public search results" at bounding box center [84, 67] width 121 height 21
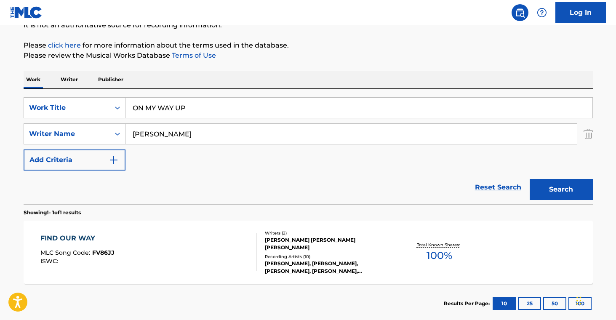
click at [199, 107] on input "ON MY WAY UP" at bounding box center [359, 108] width 467 height 20
paste input "ANY GIVEN [DATE]"
click at [541, 199] on button "Search" at bounding box center [561, 189] width 63 height 21
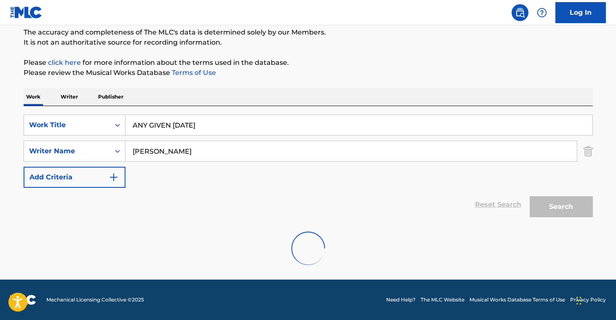
scroll to position [45, 0]
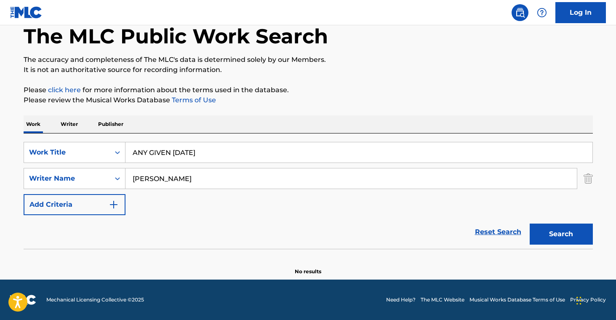
click at [222, 157] on input "ANY GIVEN [DATE]" at bounding box center [359, 152] width 467 height 20
drag, startPoint x: 222, startPoint y: 157, endPoint x: 393, endPoint y: 194, distance: 174.9
click at [222, 157] on input "ANY GIVEN [DATE]" at bounding box center [359, 152] width 467 height 20
paste input "S ONE"
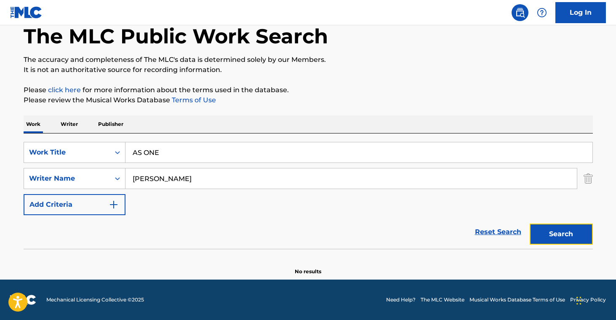
drag, startPoint x: 579, startPoint y: 236, endPoint x: 571, endPoint y: 238, distance: 7.9
click at [579, 236] on button "Search" at bounding box center [561, 234] width 63 height 21
click at [234, 153] on input "AS ONE" at bounding box center [359, 152] width 467 height 20
drag, startPoint x: 234, startPoint y: 153, endPoint x: 421, endPoint y: 205, distance: 194.0
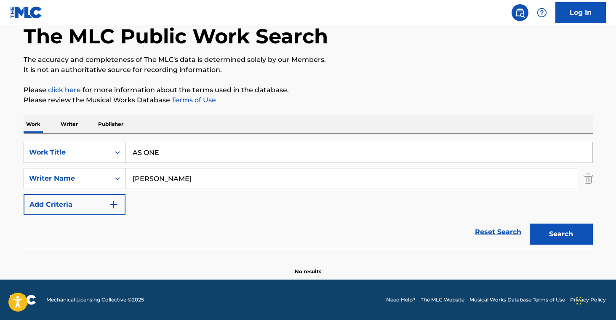
click at [234, 154] on input "AS ONE" at bounding box center [359, 152] width 467 height 20
paste input "BETTER IN BOOTS"
type input "BETTER IN BOOTS"
click at [571, 240] on button "Search" at bounding box center [561, 234] width 63 height 21
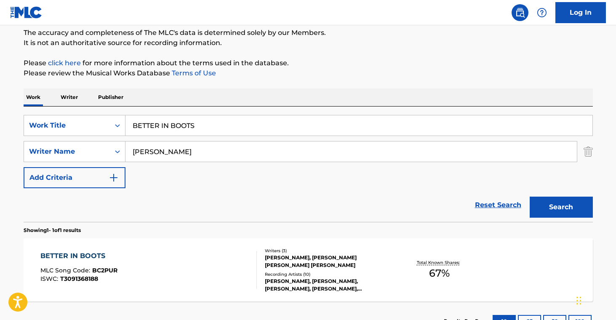
scroll to position [105, 0]
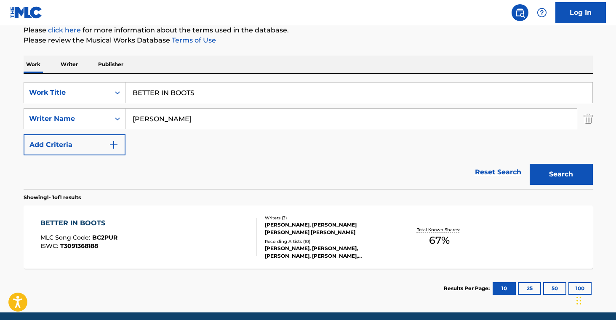
click at [325, 234] on div "[PERSON_NAME], [PERSON_NAME] [PERSON_NAME] [PERSON_NAME]" at bounding box center [328, 228] width 127 height 15
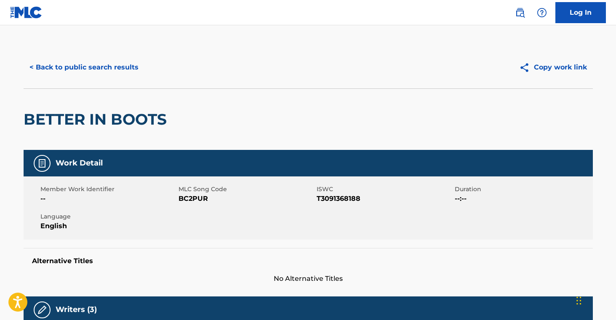
click at [192, 196] on span "BC2PUR" at bounding box center [247, 199] width 136 height 10
drag, startPoint x: 192, startPoint y: 196, endPoint x: 276, endPoint y: 206, distance: 84.0
click at [193, 196] on span "BC2PUR" at bounding box center [247, 199] width 136 height 10
click at [118, 64] on button "< Back to public search results" at bounding box center [84, 67] width 121 height 21
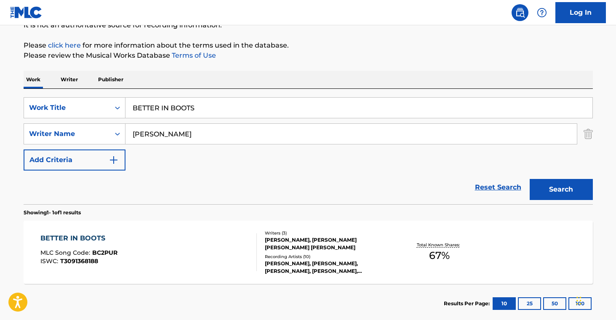
click at [203, 116] on input "BETTER IN BOOTS" at bounding box center [359, 108] width 467 height 20
paste input "LACK [PERSON_NAME]"
type input "BLACK MARIAH"
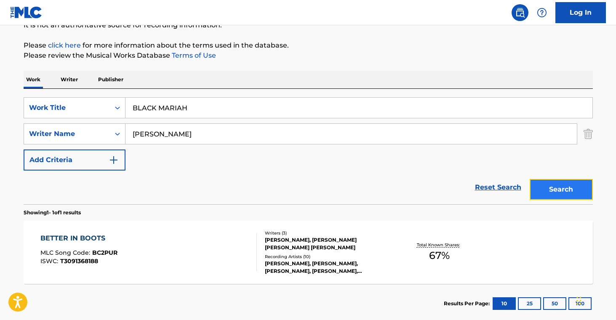
click at [587, 195] on button "Search" at bounding box center [561, 189] width 63 height 21
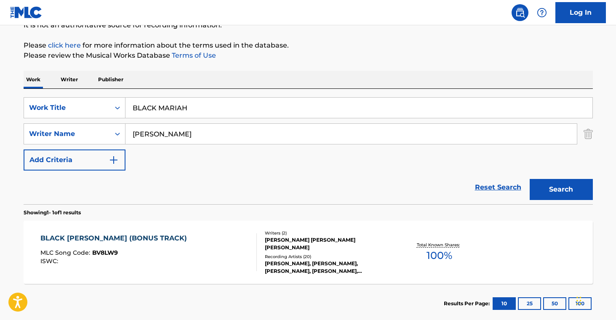
click at [374, 252] on div "Writers ( 2 ) [PERSON_NAME] [PERSON_NAME] [PERSON_NAME] Recording Artists ( 20 …" at bounding box center [324, 252] width 135 height 45
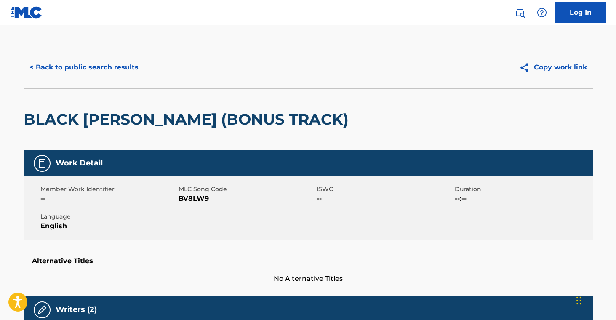
click at [201, 196] on span "BV8LW9" at bounding box center [247, 199] width 136 height 10
click at [104, 69] on button "< Back to public search results" at bounding box center [84, 67] width 121 height 21
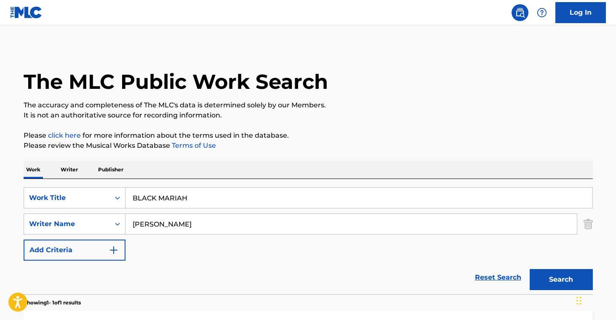
scroll to position [90, 0]
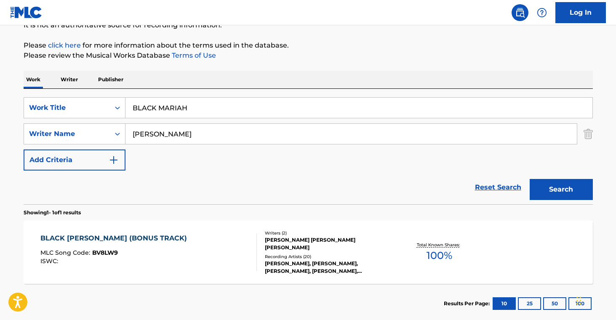
click at [201, 106] on input "BLACK MARIAH" at bounding box center [359, 108] width 467 height 20
paste input "OUGHT AND SOLD THE LIE"
type input "BOUGHT AND SOLD THE LIE"
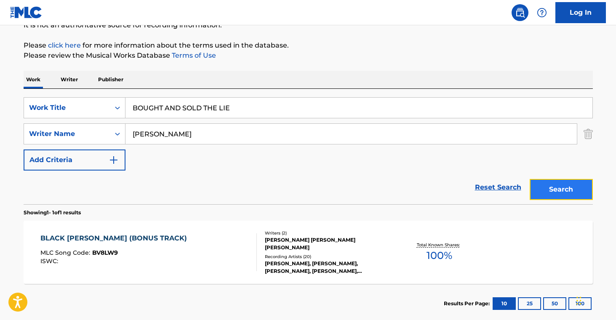
click at [570, 192] on button "Search" at bounding box center [561, 189] width 63 height 21
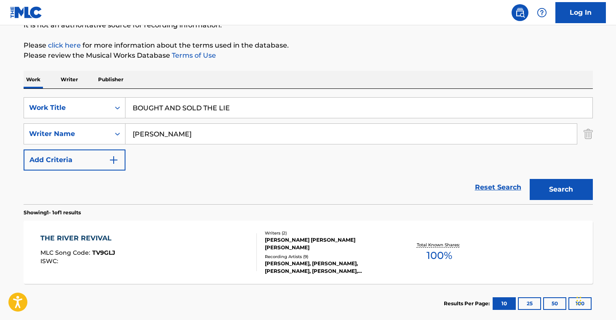
click at [318, 232] on div "Writers ( 2 )" at bounding box center [328, 233] width 127 height 6
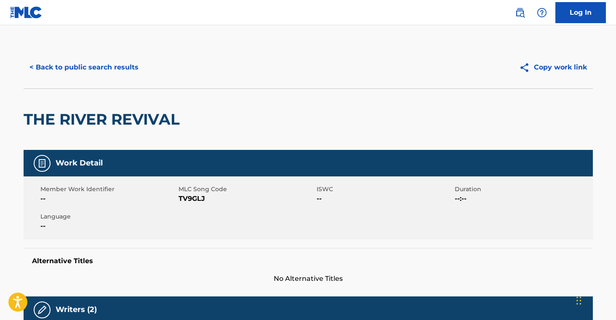
click at [207, 200] on span "TV9GLJ" at bounding box center [247, 199] width 136 height 10
click at [194, 195] on span "TV9GLJ" at bounding box center [247, 199] width 136 height 10
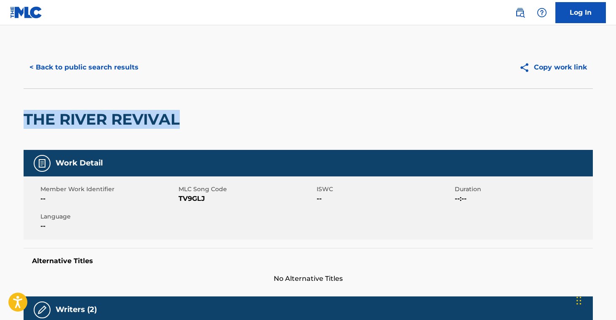
drag, startPoint x: 26, startPoint y: 120, endPoint x: 205, endPoint y: 19, distance: 206.0
click at [195, 126] on div "THE RIVER REVIVAL" at bounding box center [308, 118] width 569 height 61
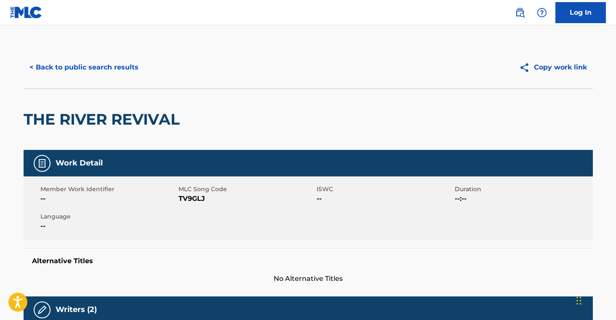
click at [196, 202] on span "TV9GLJ" at bounding box center [247, 199] width 136 height 10
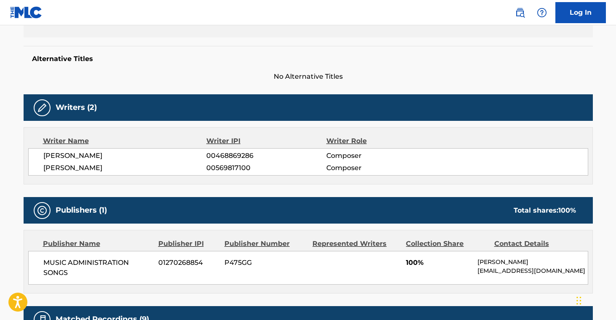
scroll to position [117, 0]
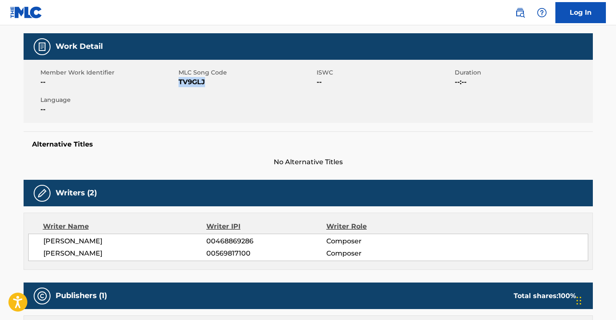
drag, startPoint x: 45, startPoint y: 240, endPoint x: 172, endPoint y: 252, distance: 127.8
click at [172, 252] on div "[PERSON_NAME] 00468869286 Composer [PERSON_NAME] 00569817100 Composer" at bounding box center [308, 247] width 560 height 27
click at [235, 250] on span "00569817100" at bounding box center [266, 253] width 120 height 10
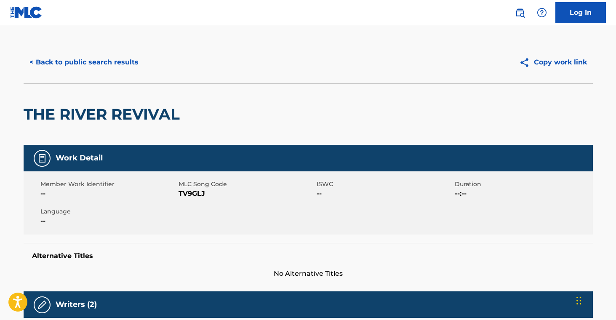
scroll to position [0, 0]
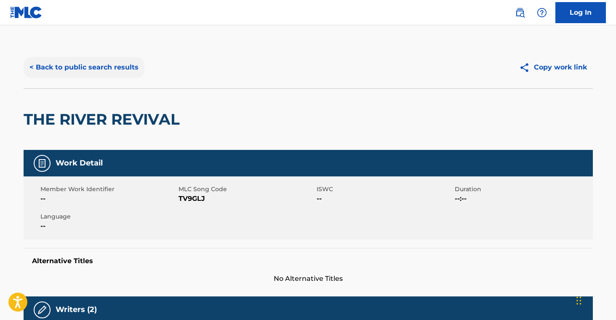
click at [117, 74] on button "< Back to public search results" at bounding box center [84, 67] width 121 height 21
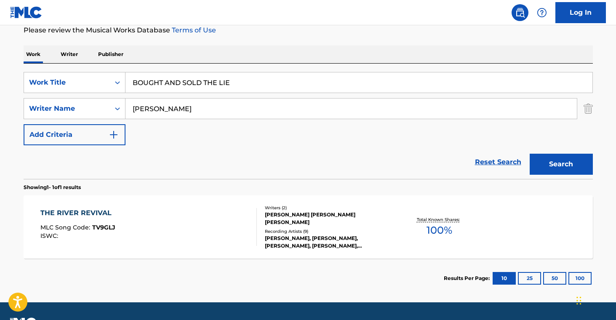
scroll to position [138, 0]
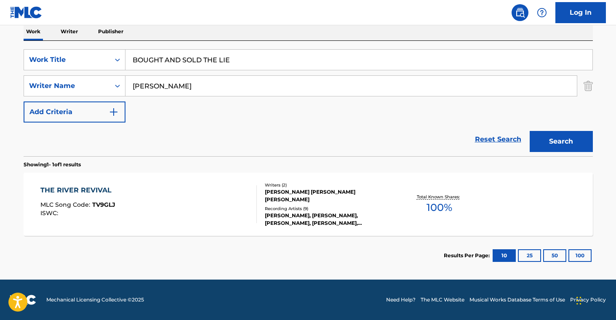
click at [195, 63] on input "BOUGHT AND SOLD THE LIE" at bounding box center [359, 60] width 467 height 20
paste input "ROKEN SCARRED"
click at [592, 144] on button "Search" at bounding box center [561, 141] width 63 height 21
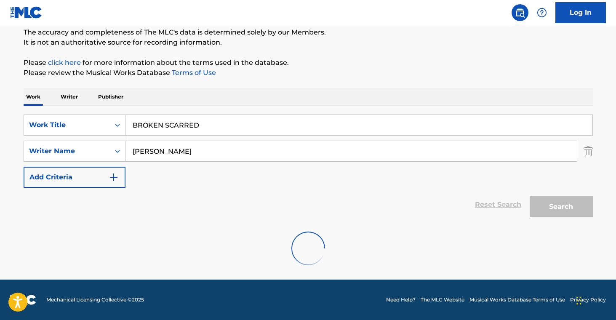
scroll to position [45, 0]
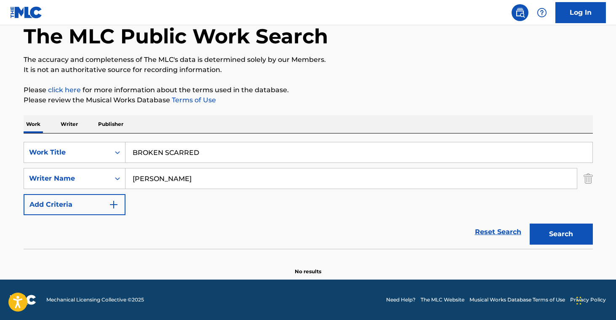
click at [213, 160] on input "BROKEN SCARRED" at bounding box center [359, 152] width 467 height 20
click at [212, 158] on input "BROKEN SCARRED" at bounding box center [359, 152] width 467 height 20
paste input "URN ME DOWN"
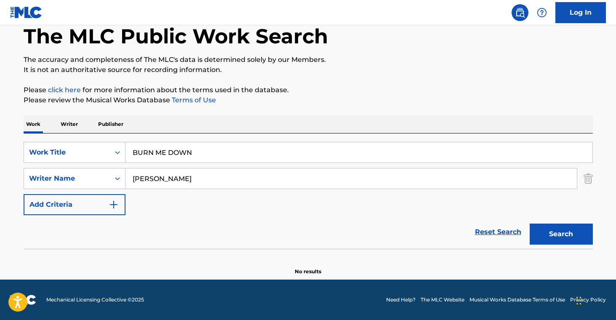
type input "BURN ME DOWN"
click at [556, 238] on button "Search" at bounding box center [561, 234] width 63 height 21
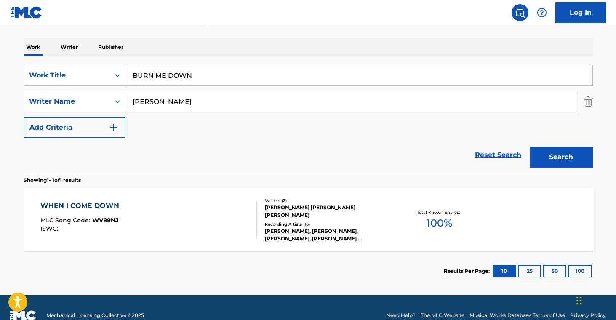
scroll to position [123, 0]
click at [367, 217] on div "[PERSON_NAME] [PERSON_NAME] [PERSON_NAME]" at bounding box center [328, 211] width 127 height 15
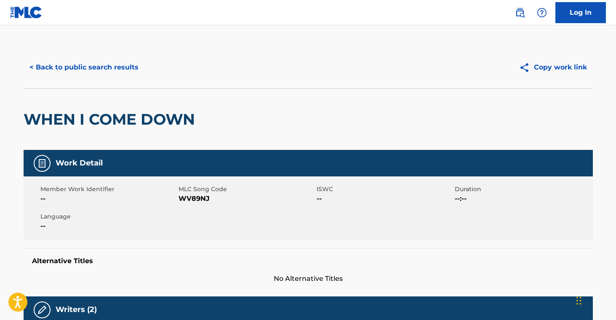
click at [203, 195] on span "WV89NJ" at bounding box center [247, 199] width 136 height 10
click at [102, 67] on button "< Back to public search results" at bounding box center [84, 67] width 121 height 21
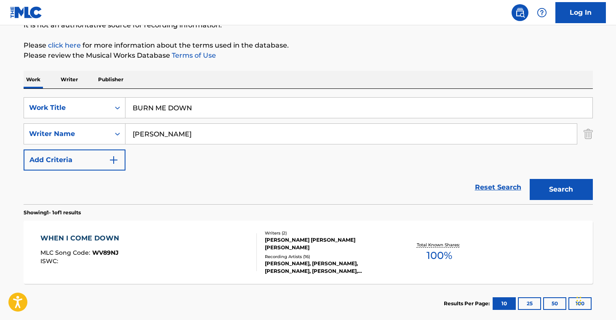
click at [216, 107] on input "BURN ME DOWN" at bounding box center [359, 108] width 467 height 20
paste input "DEVIL S DUES"
click at [564, 201] on div "Search" at bounding box center [559, 188] width 67 height 34
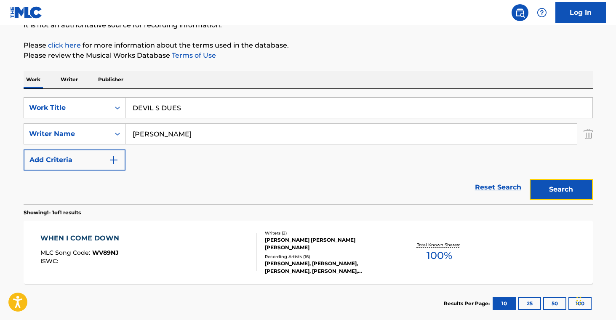
drag, startPoint x: 559, startPoint y: 197, endPoint x: 515, endPoint y: 215, distance: 47.2
click at [559, 197] on button "Search" at bounding box center [561, 189] width 63 height 21
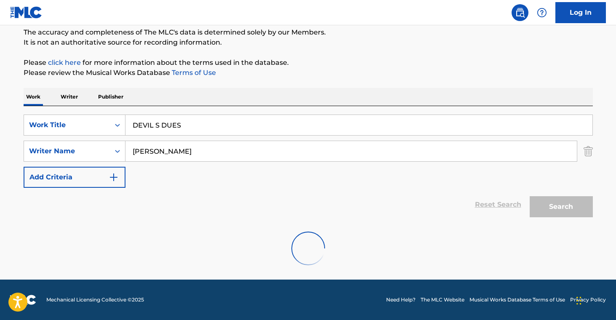
scroll to position [45, 0]
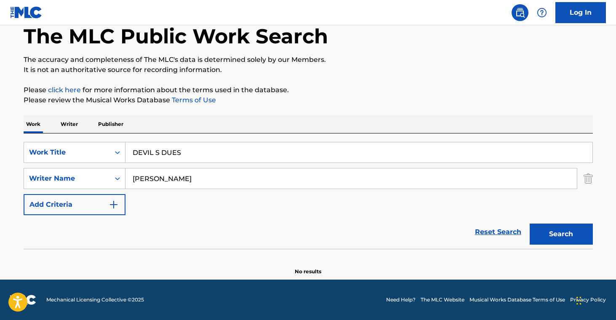
drag, startPoint x: 154, startPoint y: 153, endPoint x: 206, endPoint y: 179, distance: 57.8
click at [154, 154] on input "DEVIL S DUES" at bounding box center [359, 152] width 467 height 20
click at [569, 231] on button "Search" at bounding box center [561, 234] width 63 height 21
click at [210, 153] on input "DEVILS DUES" at bounding box center [359, 152] width 467 height 20
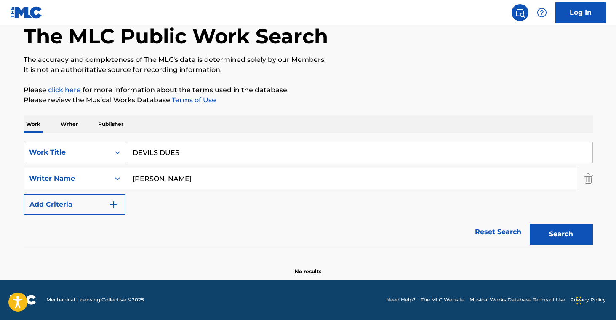
click at [210, 153] on input "DEVILS DUES" at bounding box center [359, 152] width 467 height 20
paste input "O OR DIE"
click at [572, 243] on button "Search" at bounding box center [561, 234] width 63 height 21
click at [218, 159] on input "DO OR DIE" at bounding box center [359, 152] width 467 height 20
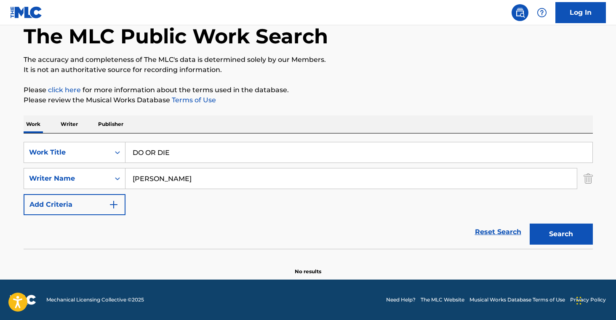
drag, startPoint x: 218, startPoint y: 159, endPoint x: 222, endPoint y: 160, distance: 4.3
click at [218, 159] on input "DO OR DIE" at bounding box center [359, 152] width 467 height 20
paste input "GETAWAY BABY"
click at [582, 233] on button "Search" at bounding box center [561, 234] width 63 height 21
click at [207, 155] on input "GETAWAY BABY" at bounding box center [359, 152] width 467 height 20
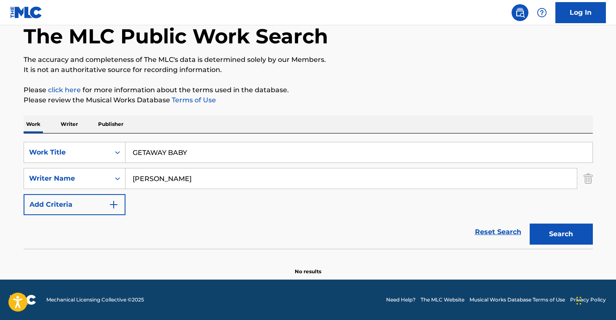
click at [207, 155] on input "GETAWAY BABY" at bounding box center [359, 152] width 467 height 20
paste input "HEARTACHE"
type input "HEARTACHE"
click at [572, 238] on button "Search" at bounding box center [561, 234] width 63 height 21
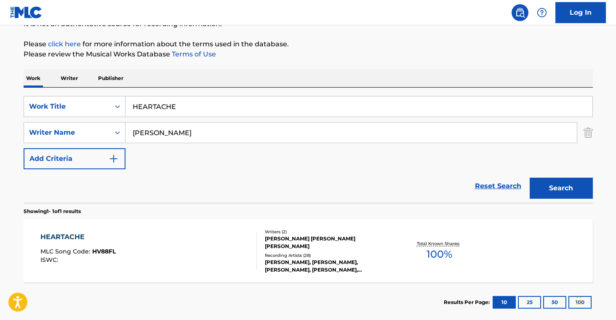
scroll to position [96, 0]
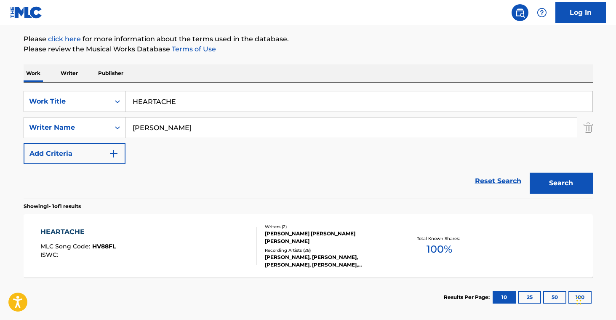
click at [324, 249] on div "Recording Artists ( 28 )" at bounding box center [328, 250] width 127 height 6
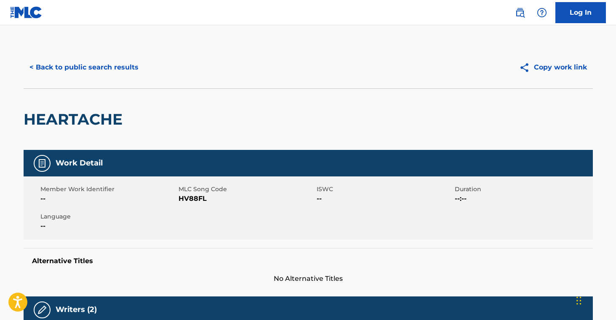
click at [195, 199] on span "HV88FL" at bounding box center [247, 199] width 136 height 10
drag, startPoint x: 195, startPoint y: 199, endPoint x: 279, endPoint y: 209, distance: 84.9
click at [194, 199] on span "HV88FL" at bounding box center [247, 199] width 136 height 10
click at [92, 63] on button "< Back to public search results" at bounding box center [84, 67] width 121 height 21
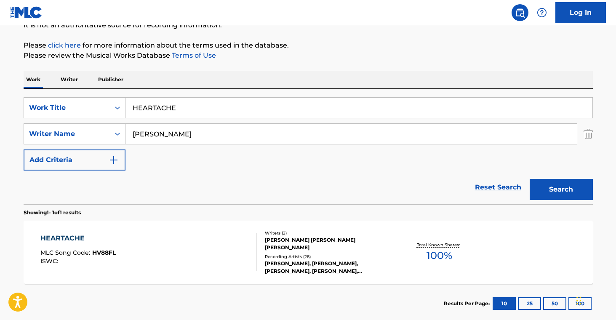
click at [216, 111] on input "HEARTACHE" at bounding box center [359, 108] width 467 height 20
drag, startPoint x: 216, startPoint y: 111, endPoint x: 380, endPoint y: 163, distance: 171.8
click at [217, 111] on input "HEARTACHE" at bounding box center [359, 108] width 467 height 20
paste input "VY METAL DOOM MACHIN"
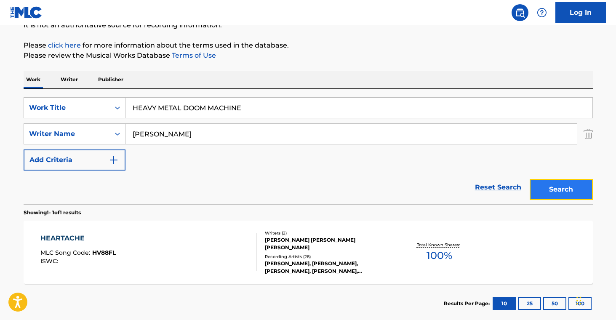
click at [568, 189] on button "Search" at bounding box center [561, 189] width 63 height 21
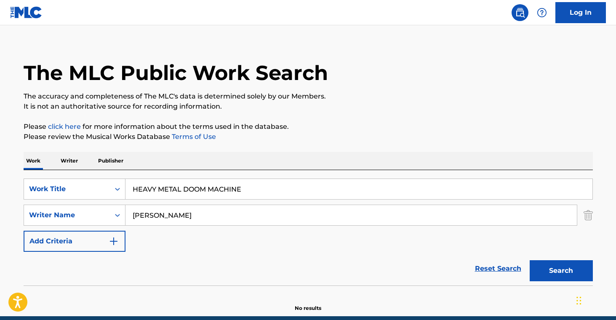
scroll to position [0, 0]
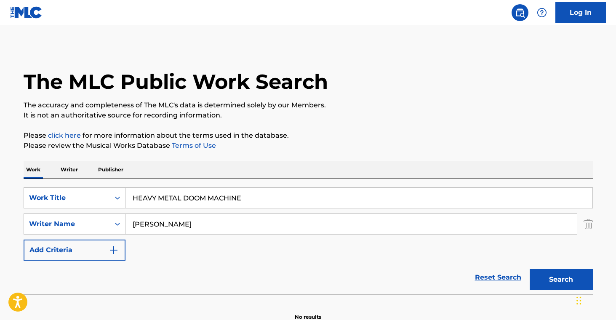
click at [217, 195] on input "HEAVY METAL DOOM MACHINE" at bounding box center [359, 198] width 467 height 20
paste input "OM"
type input "HOME"
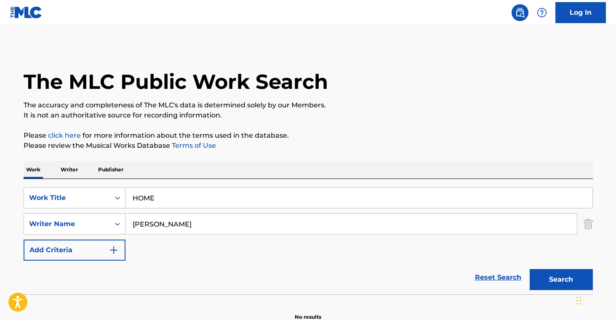
click at [546, 267] on div "Search" at bounding box center [559, 278] width 67 height 34
click at [545, 282] on button "Search" at bounding box center [561, 279] width 63 height 21
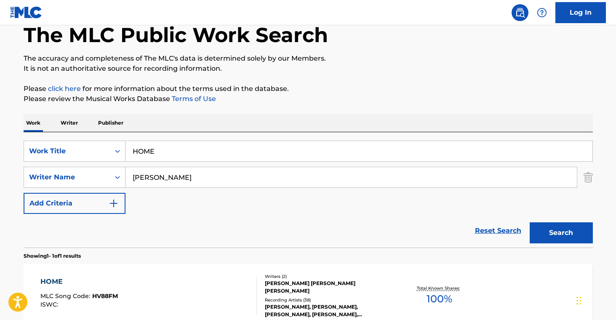
scroll to position [138, 0]
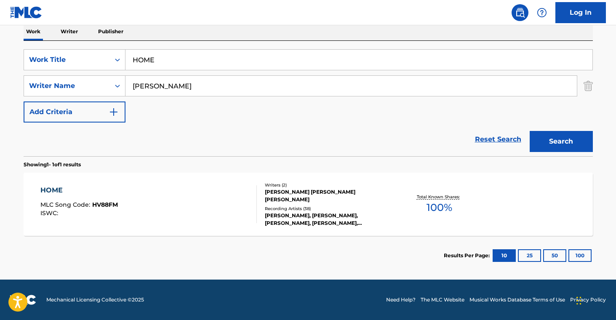
click at [317, 200] on div "[PERSON_NAME] [PERSON_NAME] [PERSON_NAME]" at bounding box center [328, 195] width 127 height 15
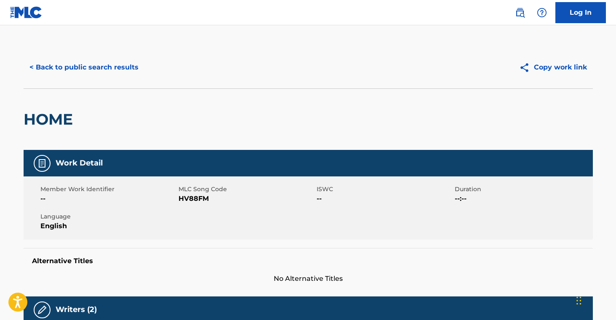
click at [187, 198] on span "HV88FM" at bounding box center [247, 199] width 136 height 10
click at [94, 74] on button "< Back to public search results" at bounding box center [84, 67] width 121 height 21
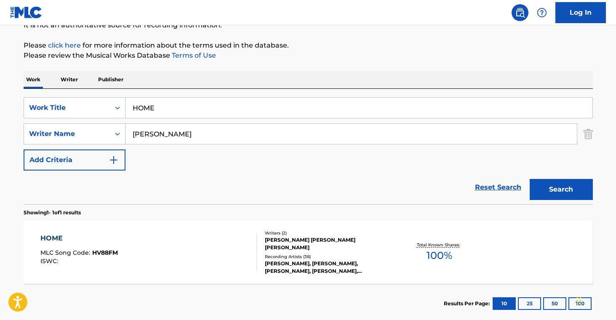
click at [193, 109] on input "HOME" at bounding box center [359, 108] width 467 height 20
paste input "JUST GET DRUNK"
drag, startPoint x: 543, startPoint y: 187, endPoint x: 520, endPoint y: 196, distance: 24.6
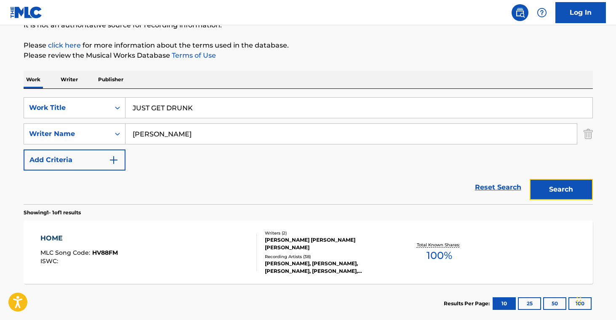
click at [543, 187] on button "Search" at bounding box center [561, 189] width 63 height 21
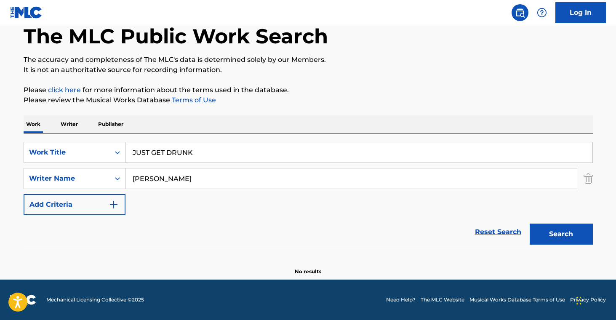
scroll to position [45, 0]
click at [229, 150] on input "JUST GET DRUNK" at bounding box center [359, 152] width 467 height 20
paste input "LET S DO THIS"
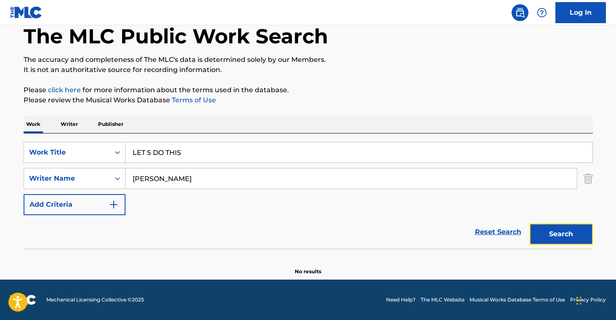
drag, startPoint x: 550, startPoint y: 236, endPoint x: 536, endPoint y: 240, distance: 14.4
click at [549, 237] on button "Search" at bounding box center [561, 234] width 63 height 21
click at [220, 156] on input "LET S DO THIS" at bounding box center [359, 152] width 467 height 20
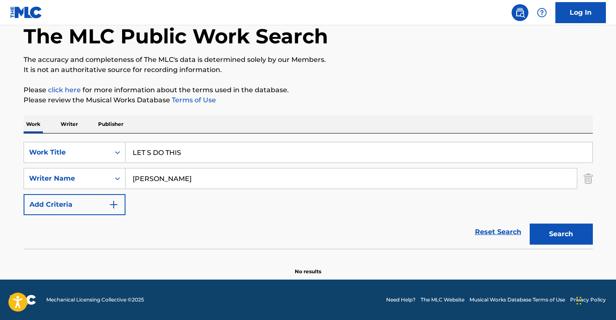
paste input "NEVER FADE AWAY"
click at [566, 224] on button "Search" at bounding box center [561, 234] width 63 height 21
click at [219, 154] on input "NEVER FADE AWAY" at bounding box center [359, 152] width 467 height 20
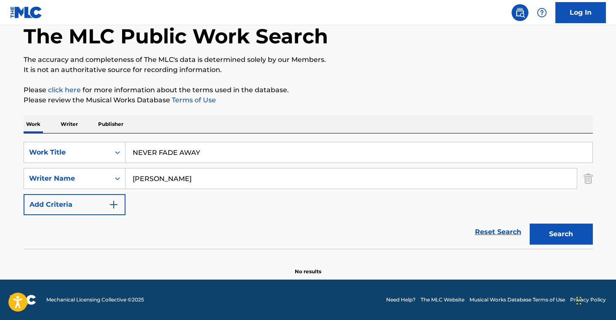
paste input "ICERIDE"
click at [574, 230] on button "Search" at bounding box center [561, 234] width 63 height 21
click at [239, 150] on input "NICERIDE" at bounding box center [359, 152] width 467 height 20
drag, startPoint x: 239, startPoint y: 150, endPoint x: 327, endPoint y: 180, distance: 92.7
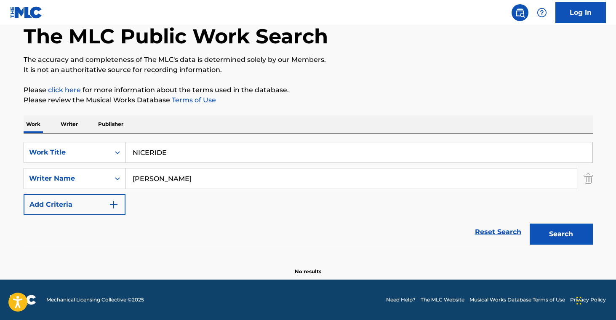
click at [243, 154] on input "NICERIDE" at bounding box center [359, 152] width 467 height 20
paste input "ONE MORE ROUND"
click at [559, 240] on button "Search" at bounding box center [561, 234] width 63 height 21
click at [256, 146] on input "ONE MORE ROUND" at bounding box center [359, 152] width 467 height 20
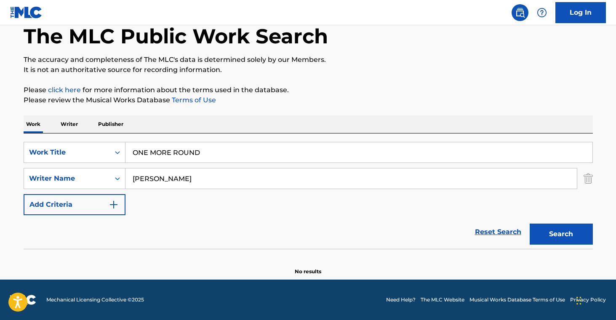
click at [256, 146] on input "ONE MORE ROUND" at bounding box center [359, 152] width 467 height 20
paste input "UTCHA MI"
type input "OUTCHA MIND"
drag, startPoint x: 543, startPoint y: 230, endPoint x: 547, endPoint y: 233, distance: 4.9
click at [543, 231] on button "Search" at bounding box center [561, 234] width 63 height 21
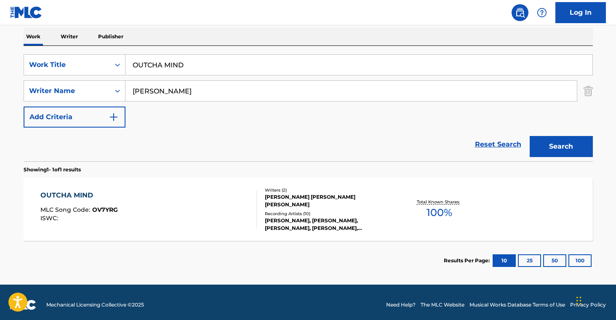
scroll to position [138, 0]
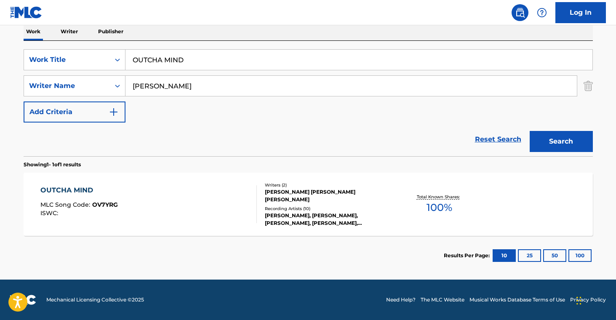
click at [345, 231] on div "OUTCHA MIND MLC Song Code : OV7YRG ISWC : Writers ( 2 ) [PERSON_NAME] [PERSON_N…" at bounding box center [308, 204] width 569 height 63
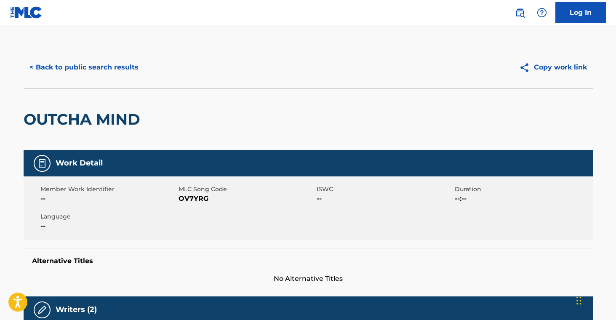
click at [190, 200] on span "OV7YRG" at bounding box center [247, 199] width 136 height 10
drag, startPoint x: 108, startPoint y: 56, endPoint x: 137, endPoint y: 78, distance: 36.1
click at [108, 56] on div "< Back to public search results Copy work link" at bounding box center [308, 67] width 569 height 42
click at [118, 77] on button "< Back to public search results" at bounding box center [84, 67] width 121 height 21
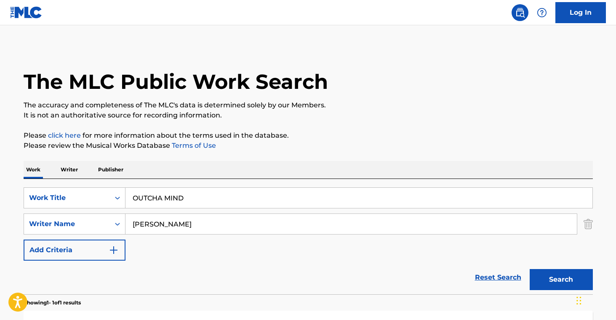
scroll to position [90, 0]
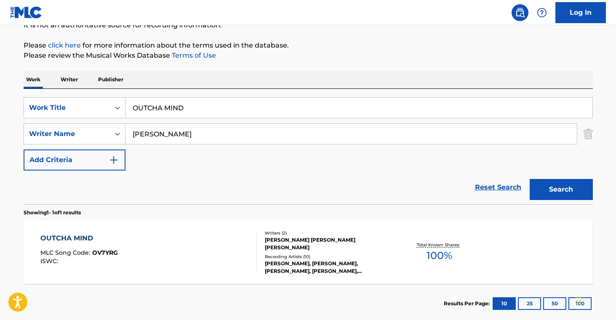
click at [210, 117] on input "OUTCHA MIND" at bounding box center [359, 108] width 467 height 20
click at [210, 116] on input "OUTCHA MIND" at bounding box center [359, 108] width 467 height 20
paste input "POUR THE BOTTLE"
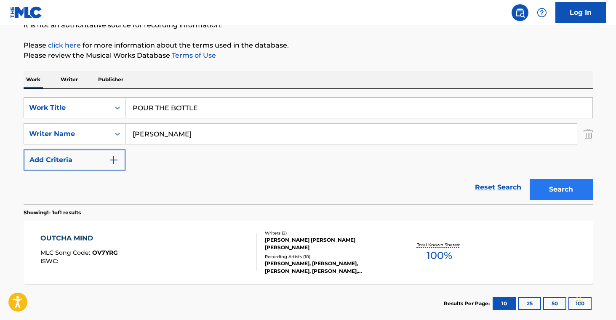
type input "POUR THE BOTTLE"
click at [571, 187] on button "Search" at bounding box center [561, 189] width 63 height 21
click at [313, 264] on div "[PERSON_NAME], [PERSON_NAME], [PERSON_NAME], [PERSON_NAME], [PERSON_NAME]" at bounding box center [328, 267] width 127 height 15
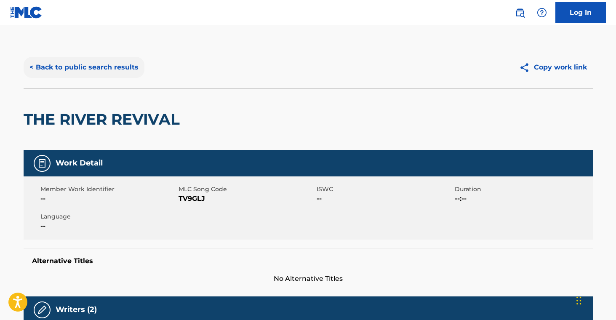
click at [64, 62] on button "< Back to public search results" at bounding box center [84, 67] width 121 height 21
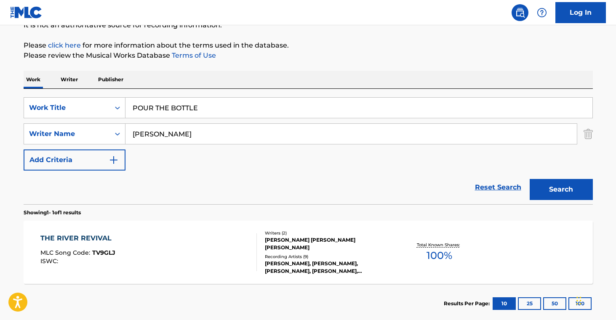
click at [203, 110] on input "POUR THE BOTTLE" at bounding box center [359, 108] width 467 height 20
paste input "ROCK SHOW"
type input "ROCK SHOW"
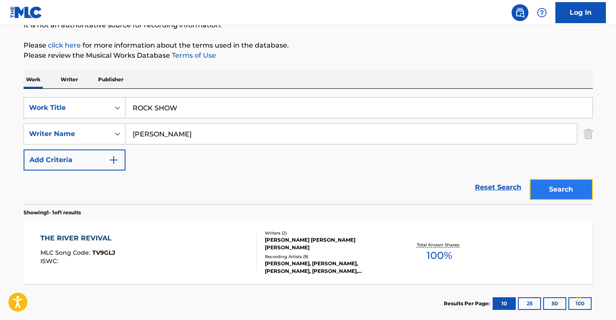
click at [539, 194] on button "Search" at bounding box center [561, 189] width 63 height 21
click at [358, 246] on div "[PERSON_NAME] [PERSON_NAME] [PERSON_NAME]" at bounding box center [328, 243] width 127 height 15
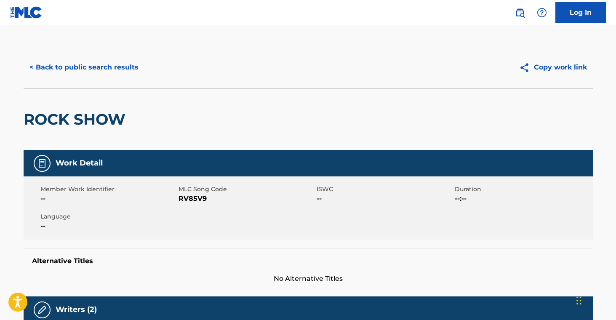
click at [187, 199] on span "RV85V9" at bounding box center [247, 199] width 136 height 10
drag, startPoint x: 187, startPoint y: 199, endPoint x: 238, endPoint y: 205, distance: 50.9
click at [187, 198] on span "RV85V9" at bounding box center [247, 199] width 136 height 10
click at [101, 74] on button "< Back to public search results" at bounding box center [84, 67] width 121 height 21
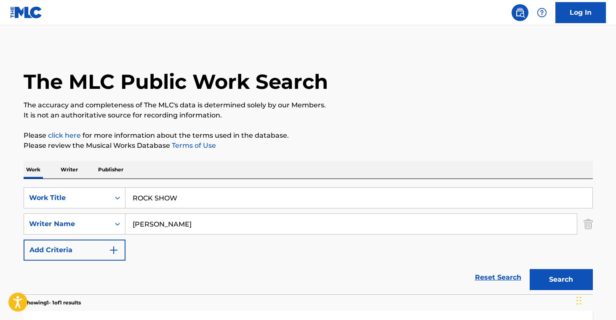
scroll to position [90, 0]
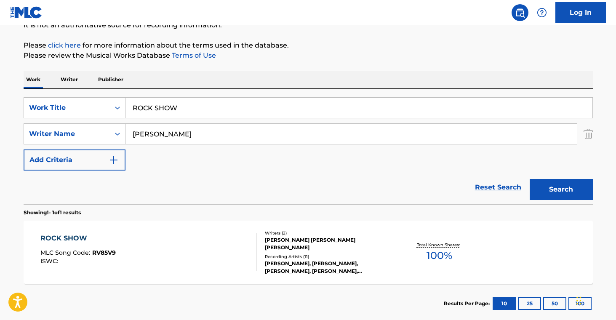
click at [186, 110] on input "ROCK SHOW" at bounding box center [359, 108] width 467 height 20
paste input "LLING BONES"
type input "ROLLING BONES"
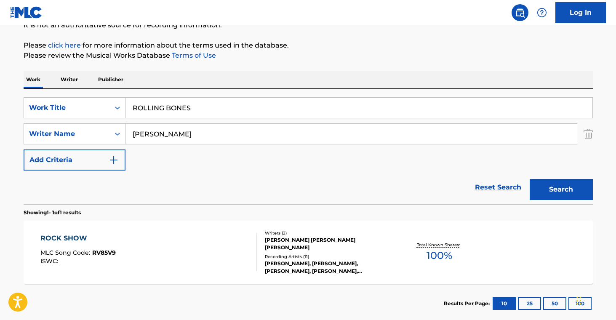
drag, startPoint x: 505, startPoint y: 185, endPoint x: 537, endPoint y: 184, distance: 31.2
click at [506, 185] on link "Reset Search" at bounding box center [498, 187] width 55 height 19
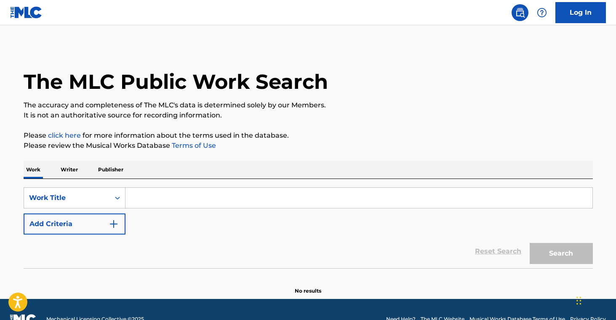
click at [220, 203] on input "Search Form" at bounding box center [359, 198] width 467 height 20
paste input "ROLLING BONES"
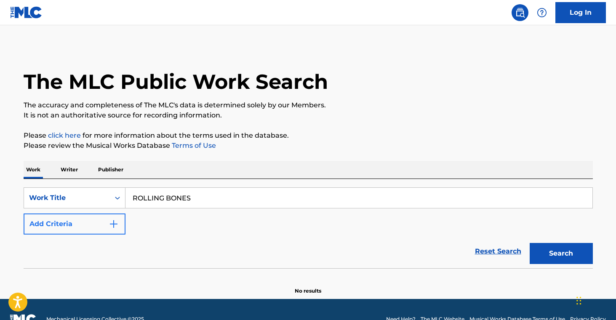
type input "ROLLING BONES"
drag, startPoint x: 77, startPoint y: 221, endPoint x: 81, endPoint y: 223, distance: 4.3
click at [77, 221] on button "Add Criteria" at bounding box center [75, 224] width 102 height 21
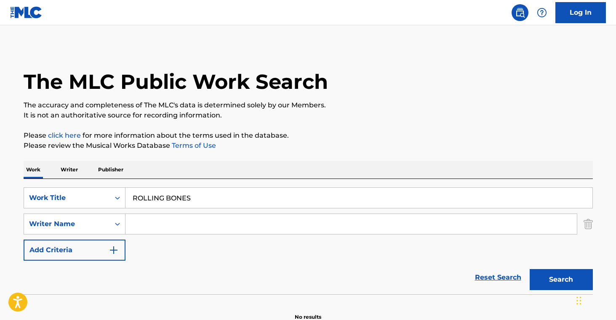
click at [170, 225] on input "Search Form" at bounding box center [351, 224] width 451 height 20
type input "[PERSON_NAME]"
drag, startPoint x: 556, startPoint y: 279, endPoint x: 540, endPoint y: 280, distance: 16.0
click at [557, 279] on button "Search" at bounding box center [561, 279] width 63 height 21
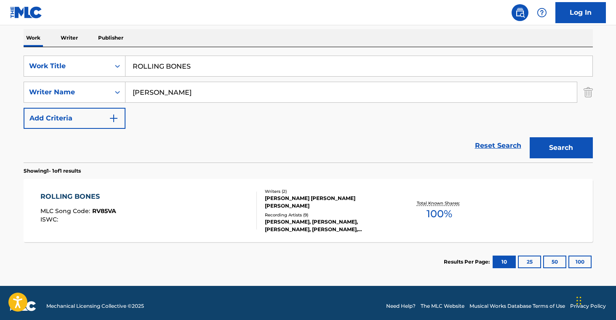
scroll to position [134, 0]
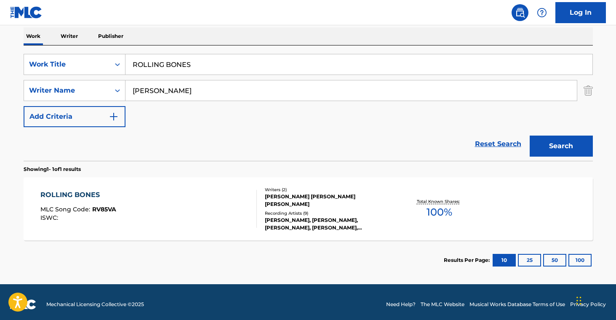
click at [287, 219] on div "[PERSON_NAME], [PERSON_NAME], [PERSON_NAME], [PERSON_NAME], [PERSON_NAME]" at bounding box center [328, 223] width 127 height 15
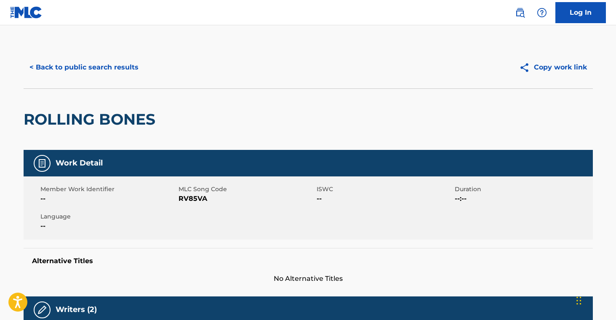
click at [191, 192] on span "MLC Song Code" at bounding box center [247, 189] width 136 height 9
click at [206, 199] on span "RV85VA" at bounding box center [247, 199] width 136 height 10
click at [196, 201] on span "RV85VA" at bounding box center [247, 199] width 136 height 10
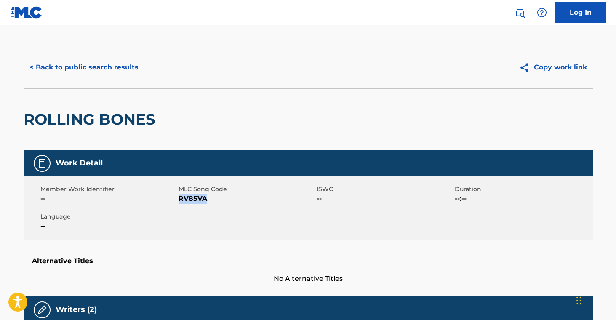
click at [196, 201] on span "RV85VA" at bounding box center [247, 199] width 136 height 10
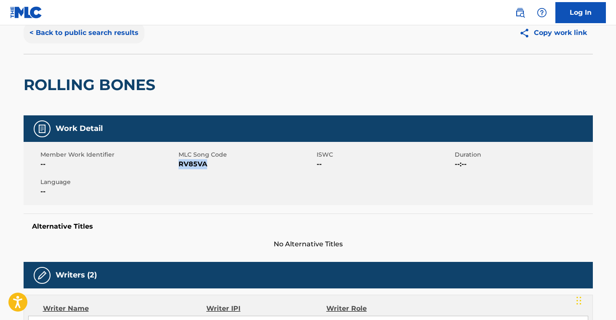
click at [102, 43] on button "< Back to public search results" at bounding box center [84, 32] width 121 height 21
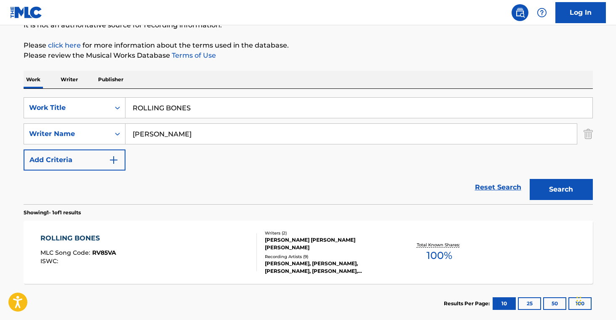
click at [192, 106] on input "ROLLING BONES" at bounding box center [359, 108] width 467 height 20
drag, startPoint x: 192, startPoint y: 106, endPoint x: 327, endPoint y: 139, distance: 138.8
click at [193, 106] on input "ROLLING BONES" at bounding box center [359, 108] width 467 height 20
paste input "SOUL DOLLAR"
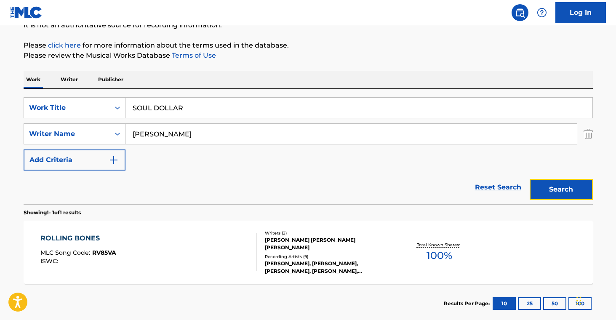
drag, startPoint x: 550, startPoint y: 186, endPoint x: 441, endPoint y: 198, distance: 108.8
click at [550, 187] on button "Search" at bounding box center [561, 189] width 63 height 21
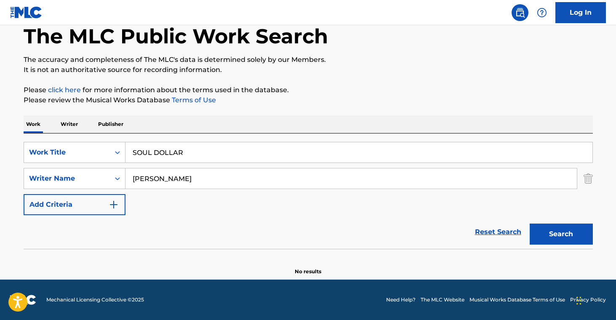
scroll to position [45, 0]
click at [168, 154] on input "SOUL DOLLAR" at bounding box center [359, 152] width 467 height 20
paste input "TEN HIGH"
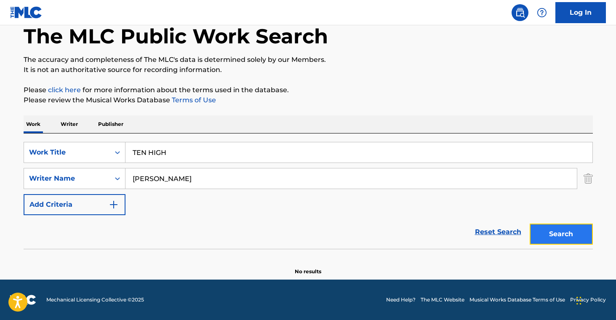
click at [569, 235] on button "Search" at bounding box center [561, 234] width 63 height 21
click at [203, 154] on input "TEN HIGH" at bounding box center [359, 152] width 467 height 20
paste input "URNING STONES"
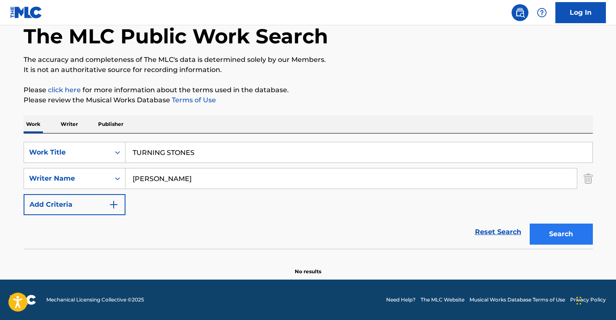
type input "TURNING STONES"
click at [575, 243] on button "Search" at bounding box center [561, 234] width 63 height 21
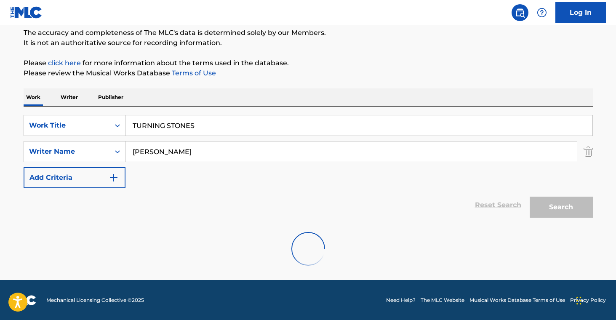
scroll to position [73, 0]
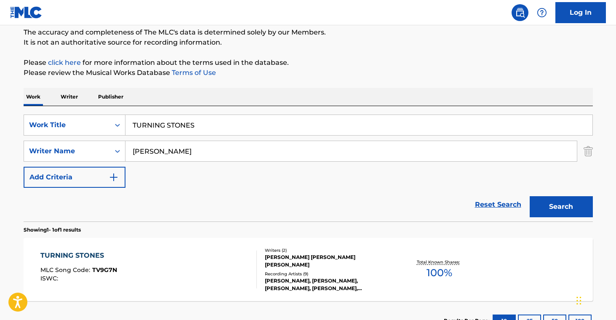
click at [339, 258] on div "[PERSON_NAME] [PERSON_NAME] [PERSON_NAME]" at bounding box center [328, 261] width 127 height 15
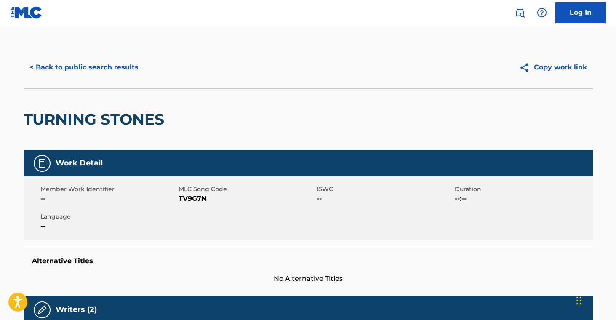
click at [198, 202] on span "TV9G7N" at bounding box center [247, 199] width 136 height 10
drag, startPoint x: 198, startPoint y: 202, endPoint x: 313, endPoint y: 206, distance: 114.6
click at [198, 202] on span "TV9G7N" at bounding box center [247, 199] width 136 height 10
click at [112, 69] on button "< Back to public search results" at bounding box center [84, 67] width 121 height 21
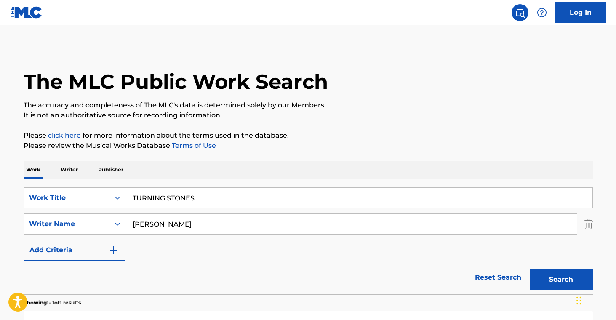
scroll to position [73, 0]
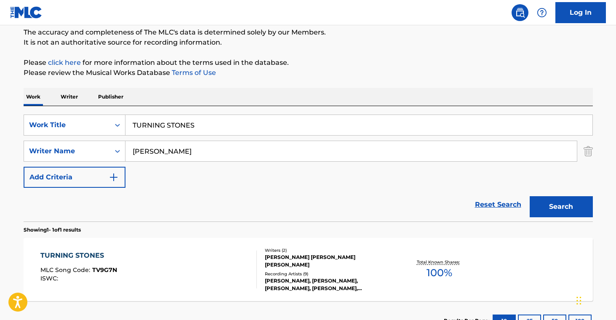
click at [206, 131] on input "TURNING STONES" at bounding box center [359, 125] width 467 height 20
paste input "WATCH IT ALL BURN"
click at [584, 216] on button "Search" at bounding box center [561, 206] width 63 height 21
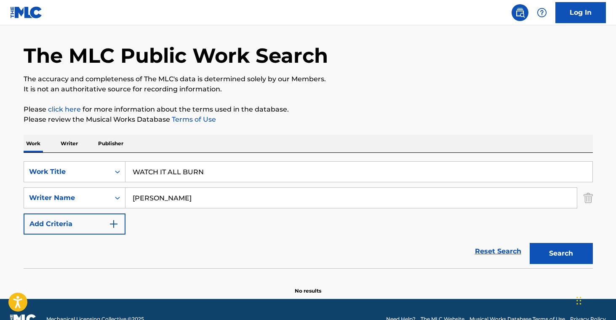
scroll to position [0, 0]
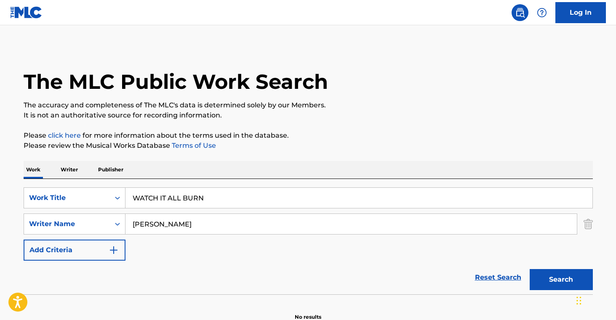
click at [244, 204] on input "WATCH IT ALL BURN" at bounding box center [359, 198] width 467 height 20
paste input "GHOST"
click at [547, 280] on button "Search" at bounding box center [561, 279] width 63 height 21
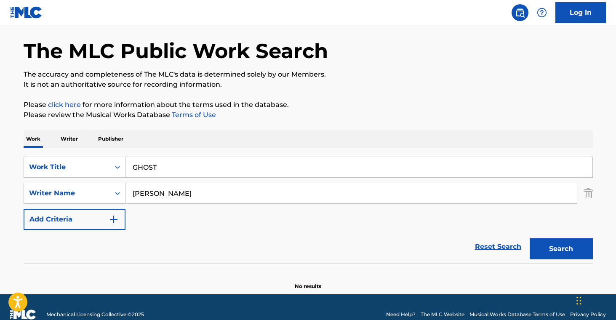
scroll to position [12, 0]
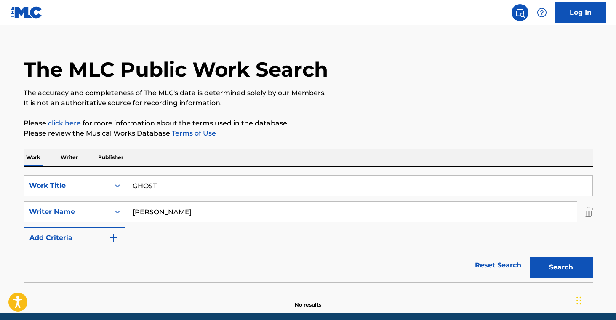
click at [182, 182] on input "GHOST" at bounding box center [359, 186] width 467 height 20
drag, startPoint x: 182, startPoint y: 182, endPoint x: 428, endPoint y: 248, distance: 255.2
click at [182, 182] on input "GHOST" at bounding box center [359, 186] width 467 height 20
paste input "ON MY WAY UP"
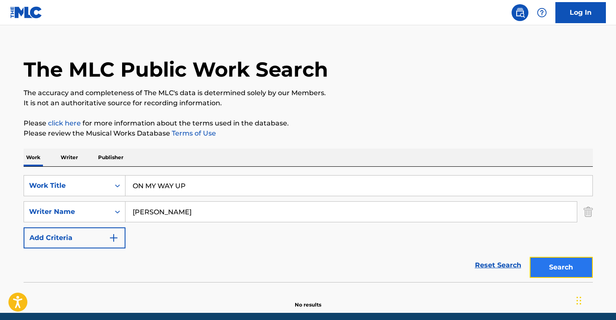
click at [558, 261] on button "Search" at bounding box center [561, 267] width 63 height 21
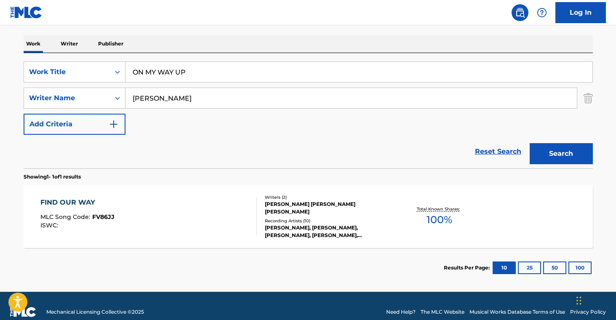
scroll to position [138, 0]
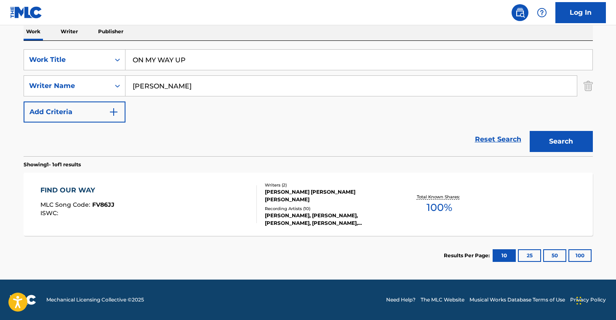
click at [214, 64] on input "ON MY WAY UP" at bounding box center [359, 60] width 467 height 20
paste input "RED LIPSTICK"
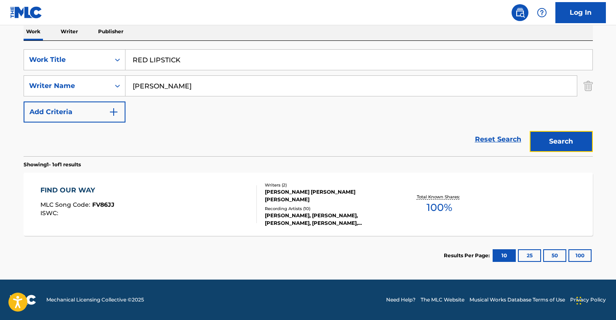
drag, startPoint x: 565, startPoint y: 144, endPoint x: 583, endPoint y: 187, distance: 46.1
click at [565, 144] on button "Search" at bounding box center [561, 141] width 63 height 21
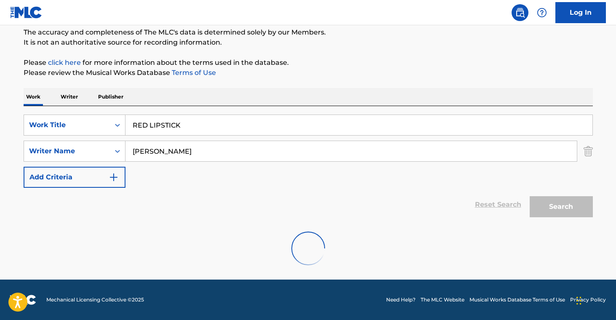
scroll to position [45, 0]
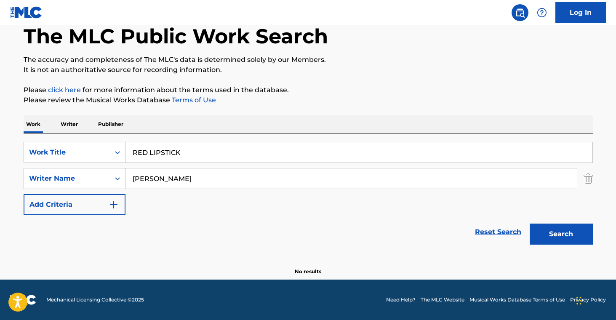
click at [194, 152] on input "RED LIPSTICK" at bounding box center [359, 152] width 467 height 20
paste input "100 YEARS TOO LATE"
type input "100 YEARS TOO LATE"
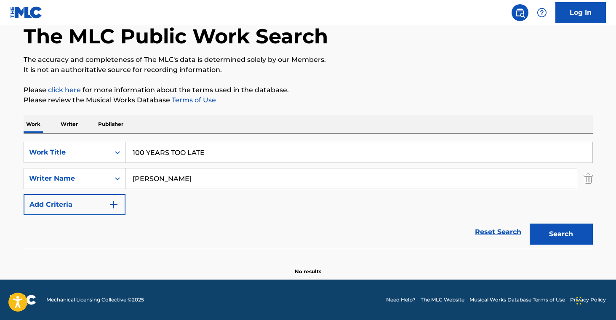
click at [259, 184] on input "[PERSON_NAME]" at bounding box center [351, 178] width 451 height 20
paste input "[PERSON_NAME]"
type input "[PERSON_NAME]"
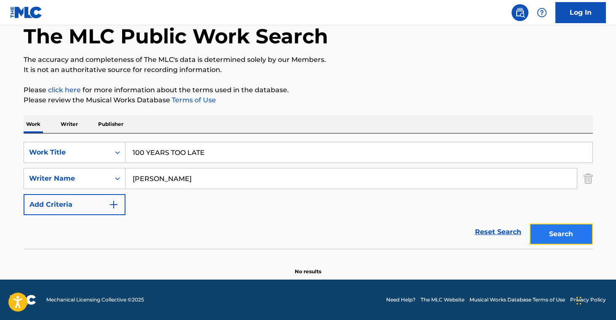
click at [564, 243] on button "Search" at bounding box center [561, 234] width 63 height 21
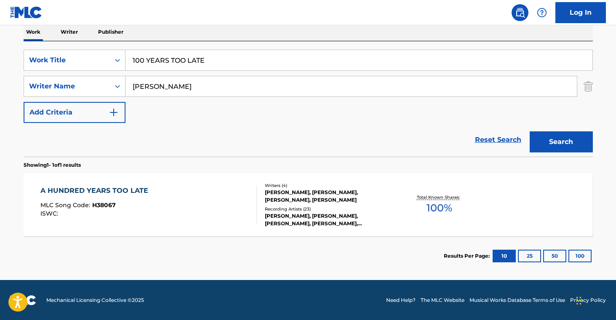
scroll to position [138, 0]
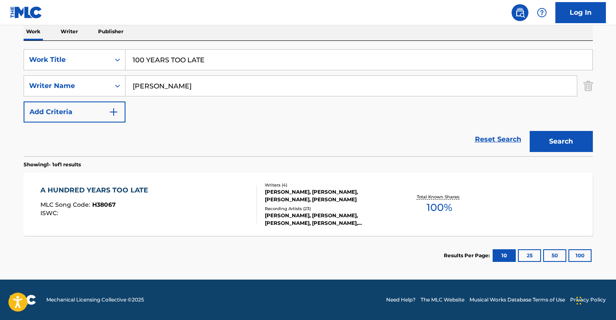
click at [354, 203] on div "[PERSON_NAME], [PERSON_NAME], [PERSON_NAME], [PERSON_NAME]" at bounding box center [328, 195] width 127 height 15
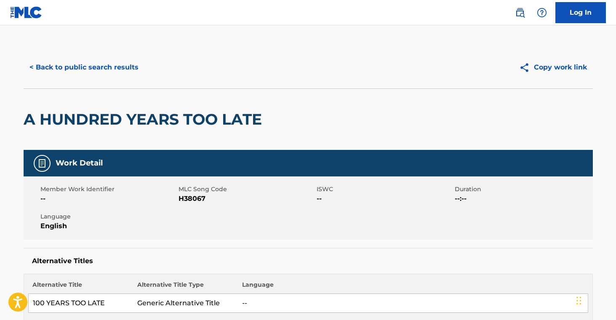
click at [194, 196] on span "H38067" at bounding box center [247, 199] width 136 height 10
click at [118, 72] on button "< Back to public search results" at bounding box center [84, 67] width 121 height 21
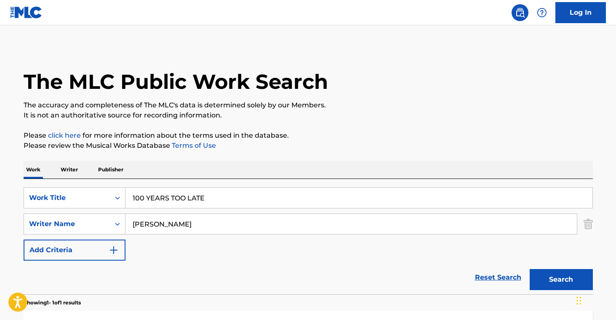
scroll to position [90, 0]
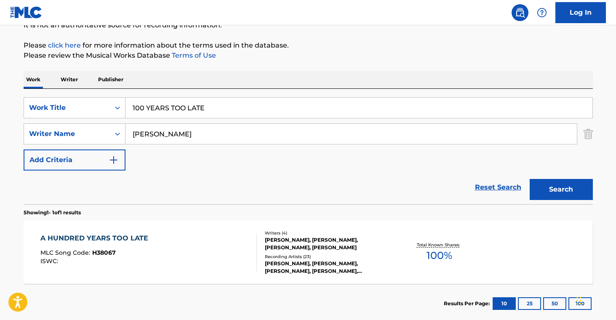
click at [216, 112] on input "100 YEARS TOO LATE" at bounding box center [359, 108] width 467 height 20
paste input "AND WHEN WE FALL"
type input "AND WHEN WE FALL"
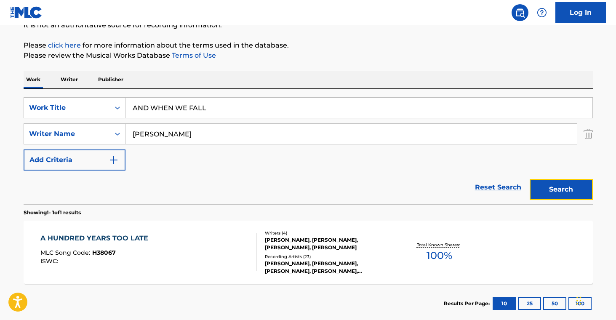
click at [552, 184] on button "Search" at bounding box center [561, 189] width 63 height 21
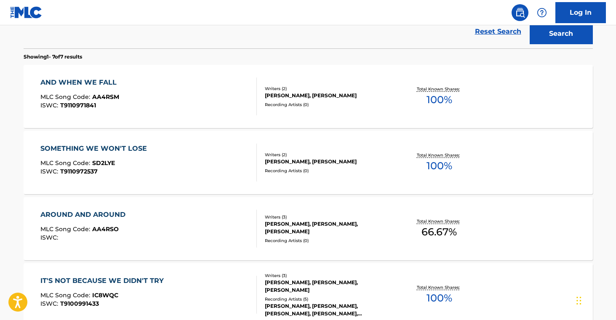
scroll to position [280, 0]
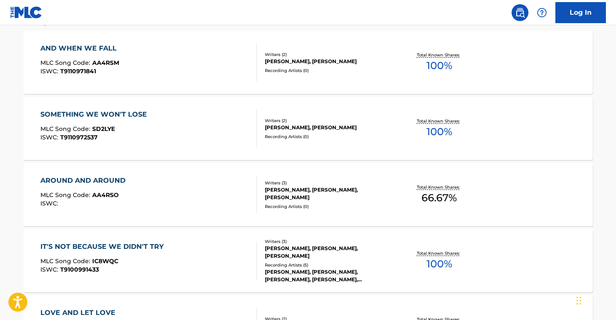
click at [306, 75] on div "AND WHEN WE FALL MLC Song Code : AA4RSM ISWC : T9110971841 Writers ( 2 ) [PERSO…" at bounding box center [308, 62] width 569 height 63
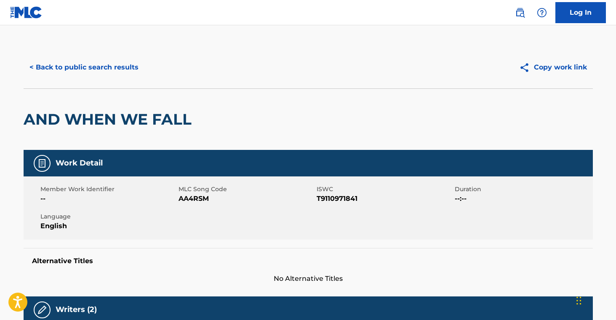
click at [192, 196] on span "AA4RSM" at bounding box center [247, 199] width 136 height 10
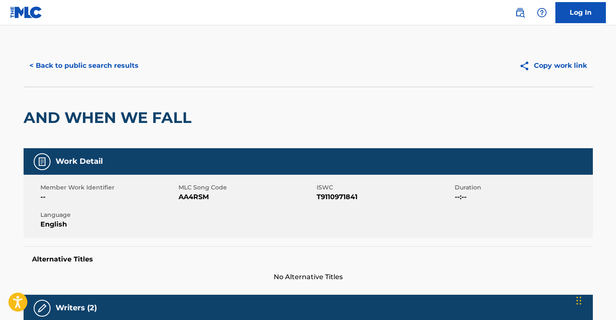
click at [123, 77] on div "< Back to public search results Copy work link" at bounding box center [308, 66] width 569 height 42
click at [121, 65] on button "< Back to public search results" at bounding box center [84, 65] width 121 height 21
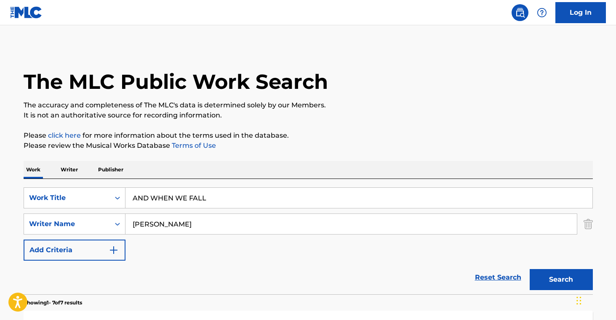
click at [217, 200] on input "AND WHEN WE FALL" at bounding box center [359, 198] width 467 height 20
paste input "GOOD WOMAN S LOVE"
type input "GOOD WOMAN S LOVE"
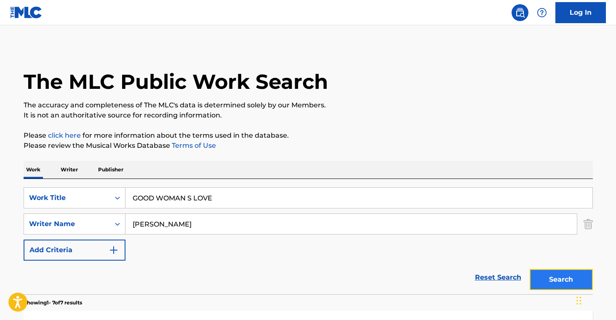
click at [560, 276] on button "Search" at bounding box center [561, 279] width 63 height 21
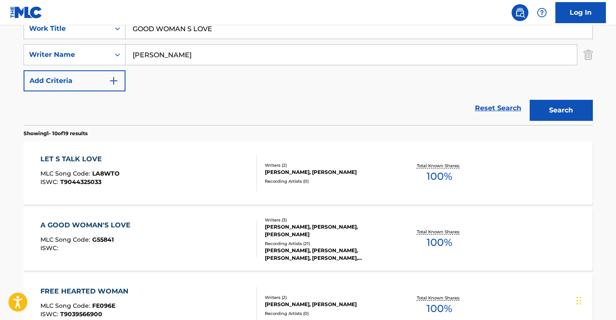
scroll to position [170, 0]
click at [353, 231] on div "[PERSON_NAME], [PERSON_NAME], [PERSON_NAME]" at bounding box center [328, 230] width 127 height 15
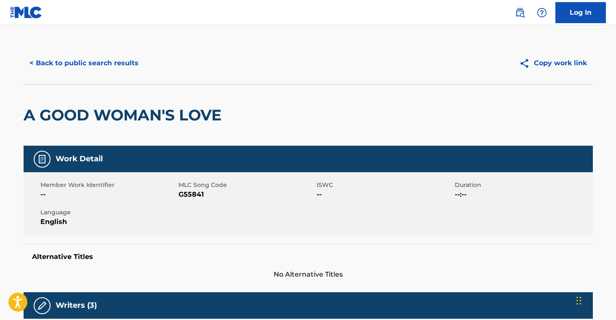
scroll to position [5, 0]
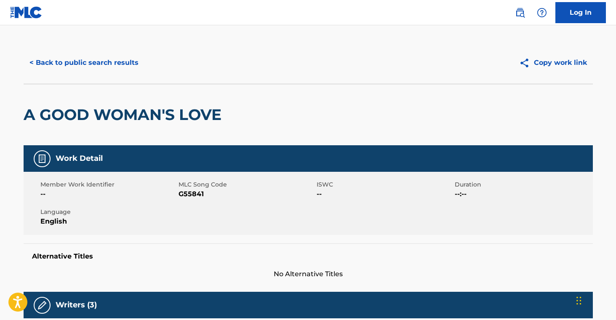
click at [191, 194] on span "G55841" at bounding box center [247, 194] width 136 height 10
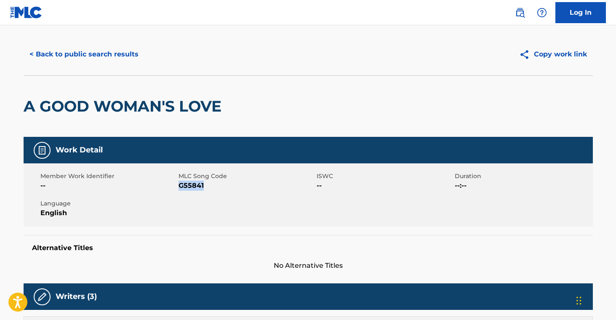
scroll to position [0, 0]
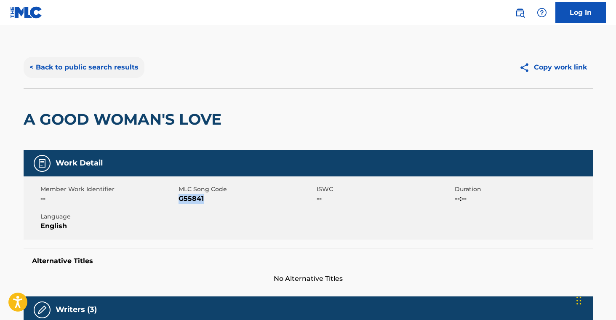
click at [90, 72] on button "< Back to public search results" at bounding box center [84, 67] width 121 height 21
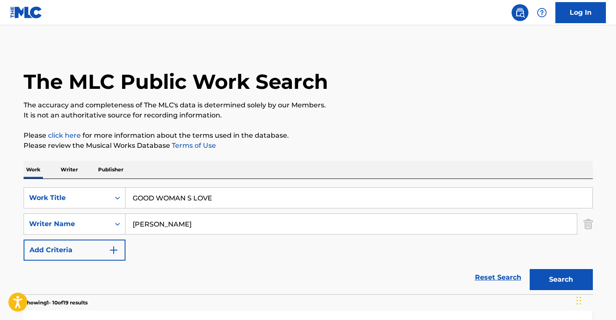
scroll to position [170, 0]
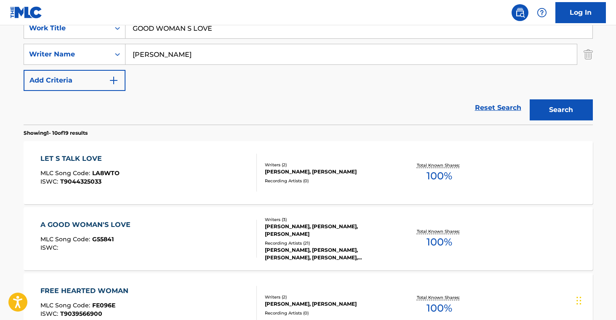
click at [212, 28] on input "GOOD WOMAN S LOVE" at bounding box center [359, 28] width 467 height 20
paste input "I VE BEEN THER"
type input "I VE BEEN THERE"
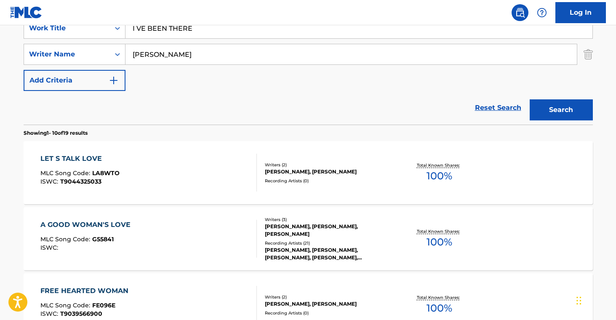
click at [567, 120] on div "Search" at bounding box center [559, 108] width 67 height 34
click at [560, 113] on button "Search" at bounding box center [561, 109] width 63 height 21
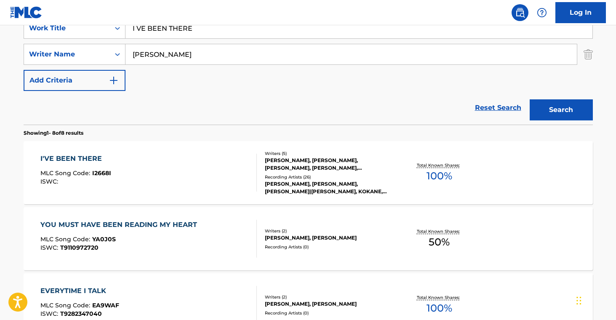
click at [351, 182] on div "[PERSON_NAME], [PERSON_NAME], [PERSON_NAME]|[PERSON_NAME], KOKANE, KOKANE, [PER…" at bounding box center [328, 187] width 127 height 15
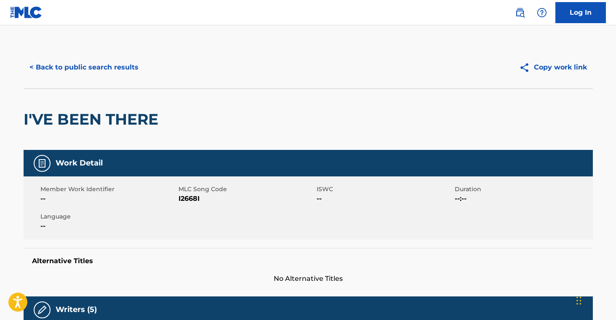
click at [188, 201] on span "I2668I" at bounding box center [247, 199] width 136 height 10
click at [119, 78] on div "< Back to public search results Copy work link" at bounding box center [308, 67] width 569 height 42
click at [71, 67] on button "< Back to public search results" at bounding box center [84, 67] width 121 height 21
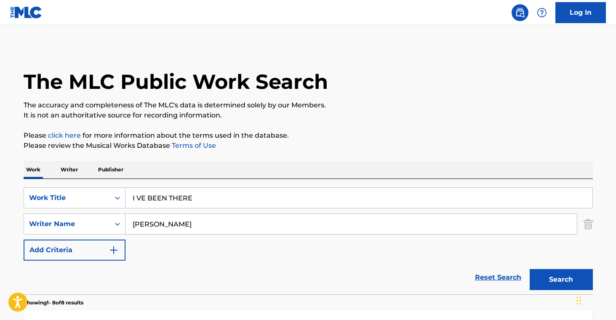
scroll to position [170, 0]
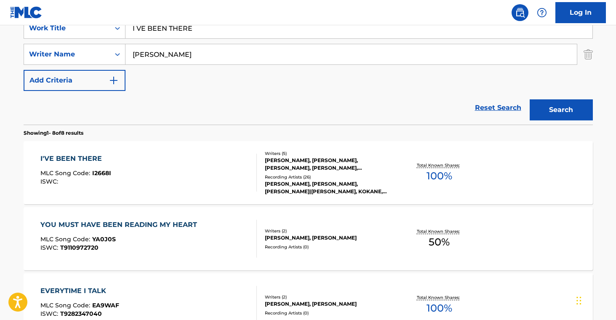
click at [213, 27] on input "I VE BEEN THERE" at bounding box center [359, 28] width 467 height 20
paste input "KLAN"
click at [539, 101] on button "Search" at bounding box center [561, 109] width 63 height 21
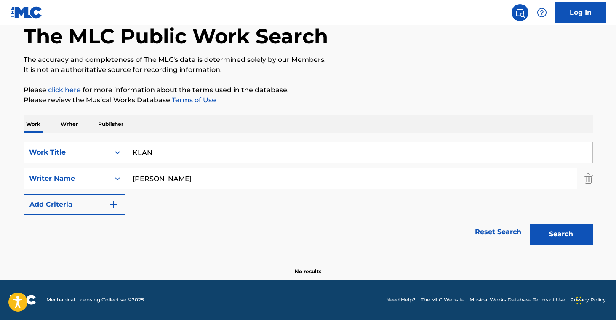
scroll to position [0, 0]
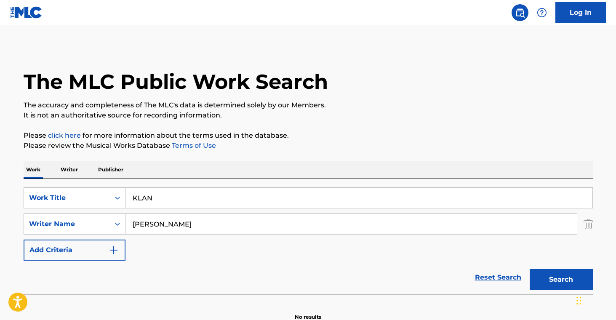
click at [173, 201] on input "KLAN" at bounding box center [359, 198] width 467 height 20
paste input "GONNA BE A LONG NIGHT"
type input "GONNA BE A LONG NIGHT"
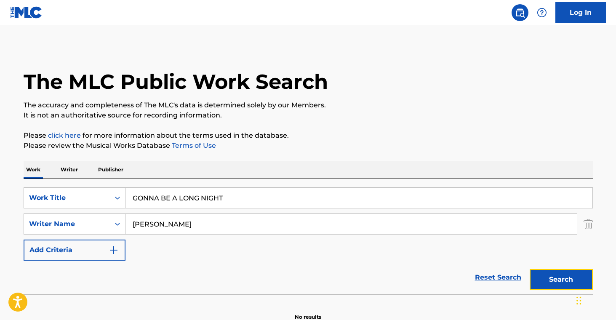
click at [578, 270] on button "Search" at bounding box center [561, 279] width 63 height 21
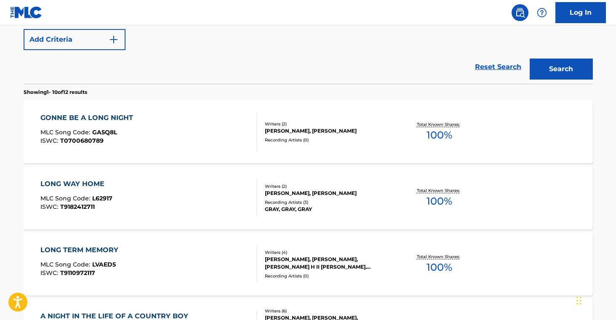
scroll to position [268, 0]
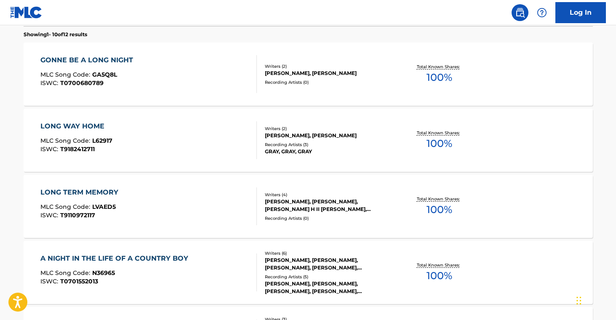
click at [293, 78] on div "Writers ( 2 ) [PERSON_NAME], [PERSON_NAME] Recording Artists ( 0 )" at bounding box center [324, 74] width 135 height 22
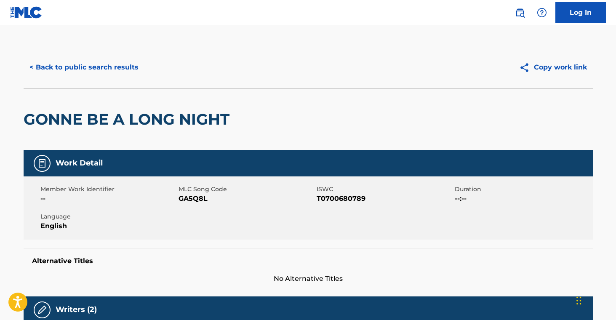
click at [197, 199] on span "GA5Q8L" at bounding box center [247, 199] width 136 height 10
click at [118, 68] on button "< Back to public search results" at bounding box center [84, 67] width 121 height 21
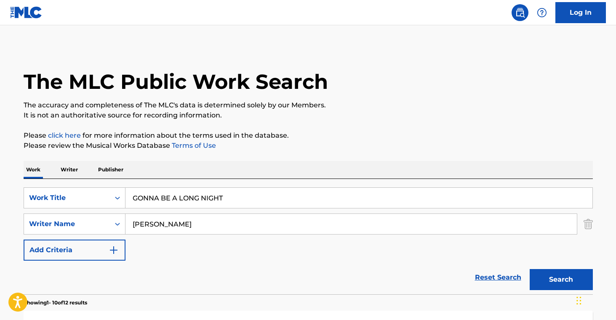
click at [237, 196] on input "GONNA BE A LONG NIGHT" at bounding box center [359, 198] width 467 height 20
paste input "YOU MUST HAVE BEEN READING MY HEAR"
type input "YOU MUST HAVE BEEN READING MY HEART"
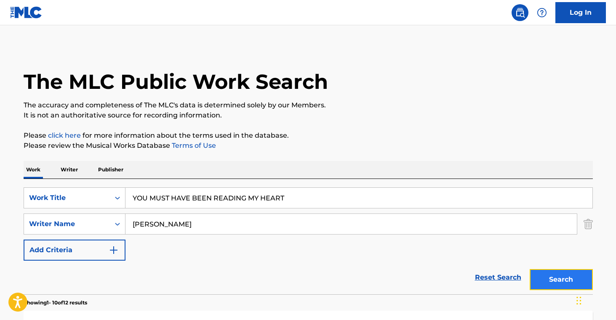
click at [550, 278] on button "Search" at bounding box center [561, 279] width 63 height 21
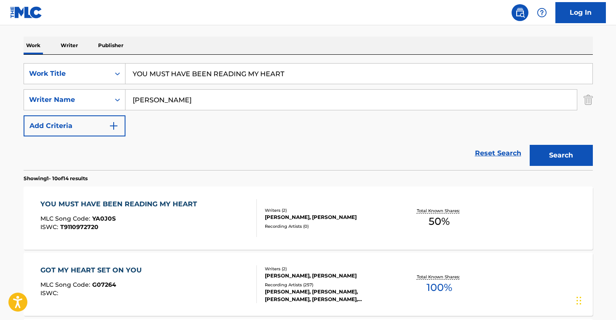
scroll to position [125, 0]
click at [304, 205] on div "YOU MUST HAVE BEEN READING MY HEART MLC Song Code : YA0J0S ISWC : T9110972720 W…" at bounding box center [308, 217] width 569 height 63
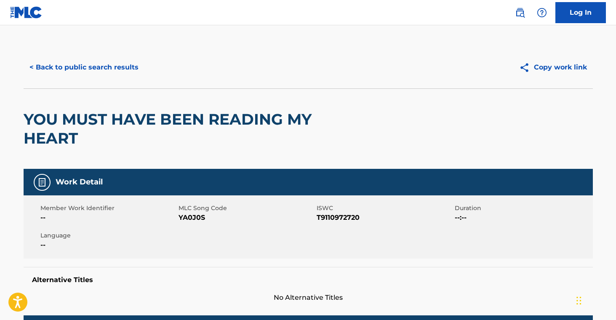
click at [192, 219] on span "YA0J0S" at bounding box center [247, 218] width 136 height 10
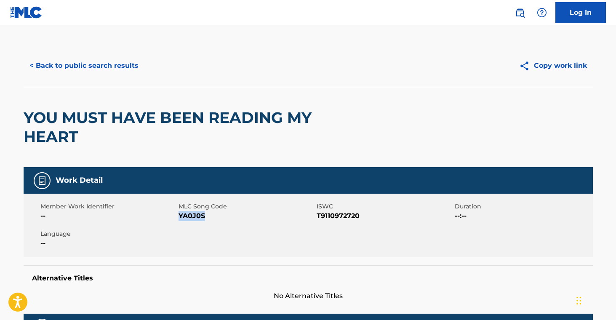
click at [192, 219] on span "YA0J0S" at bounding box center [247, 216] width 136 height 10
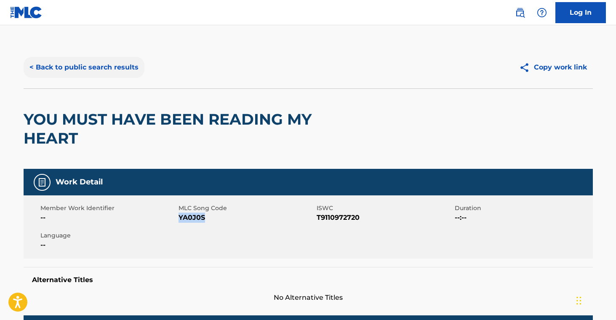
click at [90, 71] on button "< Back to public search results" at bounding box center [84, 67] width 121 height 21
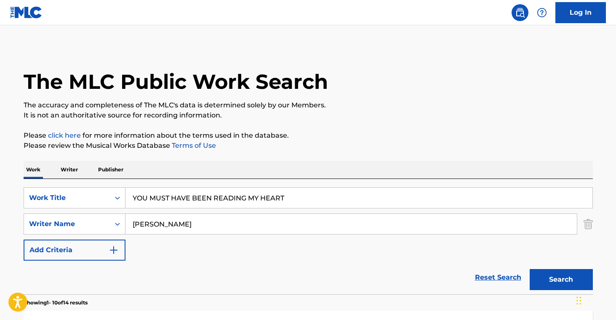
scroll to position [125, 0]
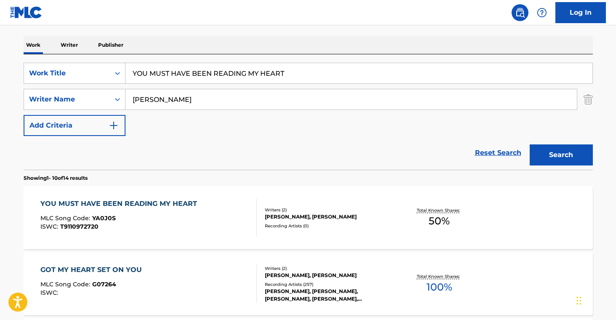
click at [235, 67] on input "YOU MUST HAVE BEEN READING MY HEART" at bounding box center [359, 73] width 467 height 20
click at [235, 69] on input "YOU MUST HAVE BEEN READING MY HEART" at bounding box center [359, 73] width 467 height 20
paste input "WOMAN AHEAD OF TIME"
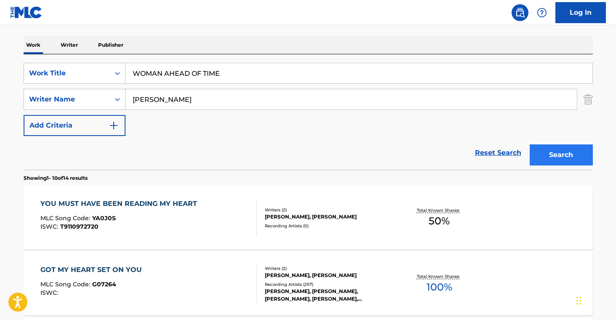
type input "WOMAN AHEAD OF TIME"
click at [559, 152] on button "Search" at bounding box center [561, 154] width 63 height 21
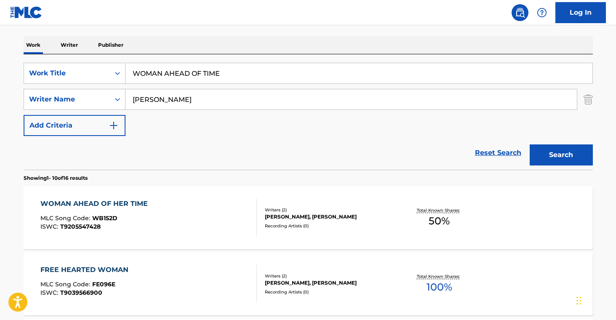
click at [322, 221] on div "Writers ( 2 ) [PERSON_NAME], [PERSON_NAME] Recording Artists ( 0 )" at bounding box center [324, 218] width 135 height 22
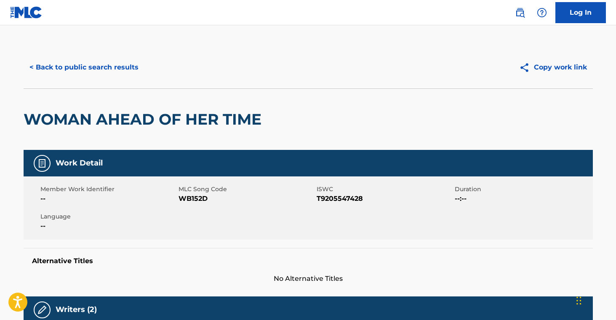
click at [197, 200] on span "WB152D" at bounding box center [247, 199] width 136 height 10
drag, startPoint x: 197, startPoint y: 200, endPoint x: 299, endPoint y: 222, distance: 104.7
click at [198, 200] on span "WB152D" at bounding box center [247, 199] width 136 height 10
click at [66, 65] on button "< Back to public search results" at bounding box center [84, 67] width 121 height 21
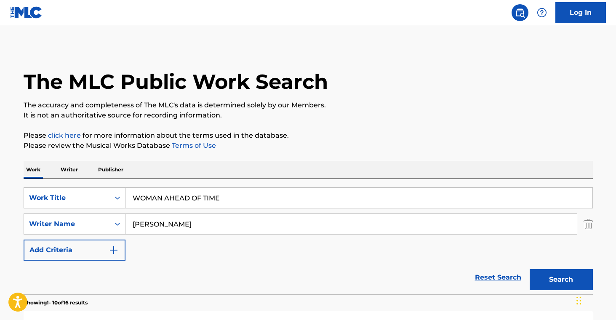
click at [218, 200] on input "WOMAN AHEAD OF TIME" at bounding box center [359, 198] width 467 height 20
click at [206, 198] on input "WOMAN AHEAD OF TIME" at bounding box center [359, 198] width 467 height 20
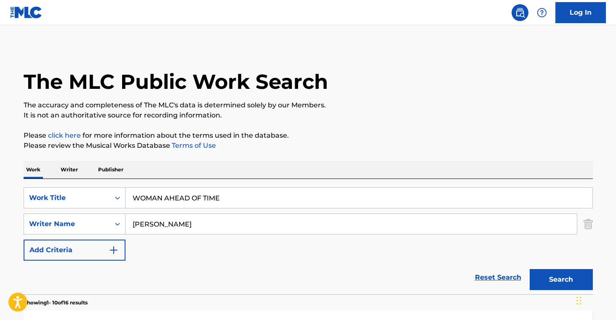
click at [206, 198] on input "WOMAN AHEAD OF TIME" at bounding box center [359, 198] width 467 height 20
paste input "INTER SYMPHONY"
type input "WINTER SYMPHONY"
drag, startPoint x: 564, startPoint y: 279, endPoint x: 570, endPoint y: 284, distance: 7.8
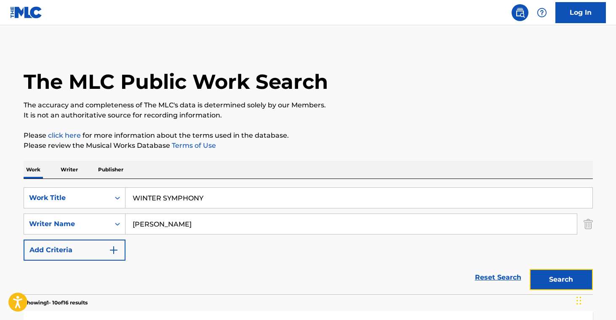
click at [564, 279] on button "Search" at bounding box center [561, 279] width 63 height 21
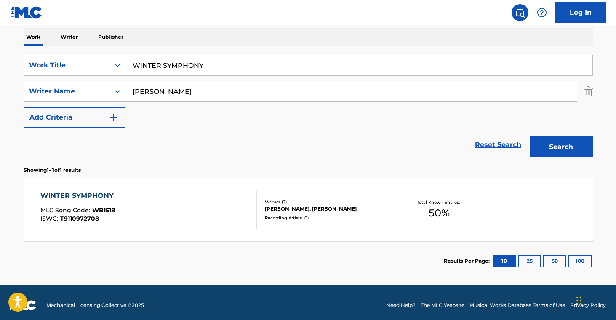
scroll to position [138, 0]
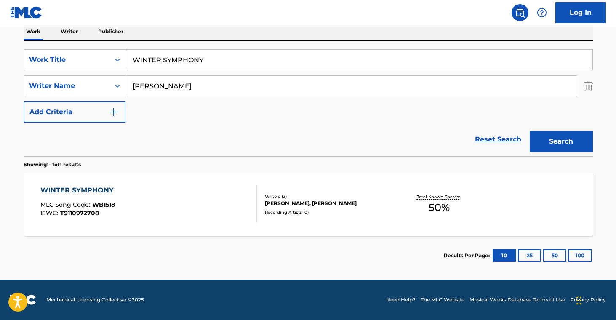
click at [346, 218] on div "WINTER SYMPHONY MLC Song Code : WB1518 ISWC : T9110972708 Writers ( 2 ) [PERSON…" at bounding box center [308, 204] width 569 height 63
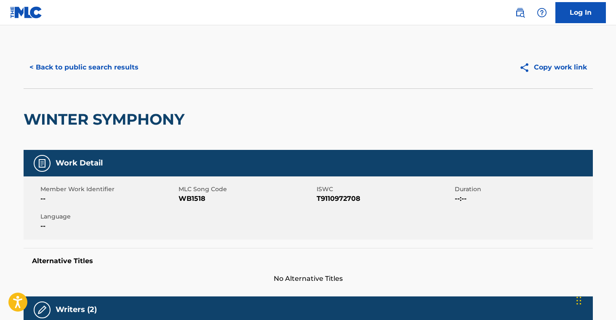
click at [190, 194] on span "WB1518" at bounding box center [247, 199] width 136 height 10
click at [108, 68] on button "< Back to public search results" at bounding box center [84, 67] width 121 height 21
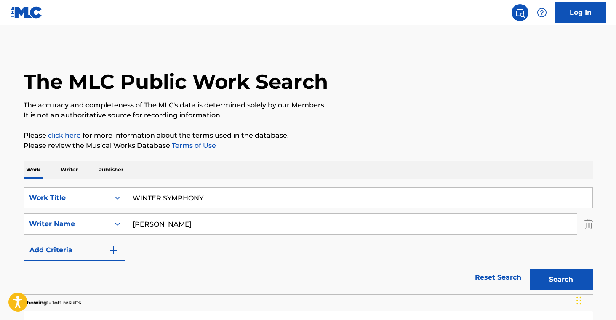
scroll to position [90, 0]
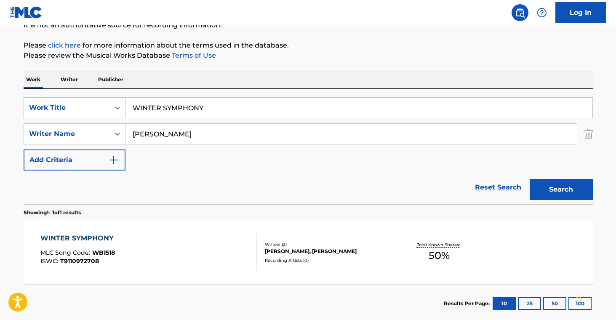
click at [203, 110] on input "WINTER SYMPHONY" at bounding box center [359, 108] width 467 height 20
paste input "ANOTHER MAN S SHOES"
type input "ANOTHER MAN S SHOES"
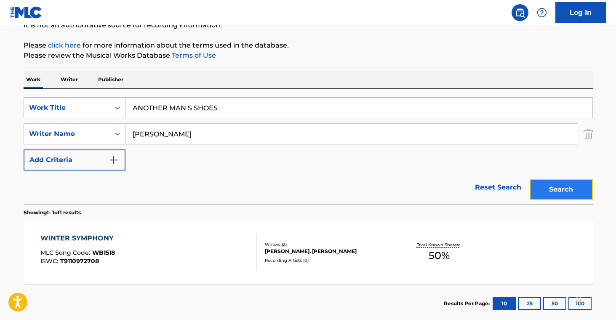
click at [549, 197] on button "Search" at bounding box center [561, 189] width 63 height 21
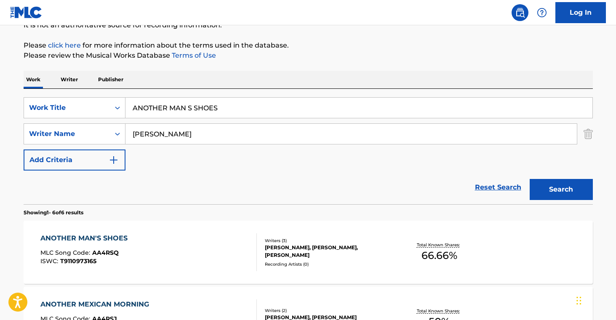
click at [323, 251] on div "[PERSON_NAME], [PERSON_NAME], [PERSON_NAME]" at bounding box center [328, 251] width 127 height 15
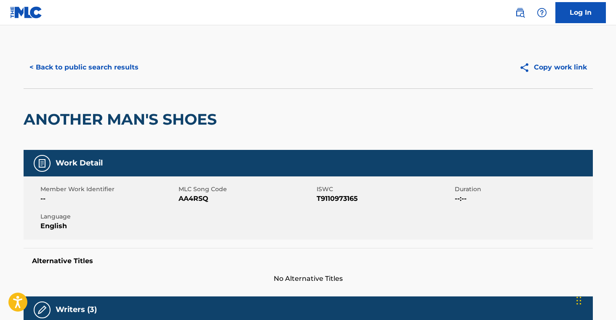
click at [203, 202] on span "AA4RSQ" at bounding box center [247, 199] width 136 height 10
click at [118, 74] on button "< Back to public search results" at bounding box center [84, 67] width 121 height 21
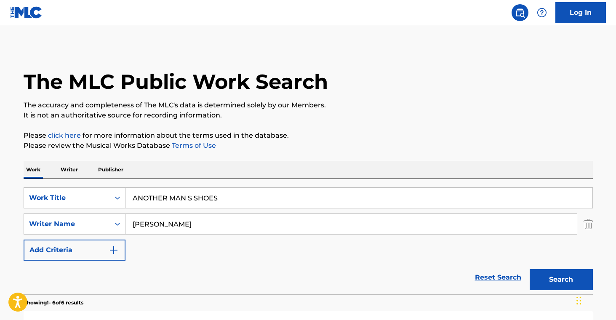
scroll to position [90, 0]
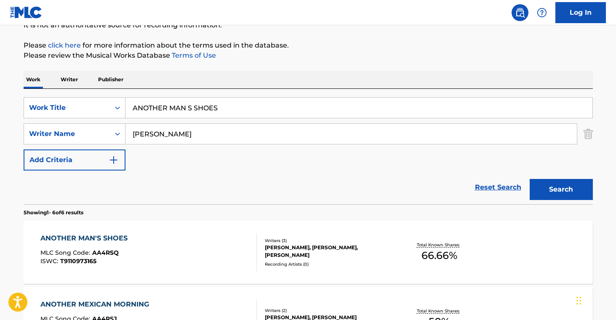
click at [195, 108] on input "ANOTHER MAN S SHOES" at bounding box center [359, 108] width 467 height 20
paste input "EXICAN MORNING"
type input "ANOTHER MEXICAN MORNING"
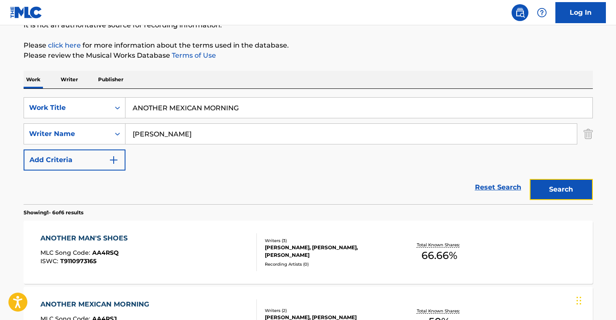
click at [554, 190] on button "Search" at bounding box center [561, 189] width 63 height 21
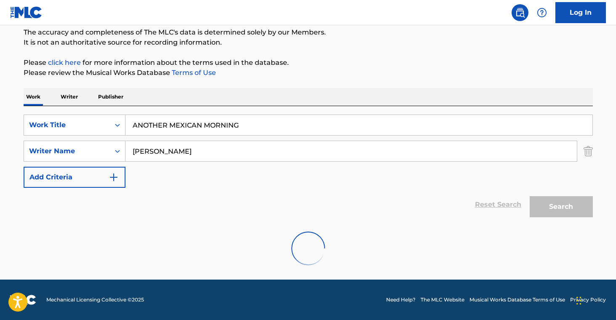
scroll to position [71, 0]
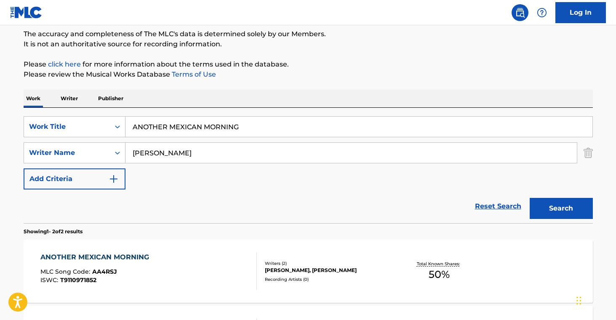
click at [330, 278] on div "Recording Artists ( 0 )" at bounding box center [328, 279] width 127 height 6
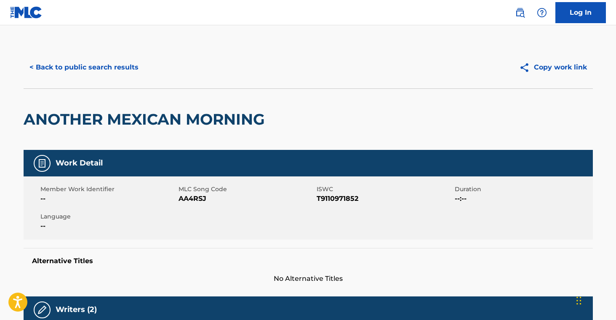
click at [199, 196] on span "AA4RSJ" at bounding box center [247, 199] width 136 height 10
click at [112, 73] on button "< Back to public search results" at bounding box center [84, 67] width 121 height 21
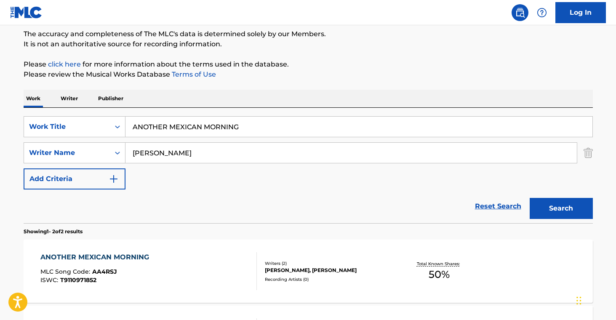
click at [221, 128] on input "ANOTHER MEXICAN MORNING" at bounding box center [359, 127] width 467 height 20
paste input "ROUND AND AROUND"
type input "AROUND AND AROUND"
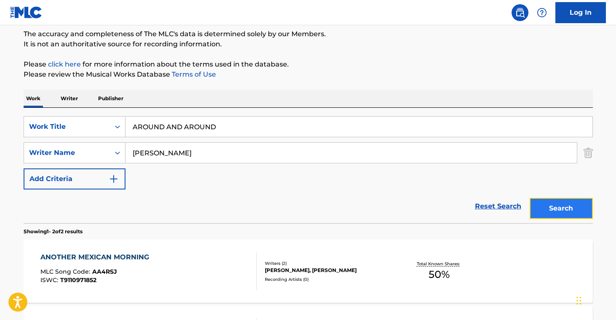
click at [566, 213] on button "Search" at bounding box center [561, 208] width 63 height 21
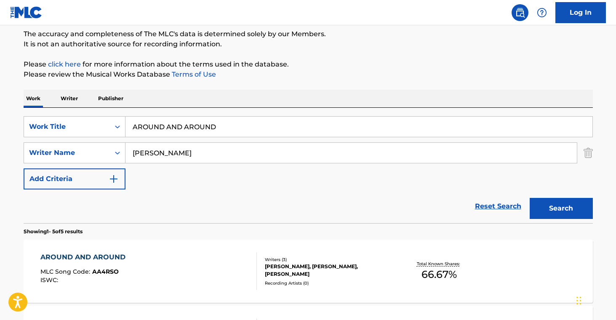
click at [305, 270] on div "[PERSON_NAME], [PERSON_NAME], [PERSON_NAME]" at bounding box center [328, 270] width 127 height 15
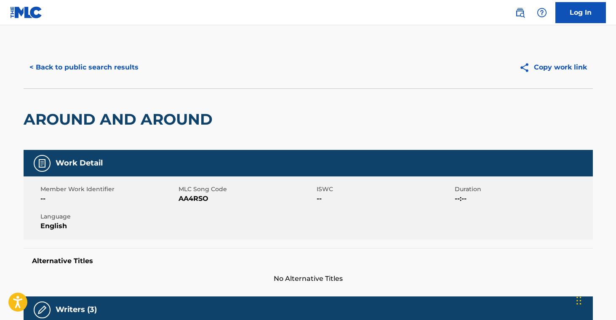
click at [190, 202] on span "AA4RSO" at bounding box center [247, 199] width 136 height 10
click at [195, 205] on div "Member Work Identifier -- MLC Song Code AA4RSO ISWC -- Duration --:-- Language …" at bounding box center [308, 207] width 569 height 63
click at [205, 197] on span "AA4RSO" at bounding box center [247, 199] width 136 height 10
click at [101, 73] on button "< Back to public search results" at bounding box center [84, 67] width 121 height 21
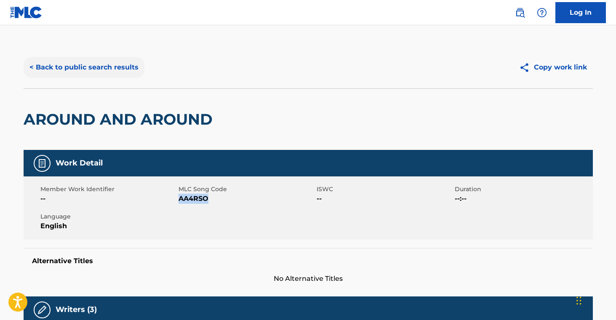
scroll to position [71, 0]
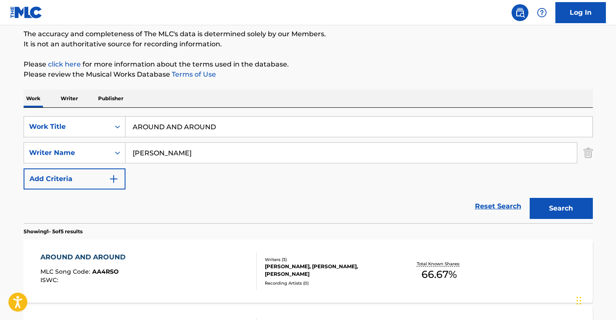
click at [199, 129] on input "AROUND AND AROUND" at bounding box center [359, 127] width 467 height 20
paste input "UTUMN"
type input "AUTUMN"
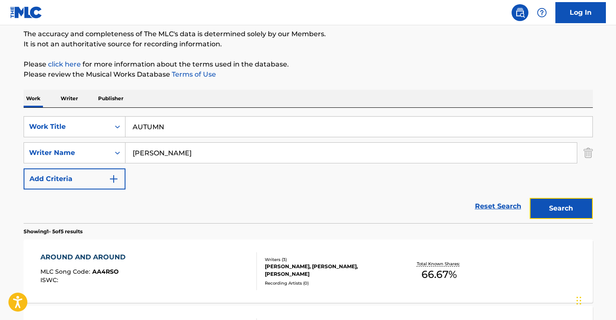
click at [536, 207] on button "Search" at bounding box center [561, 208] width 63 height 21
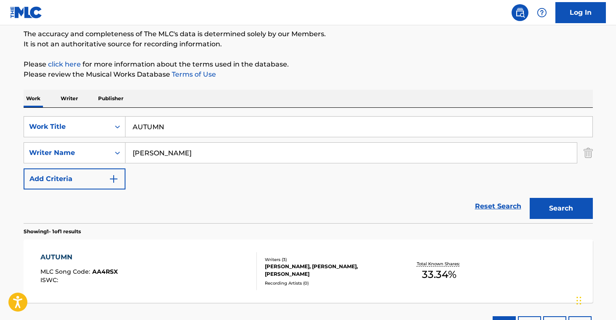
click at [356, 263] on div "Writers ( 3 )" at bounding box center [328, 259] width 127 height 6
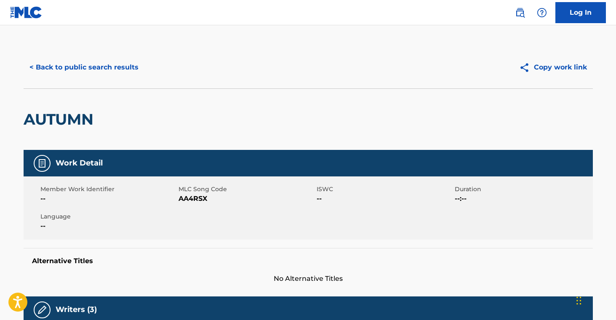
click at [205, 203] on span "AA4RSX" at bounding box center [247, 199] width 136 height 10
click at [187, 198] on span "AA4RSX" at bounding box center [247, 199] width 136 height 10
click at [102, 72] on button "< Back to public search results" at bounding box center [84, 67] width 121 height 21
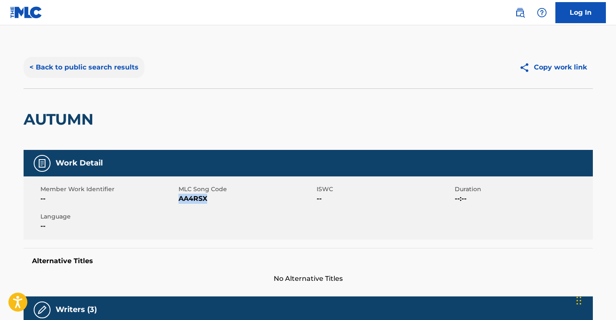
scroll to position [71, 0]
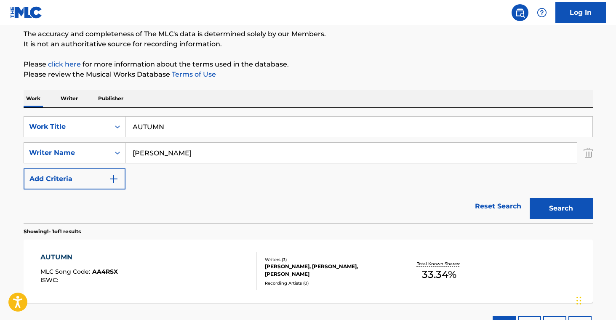
click at [251, 119] on input "AUTUMN" at bounding box center [359, 127] width 467 height 20
paste input "BABY HAVE MERCY ON YOU"
type input "BABY HAVE MERCY ON YOU"
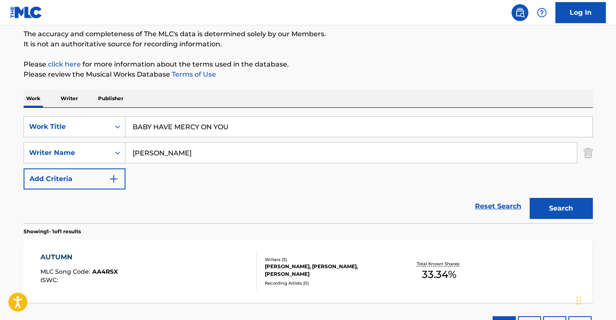
click at [552, 220] on div "Search" at bounding box center [559, 207] width 67 height 34
drag, startPoint x: 556, startPoint y: 206, endPoint x: 512, endPoint y: 211, distance: 44.6
click at [556, 206] on button "Search" at bounding box center [561, 208] width 63 height 21
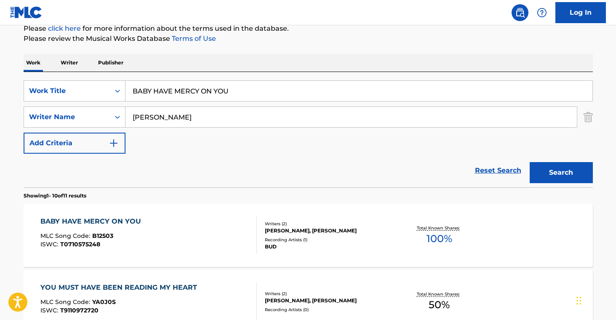
scroll to position [120, 0]
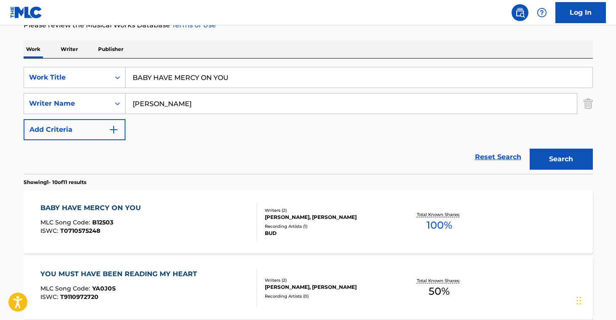
click at [288, 232] on div "BUD" at bounding box center [328, 234] width 127 height 8
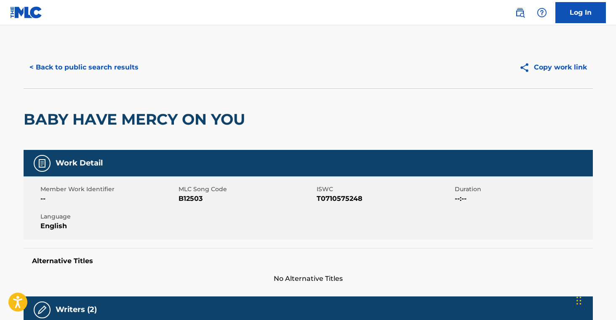
click at [189, 195] on div "MLC Song Code B12503" at bounding box center [248, 194] width 138 height 19
click at [193, 201] on span "B12503" at bounding box center [247, 199] width 136 height 10
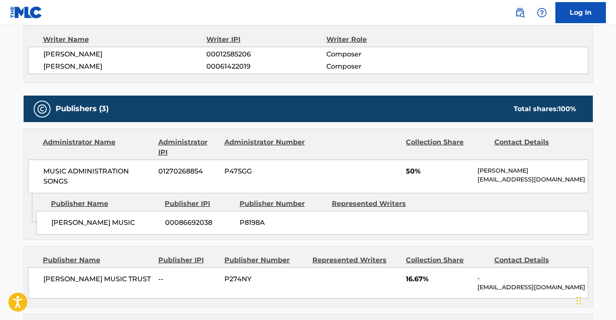
scroll to position [328, 0]
